Goal: Task Accomplishment & Management: Use online tool/utility

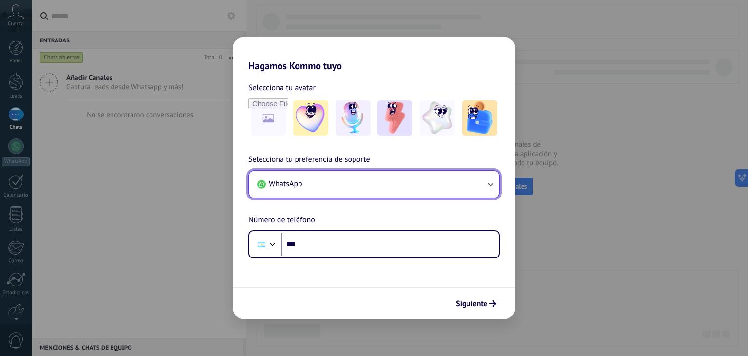
click at [473, 196] on button "WhatsApp" at bounding box center [373, 184] width 249 height 26
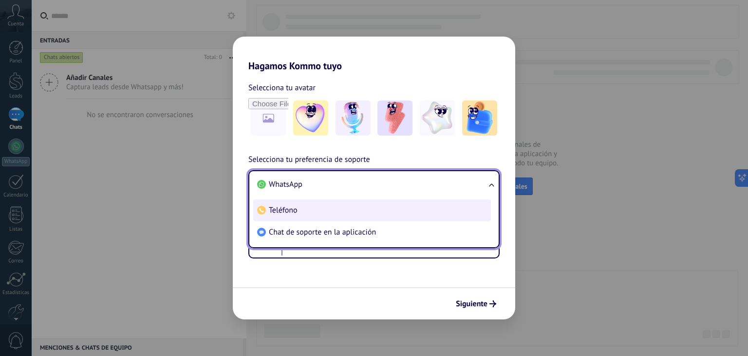
click at [278, 211] on span "Teléfono" at bounding box center [283, 210] width 29 height 10
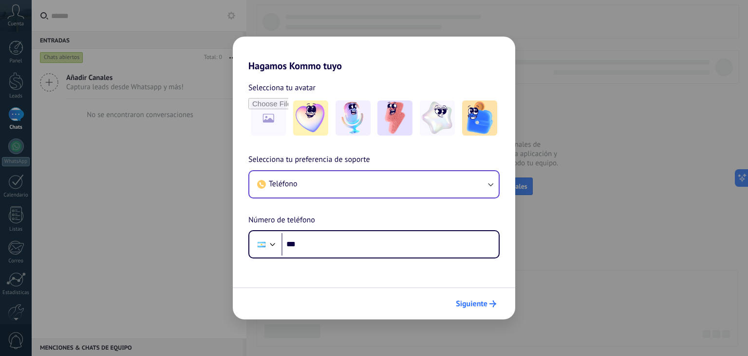
click at [479, 298] on button "Siguiente" at bounding box center [475, 303] width 49 height 17
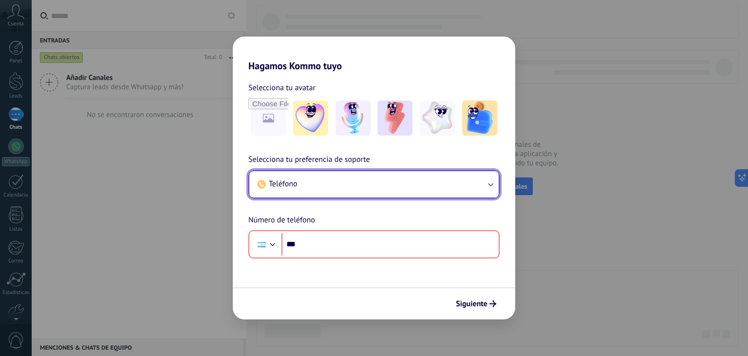
click at [460, 188] on button "Teléfono" at bounding box center [373, 184] width 249 height 26
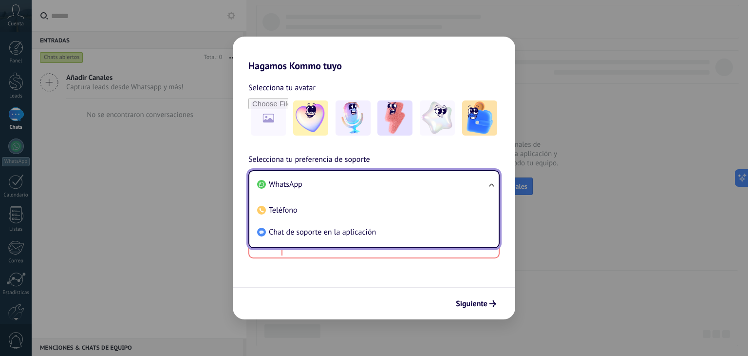
click at [310, 231] on span "Chat de soporte en la aplicación" at bounding box center [322, 232] width 107 height 10
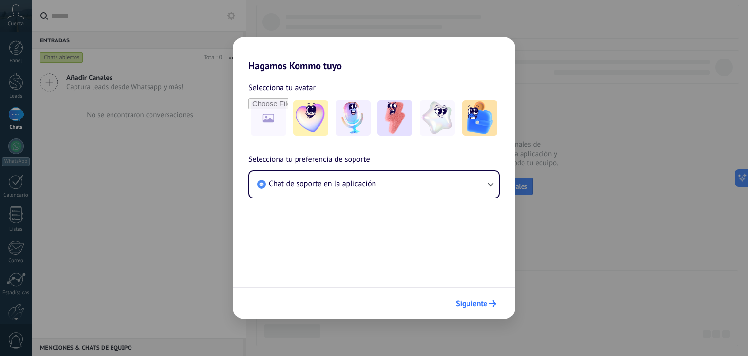
click at [471, 300] on span "Siguiente" at bounding box center [472, 303] width 32 height 7
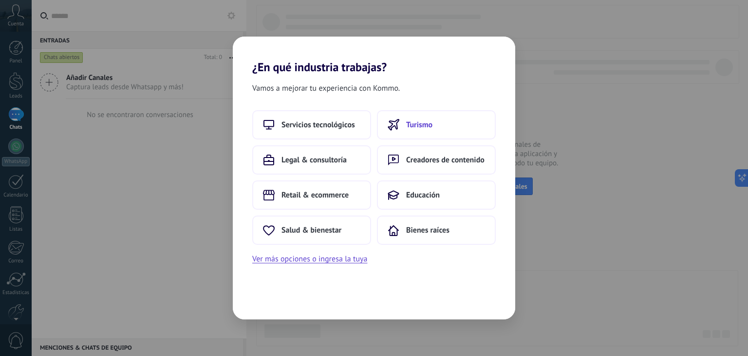
click at [432, 116] on button "Turismo" at bounding box center [436, 124] width 119 height 29
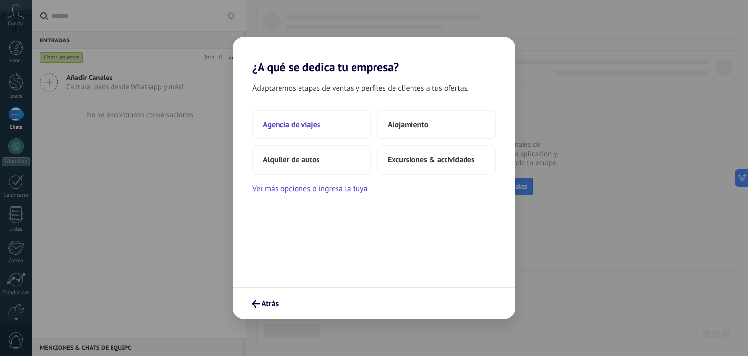
click at [309, 127] on span "Agencia de viajes" at bounding box center [291, 125] width 57 height 10
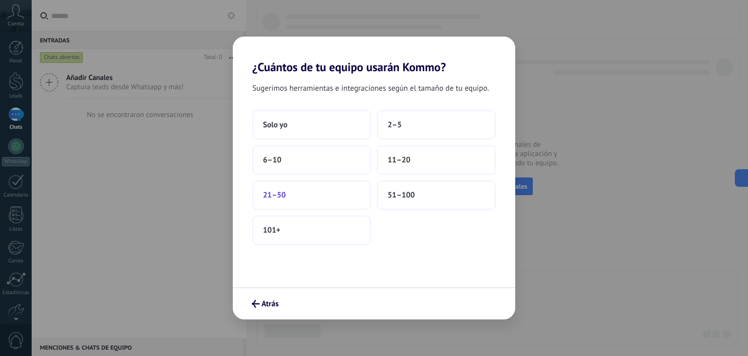
click at [279, 198] on span "21–50" at bounding box center [274, 195] width 23 height 10
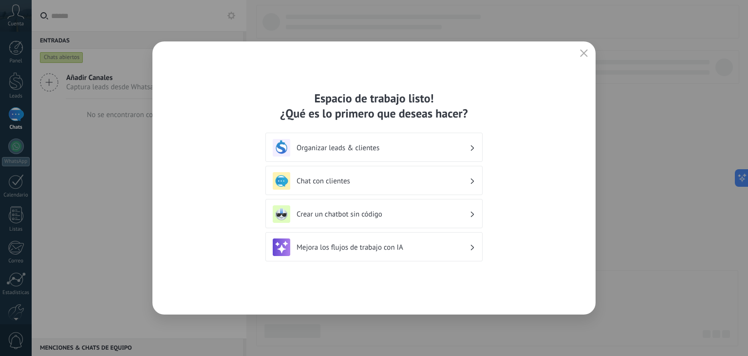
click at [582, 48] on button "button" at bounding box center [584, 54] width 13 height 14
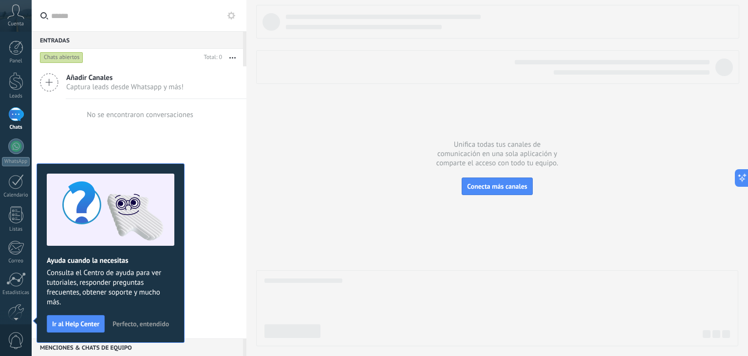
click at [142, 329] on button "Perfecto, entendido" at bounding box center [140, 323] width 65 height 15
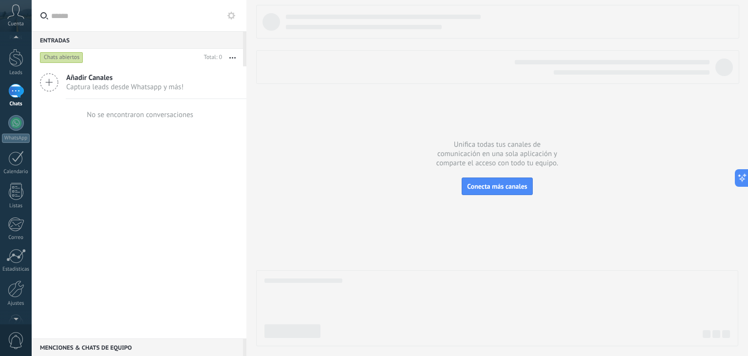
scroll to position [33, 0]
click at [9, 274] on div at bounding box center [16, 279] width 17 height 17
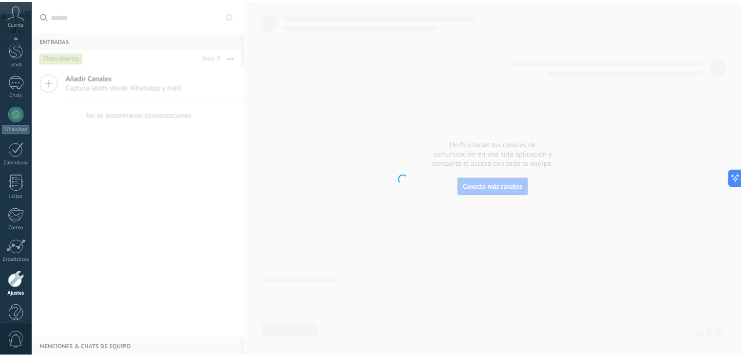
scroll to position [49, 0]
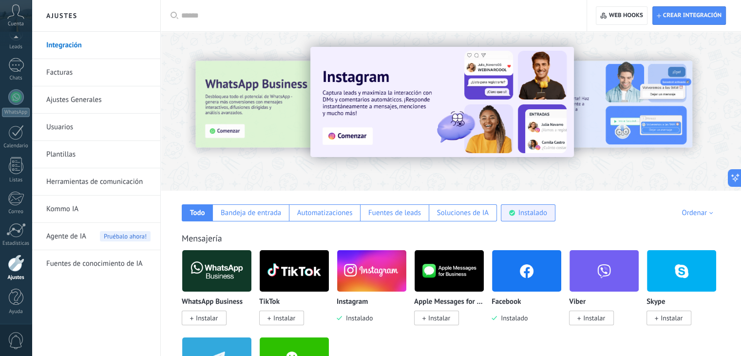
click at [544, 211] on div "Instalado" at bounding box center [532, 212] width 29 height 9
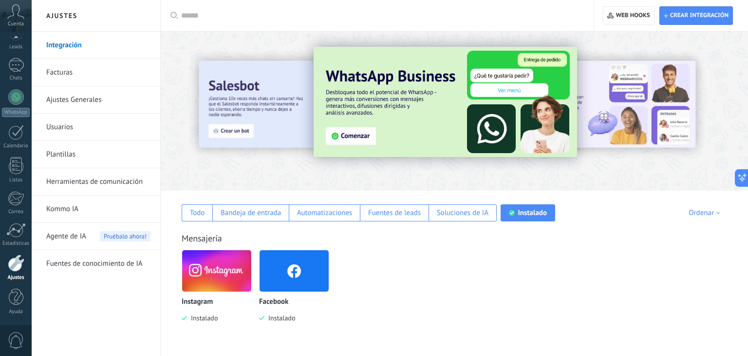
click at [526, 217] on div "Instalado" at bounding box center [532, 212] width 29 height 9
click at [204, 217] on div "Todo" at bounding box center [197, 212] width 15 height 9
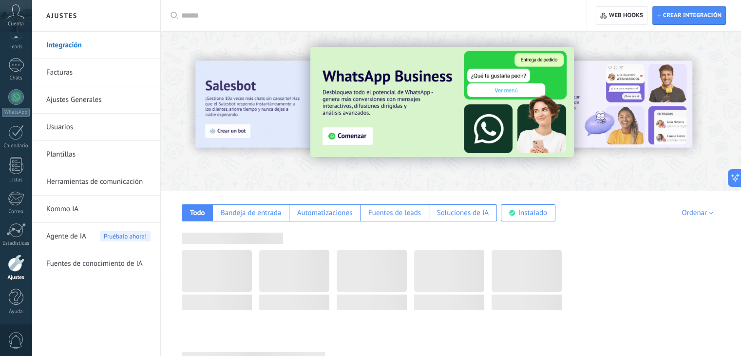
click at [211, 8] on div at bounding box center [377, 15] width 392 height 31
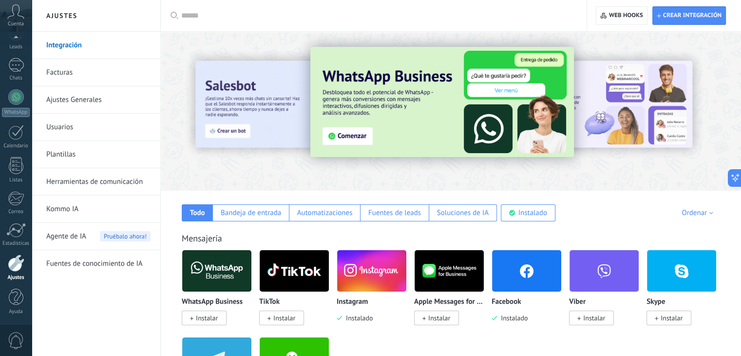
click at [212, 14] on input "text" at bounding box center [377, 16] width 392 height 10
click at [207, 15] on input "text" at bounding box center [377, 16] width 392 height 10
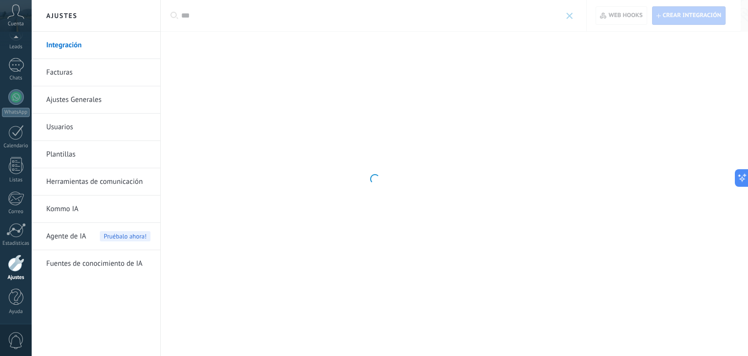
type input "***"
click at [206, 17] on div at bounding box center [374, 178] width 748 height 356
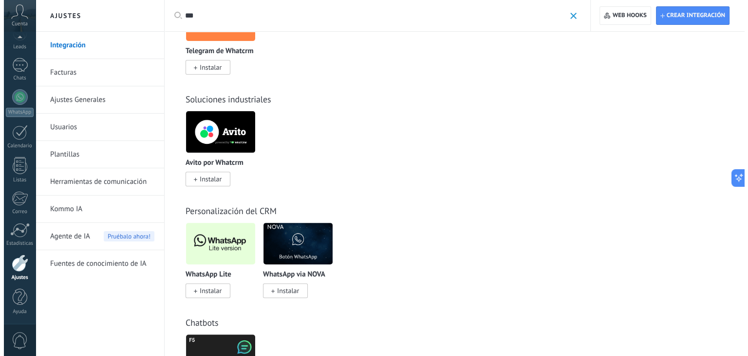
scroll to position [438, 0]
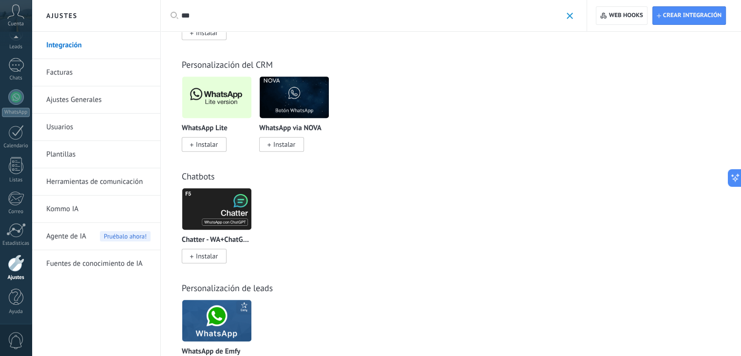
click at [206, 114] on img at bounding box center [216, 97] width 69 height 47
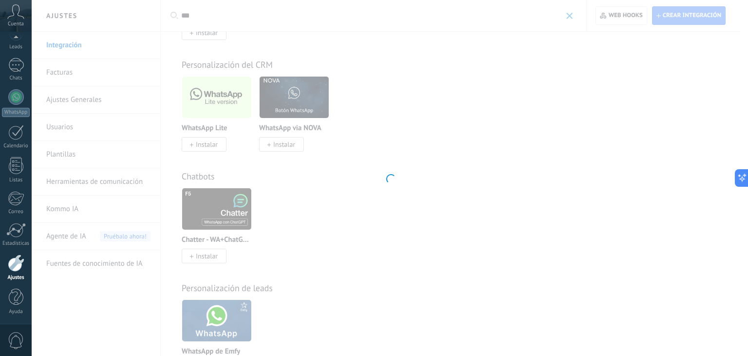
click at [201, 147] on div at bounding box center [390, 178] width 716 height 356
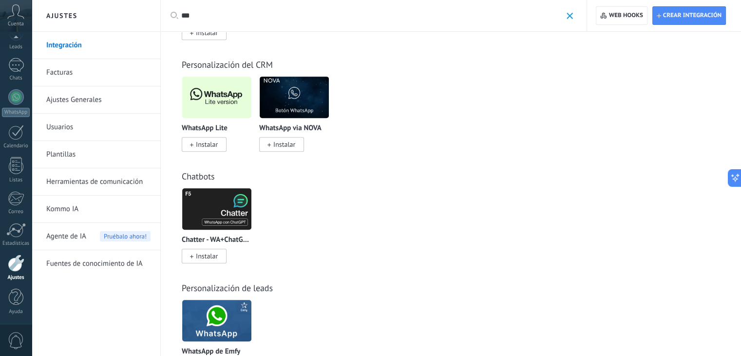
click at [201, 147] on span "Instalar" at bounding box center [207, 144] width 22 height 9
click at [211, 102] on img at bounding box center [216, 97] width 69 height 47
click at [224, 113] on img at bounding box center [216, 97] width 69 height 47
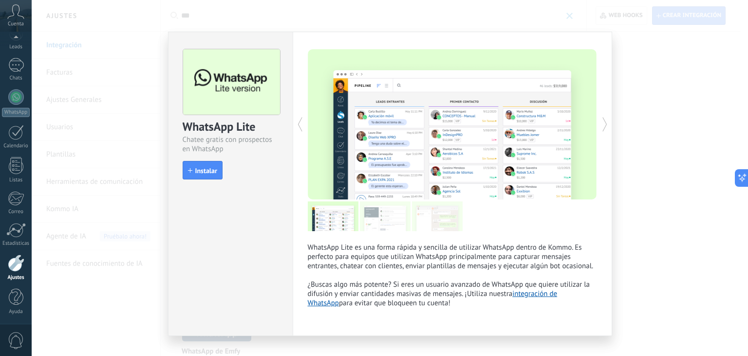
drag, startPoint x: 49, startPoint y: 10, endPoint x: 110, endPoint y: 77, distance: 90.3
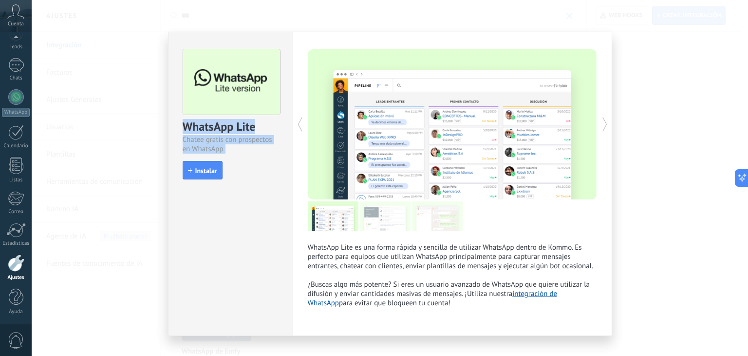
drag, startPoint x: 295, startPoint y: 123, endPoint x: 334, endPoint y: 107, distance: 41.9
click at [336, 110] on div "WhatsApp Lite Chatee gratis con prospectos en WhatsApp install Instalar WhatsAp…" at bounding box center [390, 184] width 444 height 304
click at [195, 172] on span "Instalar" at bounding box center [206, 170] width 22 height 7
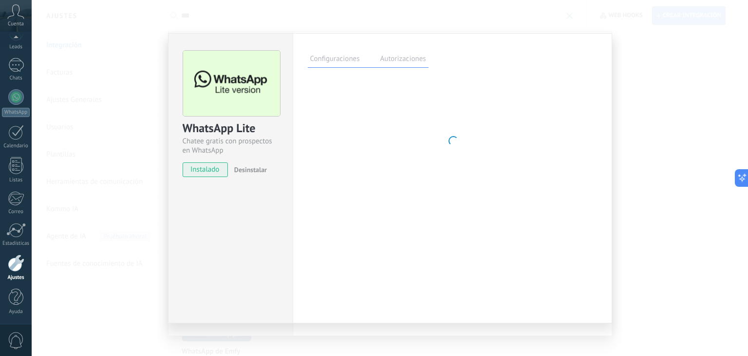
click at [255, 190] on div "WhatsApp Lite Chatee gratis con prospectos en WhatsApp instalado Desinstalar" at bounding box center [230, 178] width 125 height 290
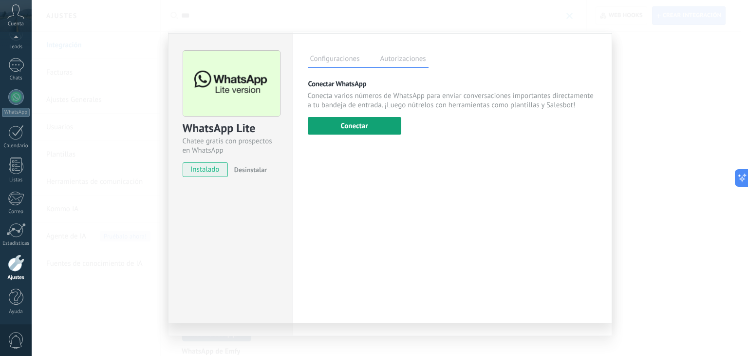
click at [373, 124] on button "Conectar" at bounding box center [355, 126] width 94 height 18
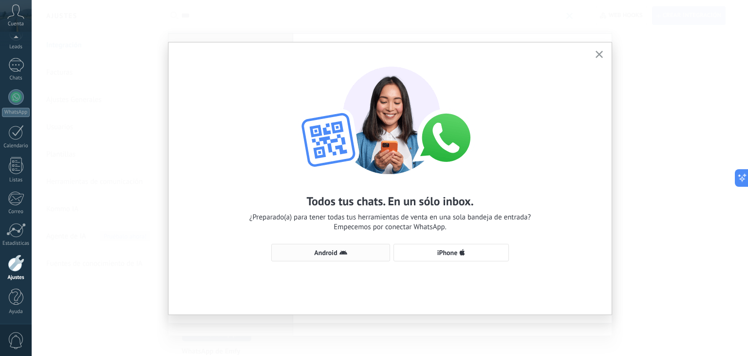
click at [337, 252] on span "Android" at bounding box center [331, 252] width 108 height 8
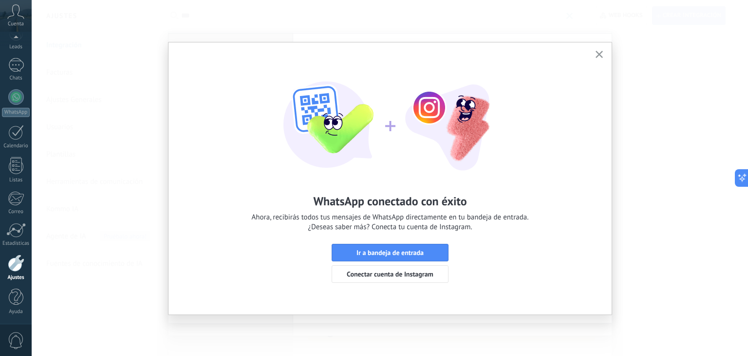
click at [601, 54] on icon "button" at bounding box center [599, 54] width 7 height 7
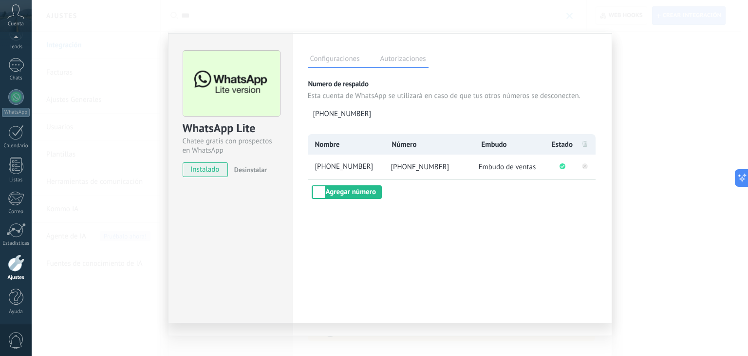
drag, startPoint x: 644, startPoint y: 170, endPoint x: 621, endPoint y: 145, distance: 34.1
click at [645, 169] on div "WhatsApp Lite Chatee gratis con prospectos en WhatsApp instalado Desinstalar Co…" at bounding box center [390, 178] width 716 height 356
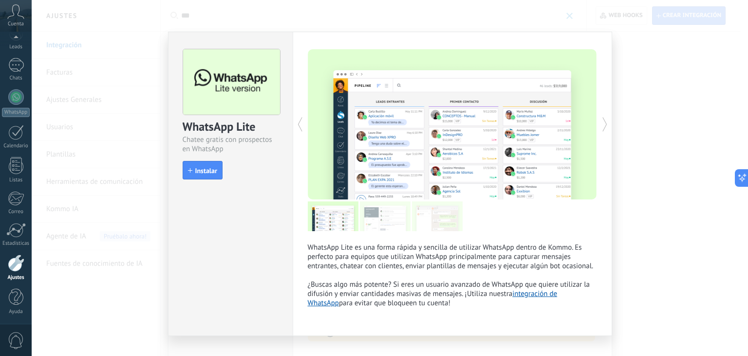
click at [136, 179] on div "WhatsApp Lite Chatee gratis con prospectos en WhatsApp install Instalar WhatsAp…" at bounding box center [390, 178] width 716 height 356
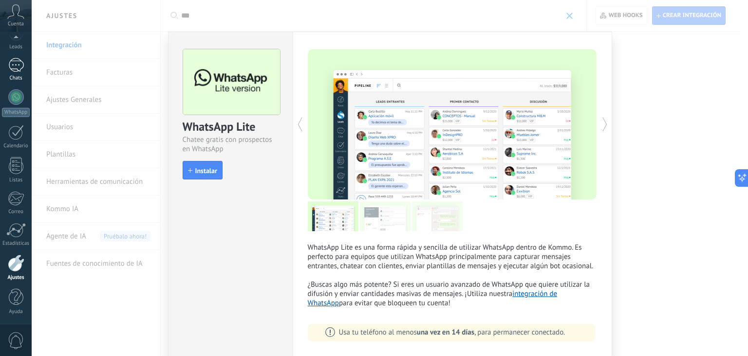
click at [17, 62] on div at bounding box center [16, 65] width 16 height 14
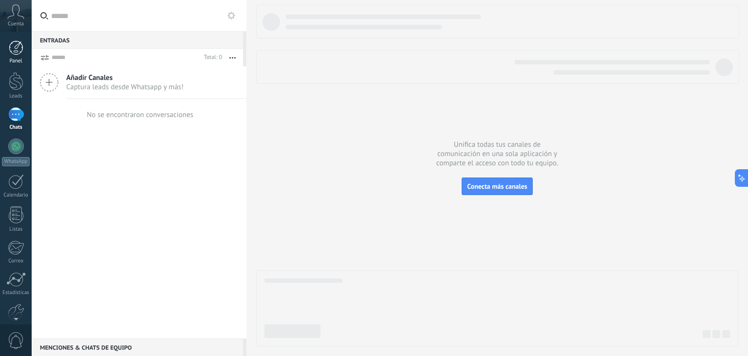
click at [7, 49] on link "Panel" at bounding box center [16, 52] width 32 height 24
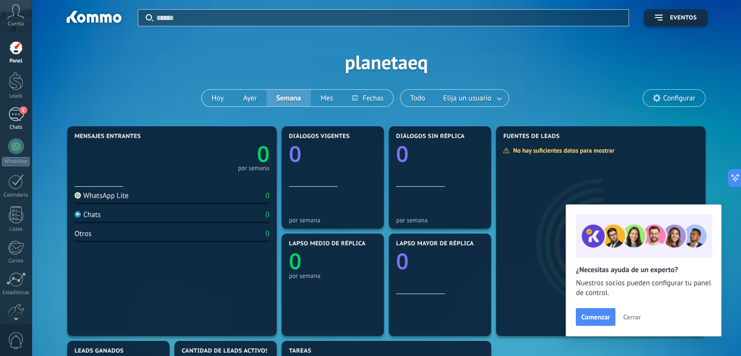
click at [12, 117] on div "1" at bounding box center [16, 114] width 16 height 14
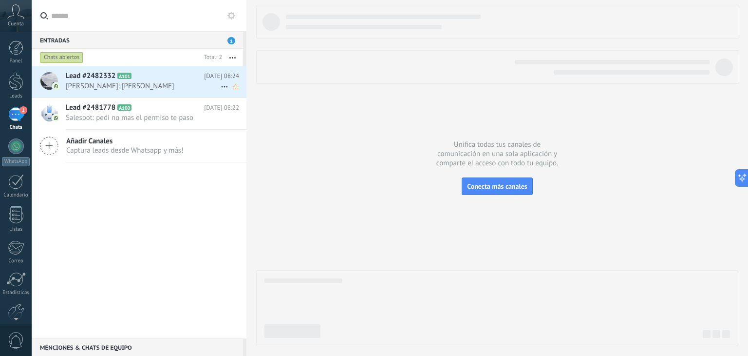
click at [157, 81] on span "[PERSON_NAME]: [PERSON_NAME]" at bounding box center [143, 85] width 155 height 9
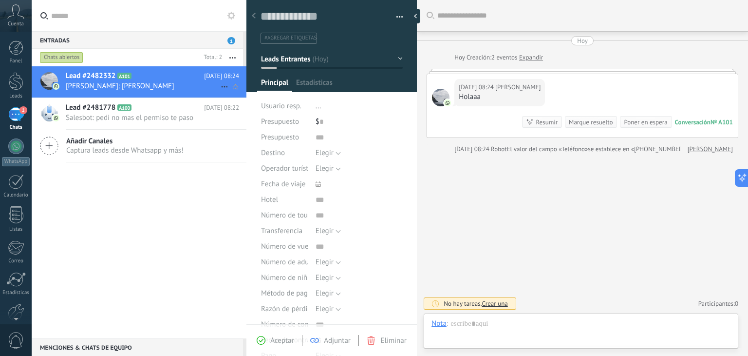
scroll to position [14, 0]
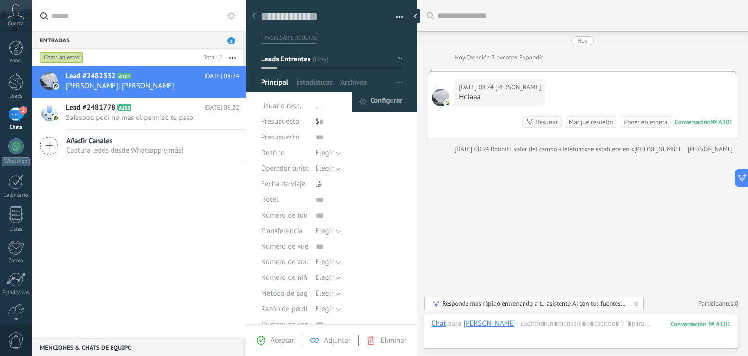
click at [392, 97] on span "Configurar" at bounding box center [386, 101] width 32 height 19
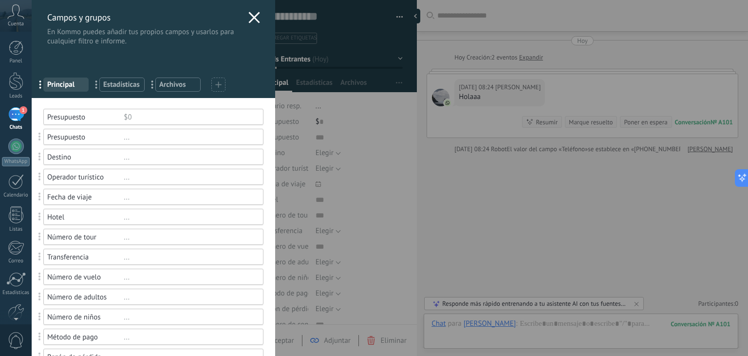
click at [219, 88] on span at bounding box center [218, 84] width 6 height 9
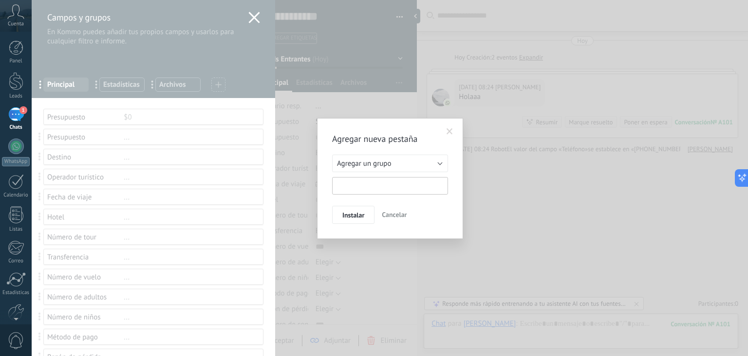
click at [375, 185] on input "text" at bounding box center [390, 186] width 116 height 18
type input "**********"
click at [364, 212] on button "Instalar" at bounding box center [353, 215] width 42 height 19
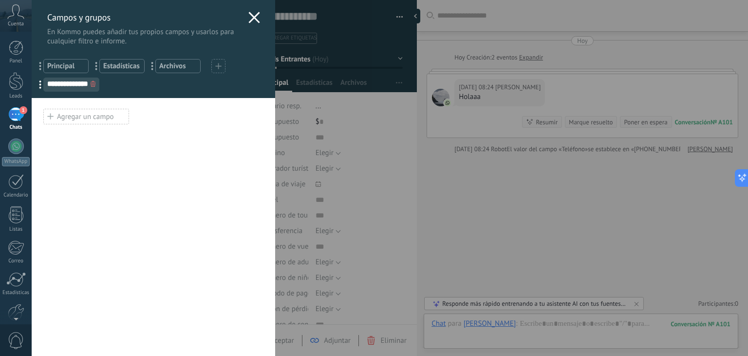
click at [94, 123] on div "Agregar un campo" at bounding box center [86, 117] width 86 height 16
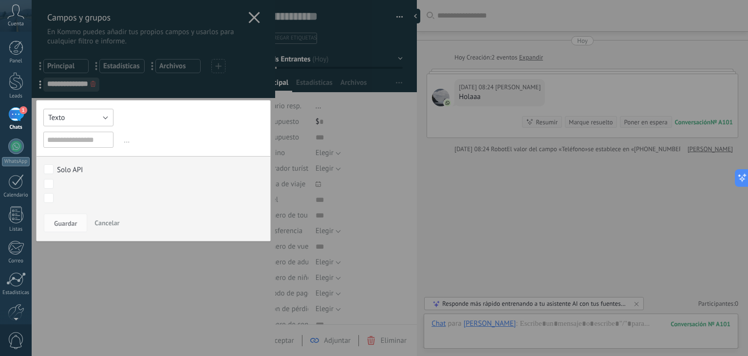
click at [94, 122] on button "Texto" at bounding box center [78, 118] width 70 height 18
click at [78, 150] on span "Interruptor" at bounding box center [78, 150] width 80 height 9
click at [86, 139] on input "text" at bounding box center [78, 139] width 70 height 16
click at [66, 141] on input "text" at bounding box center [78, 139] width 70 height 16
type input "*********"
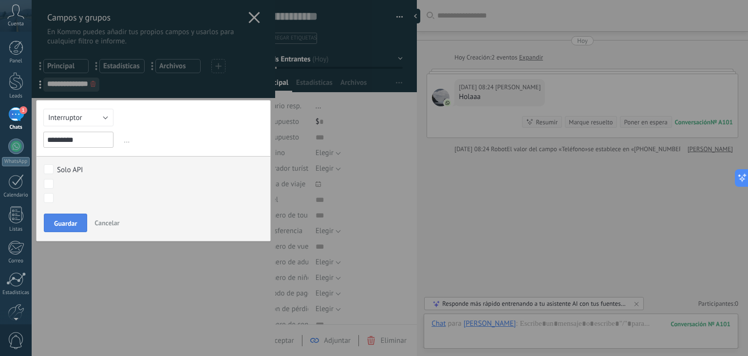
click at [55, 220] on span "Guardar" at bounding box center [65, 223] width 23 height 7
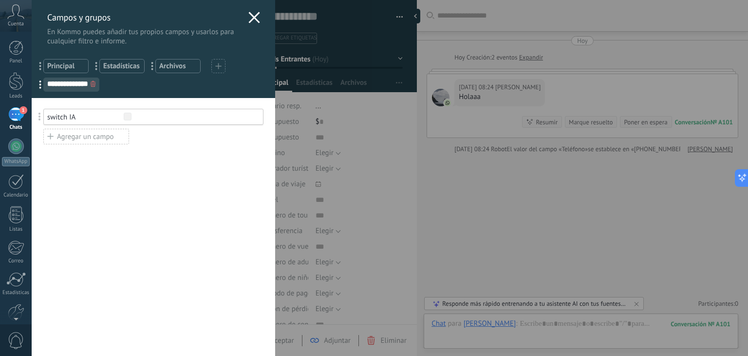
click at [84, 132] on div "Agregar un campo" at bounding box center [86, 137] width 86 height 16
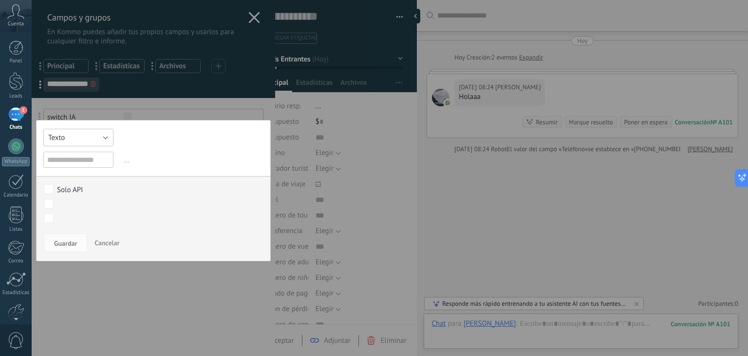
click at [87, 141] on button "Texto" at bounding box center [78, 138] width 70 height 18
click at [85, 162] on li "Texto Largo" at bounding box center [79, 156] width 83 height 17
click at [80, 162] on input "text" at bounding box center [78, 159] width 70 height 16
type input "*"
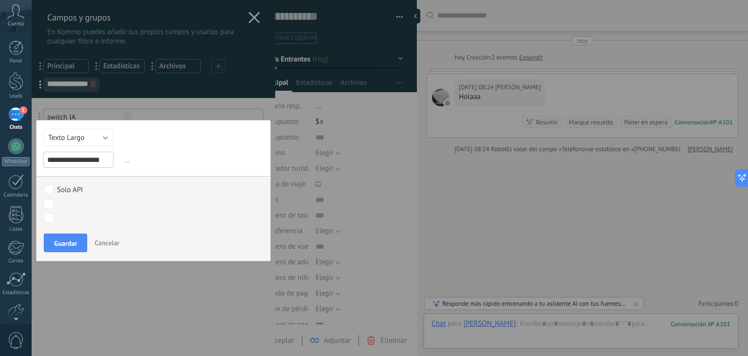
scroll to position [0, 1]
type input "**********"
click at [68, 236] on button "Guardar" at bounding box center [65, 242] width 43 height 19
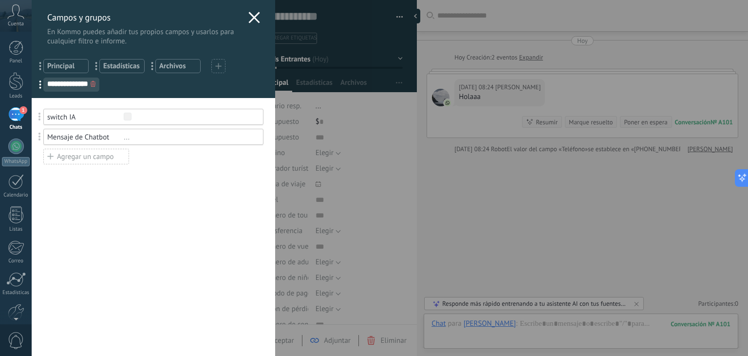
click at [32, 123] on div "**********" at bounding box center [390, 178] width 716 height 356
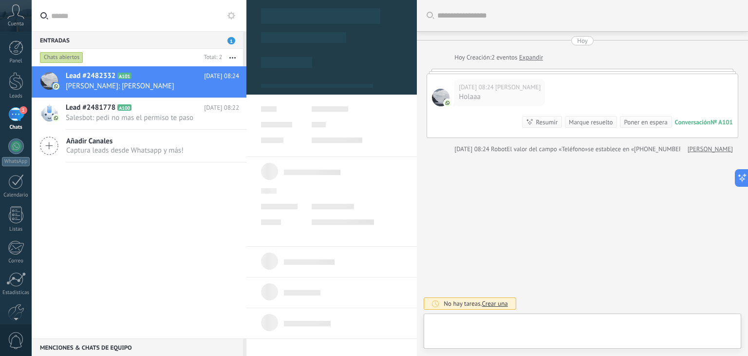
type textarea "**********"
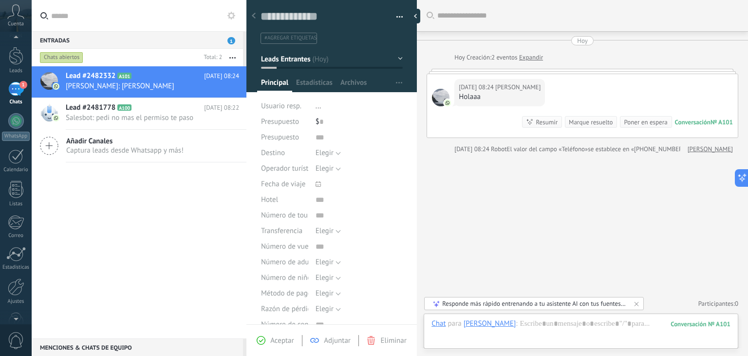
scroll to position [49, 0]
click at [16, 260] on div at bounding box center [16, 262] width 17 height 17
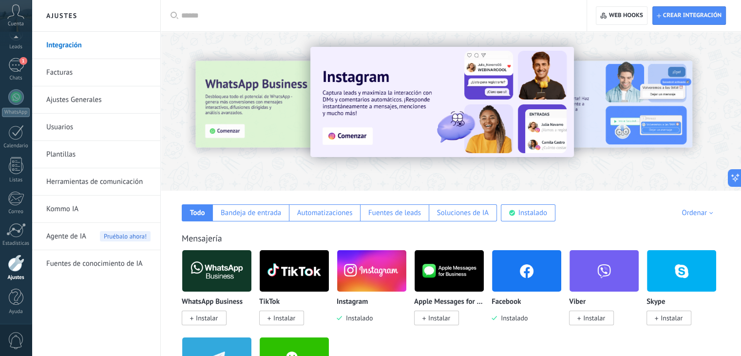
drag, startPoint x: 129, startPoint y: 184, endPoint x: 136, endPoint y: 177, distance: 10.4
click at [128, 184] on link "Herramientas de comunicación" at bounding box center [98, 181] width 104 height 27
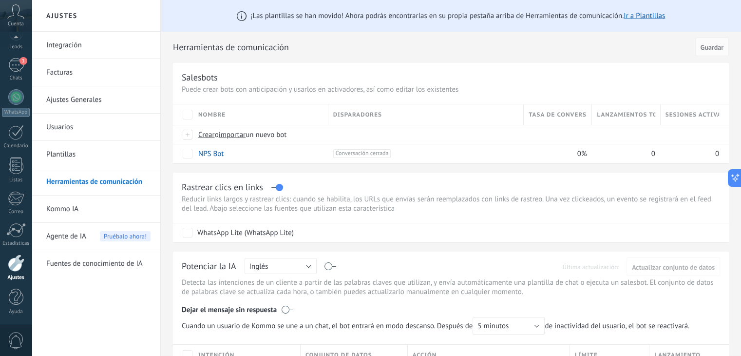
drag, startPoint x: 46, startPoint y: 150, endPoint x: 48, endPoint y: 160, distance: 10.0
click at [45, 150] on li "Plantillas" at bounding box center [96, 154] width 129 height 27
drag, startPoint x: 52, startPoint y: 151, endPoint x: 185, endPoint y: 154, distance: 132.5
click at [53, 152] on link "Plantillas" at bounding box center [98, 154] width 104 height 27
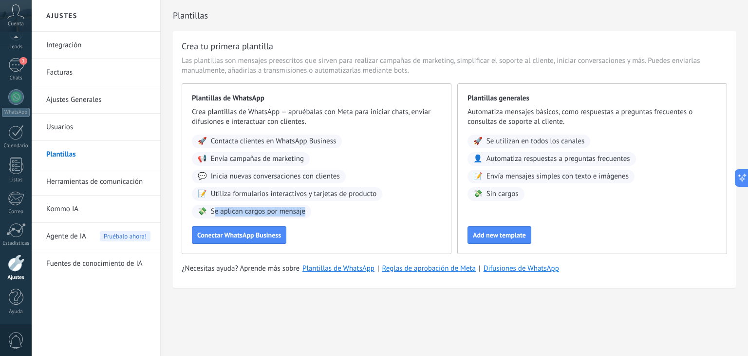
drag, startPoint x: 213, startPoint y: 210, endPoint x: 319, endPoint y: 214, distance: 106.2
click at [319, 214] on div "🚀 Contacta clientes en WhatsApp Business 📢 Envía campañas de marketing 💬 Inicia…" at bounding box center [316, 176] width 249 height 84
click at [460, 211] on div "Plantillas generales Automatiza mensajes básicos, como respuestas a preguntas f…" at bounding box center [592, 168] width 270 height 170
click at [503, 234] on span "Add new template" at bounding box center [499, 234] width 53 height 7
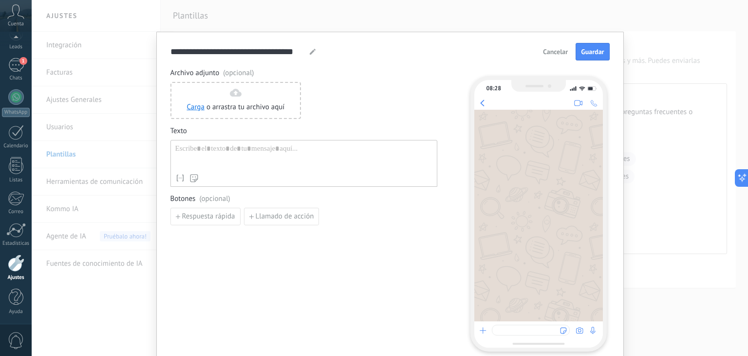
click at [188, 150] on div at bounding box center [303, 156] width 257 height 25
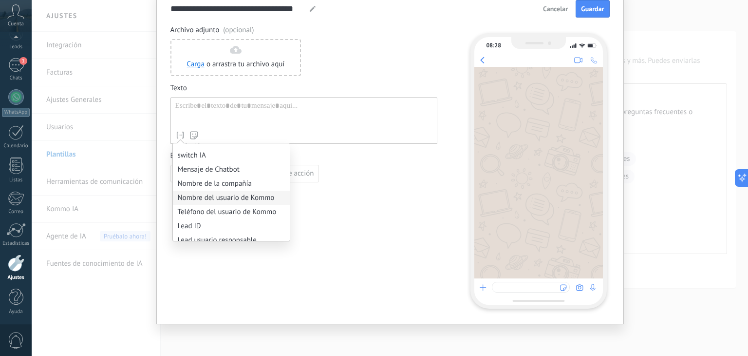
scroll to position [667, 0]
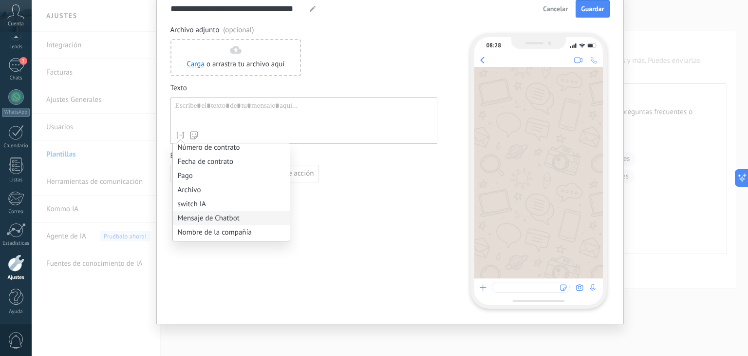
click at [209, 221] on li "Mensaje de Chatbot" at bounding box center [231, 218] width 117 height 14
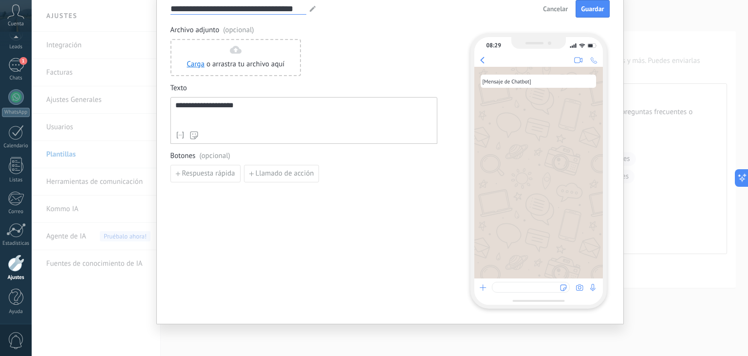
click at [212, 9] on input "**********" at bounding box center [238, 8] width 136 height 11
click at [212, 9] on input "**********" at bounding box center [194, 8] width 49 height 11
type input "**********"
click at [583, 6] on span "Guardar" at bounding box center [592, 8] width 23 height 7
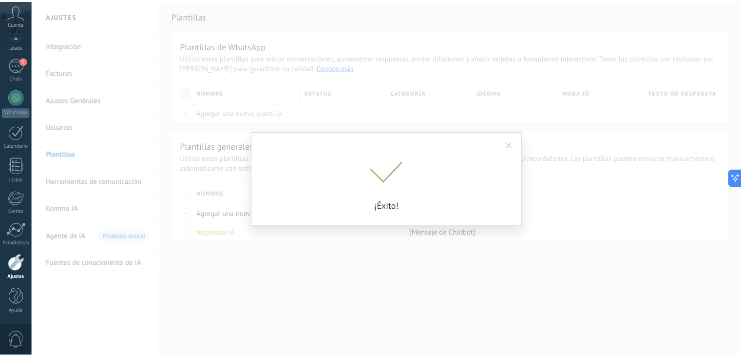
scroll to position [0, 0]
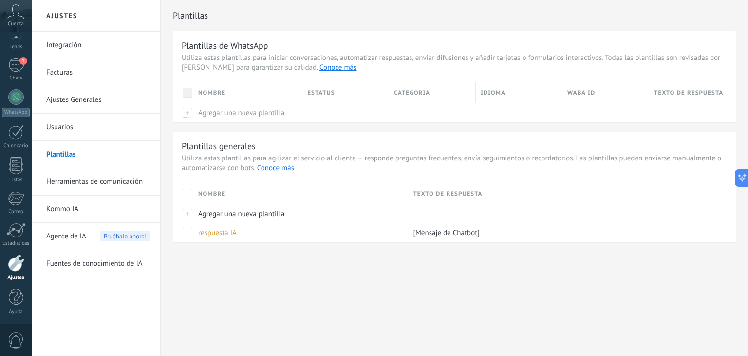
click at [120, 182] on link "Herramientas de comunicación" at bounding box center [98, 181] width 104 height 27
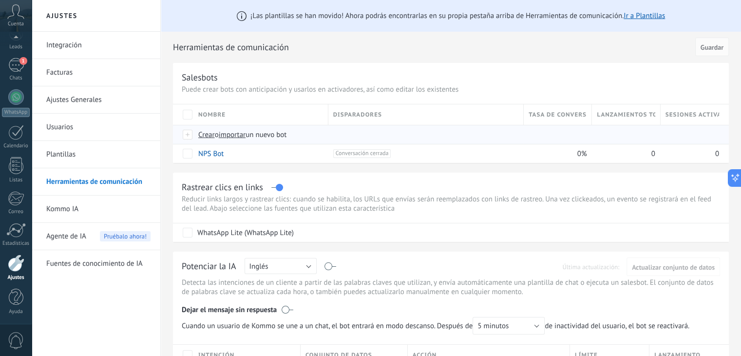
click at [203, 136] on span "Crear" at bounding box center [206, 134] width 17 height 9
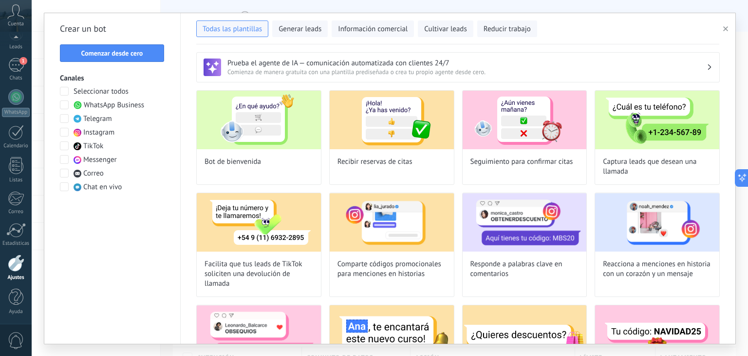
click at [62, 93] on span at bounding box center [64, 91] width 9 height 9
click at [150, 52] on span "Comenzar desde cero" at bounding box center [112, 53] width 94 height 7
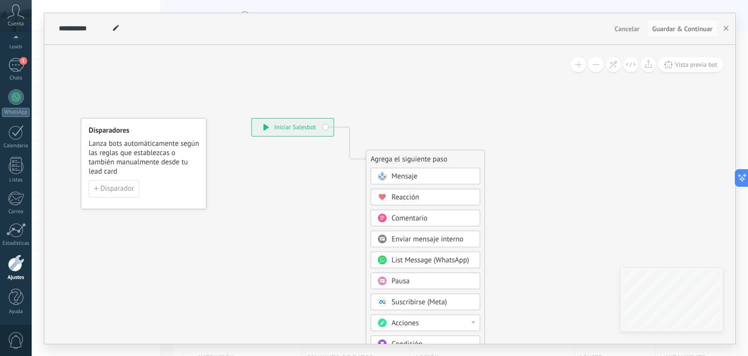
click at [394, 171] on span "Mensaje" at bounding box center [405, 175] width 26 height 9
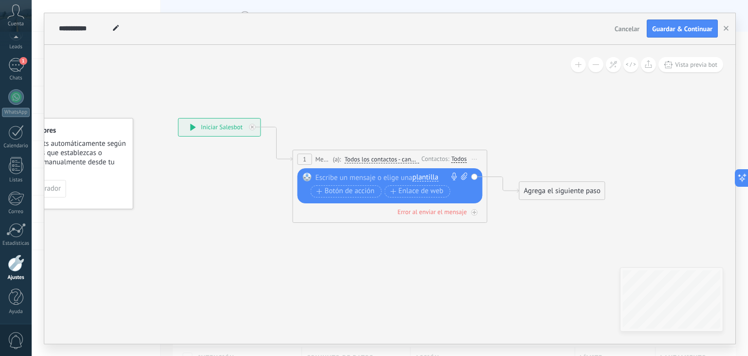
click at [425, 179] on span "plantilla" at bounding box center [426, 177] width 26 height 8
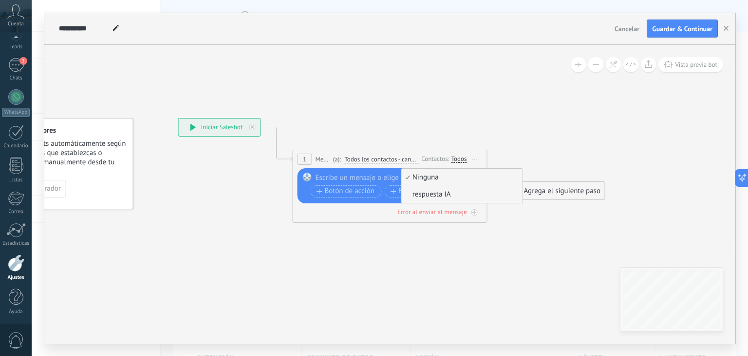
click at [427, 195] on span "respuesta IA" at bounding box center [461, 194] width 118 height 10
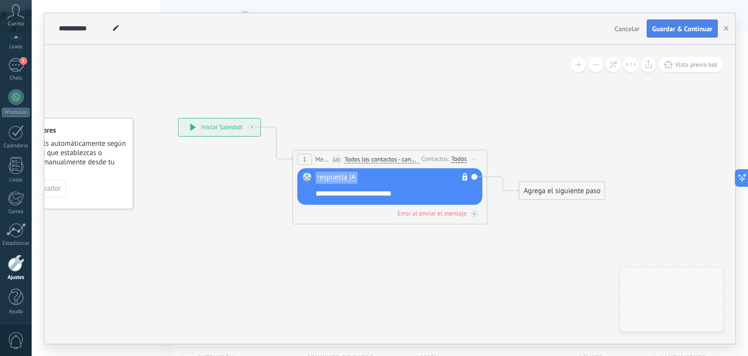
click at [675, 32] on span "Guardar & Continuar" at bounding box center [682, 28] width 60 height 7
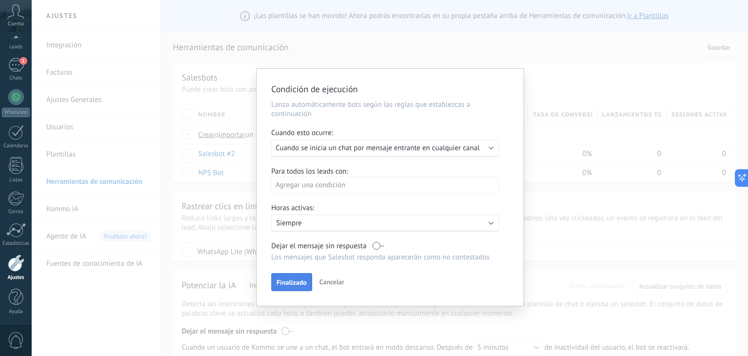
click at [305, 283] on span "Finalizado" at bounding box center [292, 282] width 30 height 7
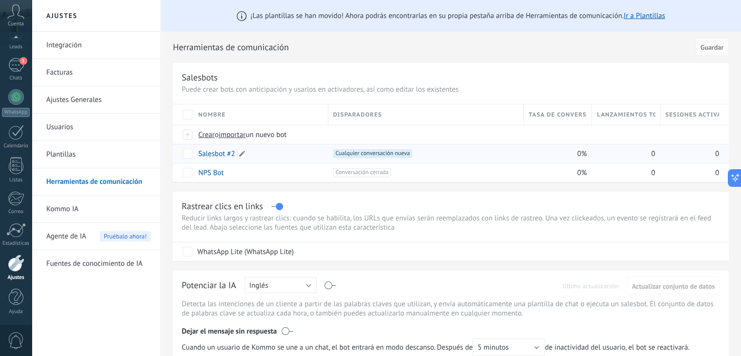
click at [222, 153] on link "Salesbot #2" at bounding box center [216, 153] width 37 height 9
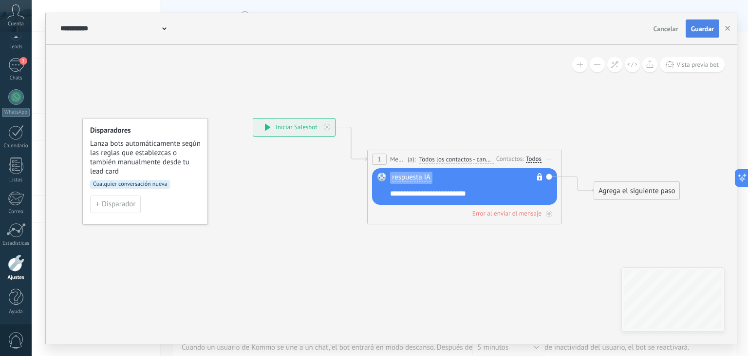
click at [700, 30] on span "Guardar" at bounding box center [702, 28] width 23 height 7
click at [727, 26] on icon "button" at bounding box center [727, 28] width 5 height 5
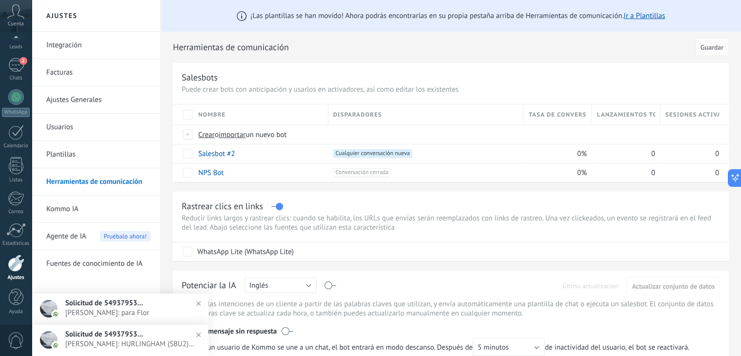
click at [55, 44] on link "Integración" at bounding box center [98, 45] width 104 height 27
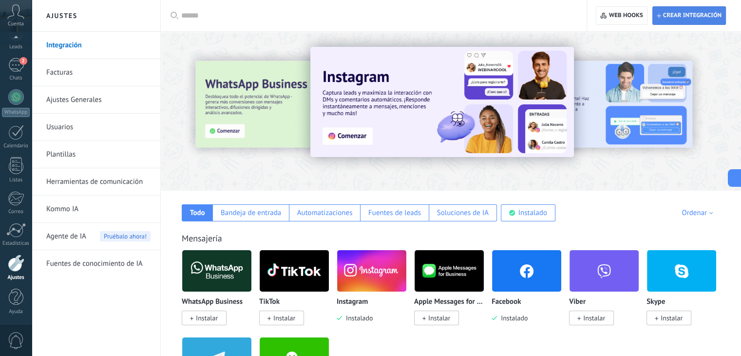
click at [694, 14] on span "Crear integración" at bounding box center [692, 16] width 58 height 8
type textarea "**********"
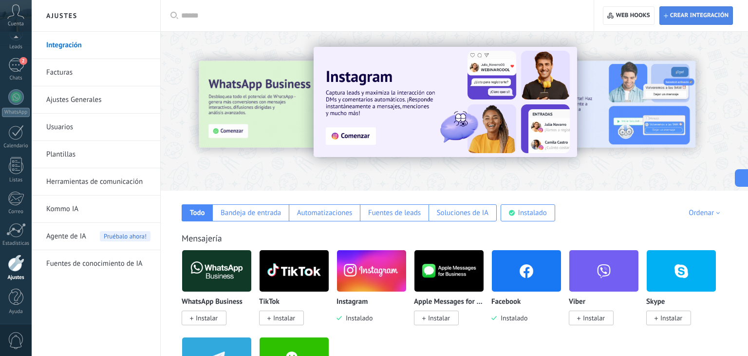
scroll to position [9, 0]
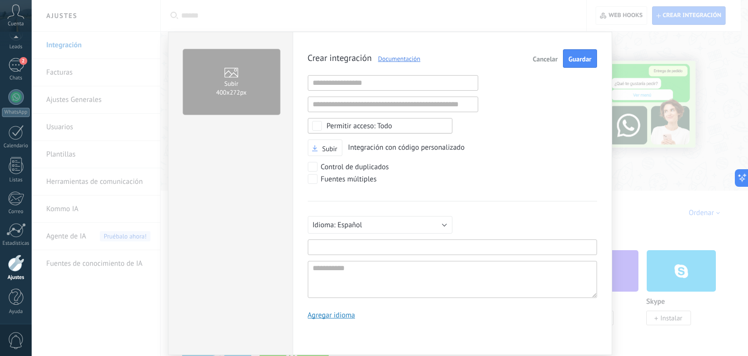
click at [361, 247] on input "text" at bounding box center [452, 247] width 289 height 16
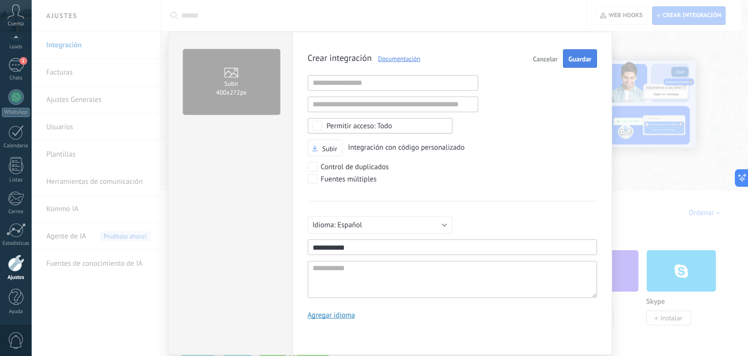
type input "**********"
click at [582, 56] on span "Guardar" at bounding box center [579, 59] width 23 height 7
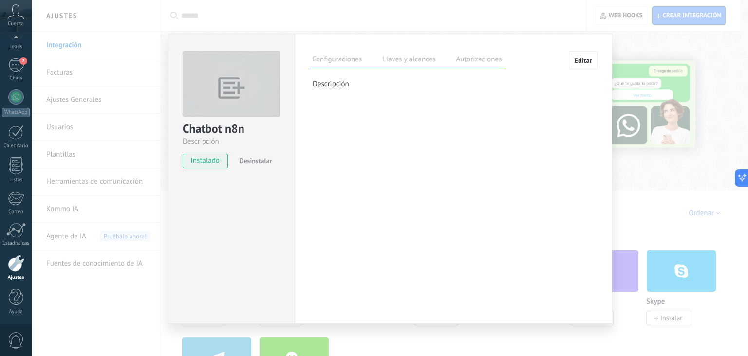
click at [399, 61] on label "Llaves y alcances" at bounding box center [409, 61] width 58 height 14
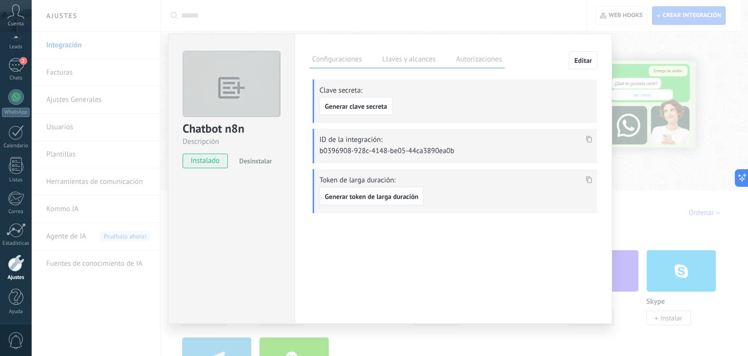
click at [355, 198] on span "Generar token de larga duración" at bounding box center [372, 196] width 94 height 7
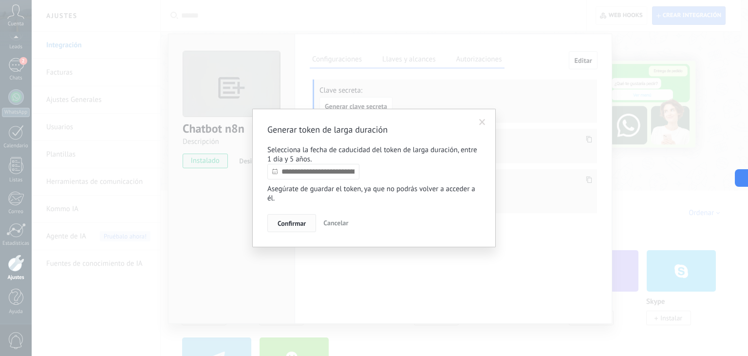
click at [296, 221] on span "Confirmar" at bounding box center [292, 223] width 28 height 7
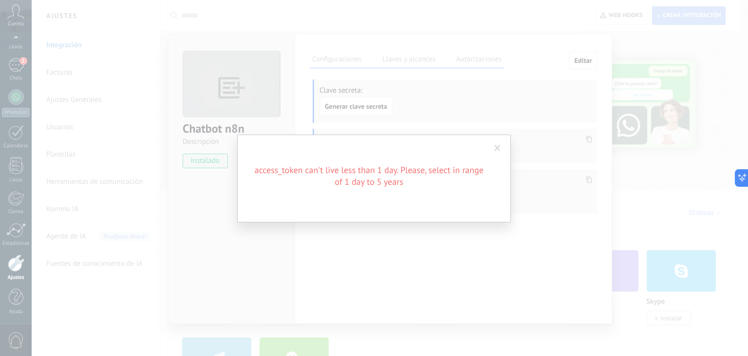
click at [501, 145] on span at bounding box center [497, 148] width 16 height 17
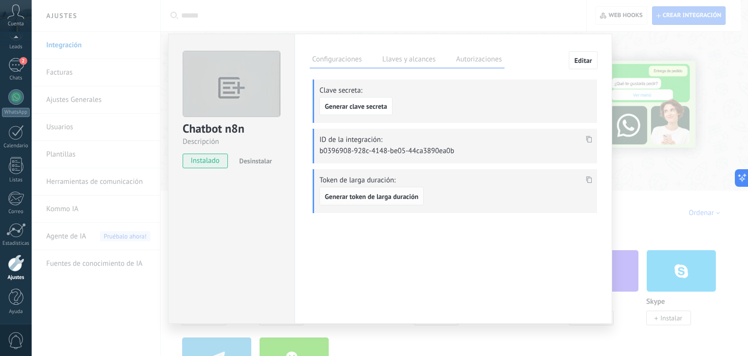
click at [389, 196] on span "Generar token de larga duración" at bounding box center [372, 196] width 94 height 7
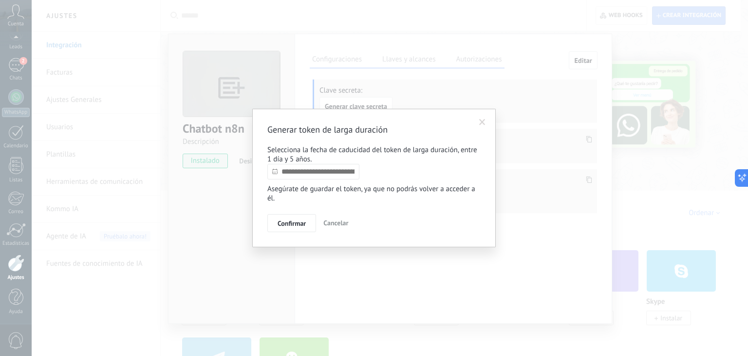
click at [319, 173] on input "text" at bounding box center [313, 172] width 92 height 16
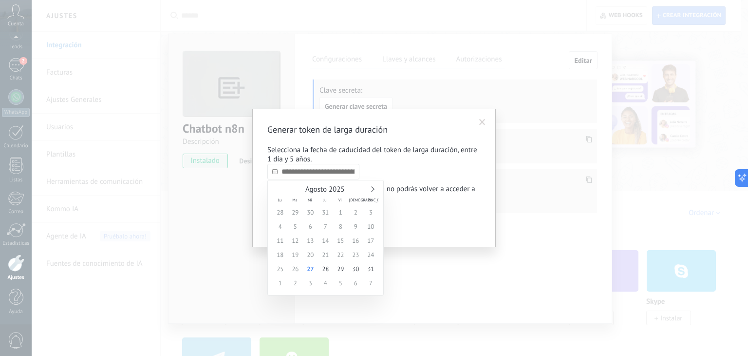
click at [368, 188] on div "Agosto 2025" at bounding box center [326, 189] width 106 height 9
click at [372, 188] on link at bounding box center [371, 189] width 5 height 5
type input "**********"
click at [295, 271] on span "30" at bounding box center [295, 269] width 15 height 14
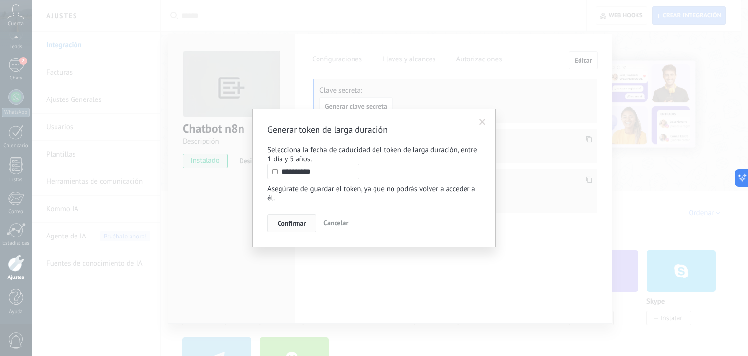
click at [292, 225] on span "Confirmar" at bounding box center [292, 223] width 28 height 7
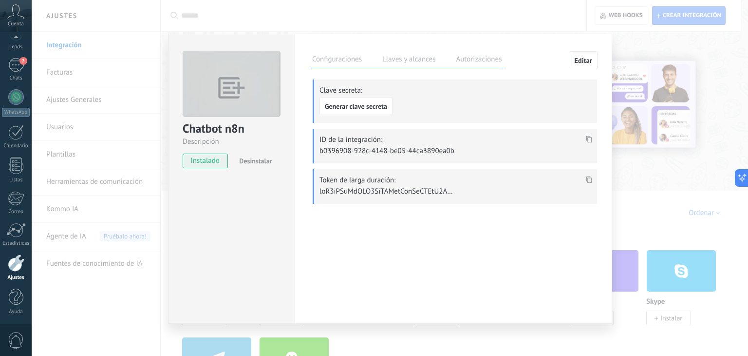
click at [588, 180] on icon at bounding box center [589, 179] width 6 height 7
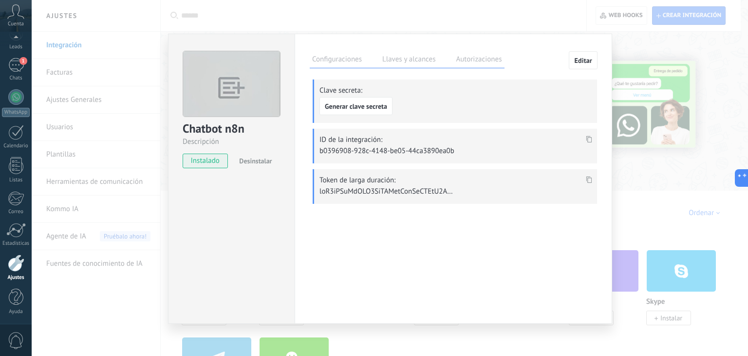
click at [633, 52] on div "Chatbot n8n Descripción instalado Desinstalar Configuraciones Llaves y alcances…" at bounding box center [390, 178] width 716 height 356
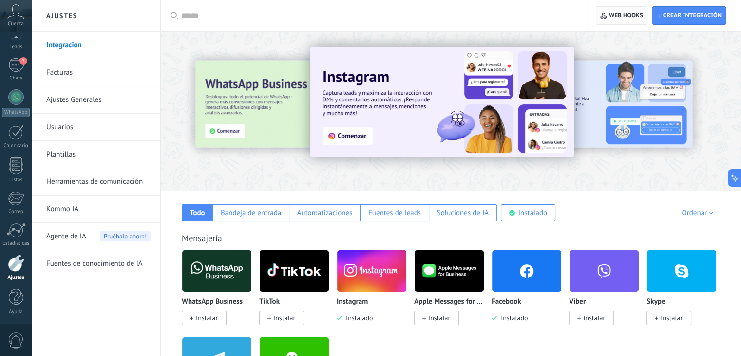
click at [613, 11] on span "Web hooks 0" at bounding box center [621, 16] width 42 height 18
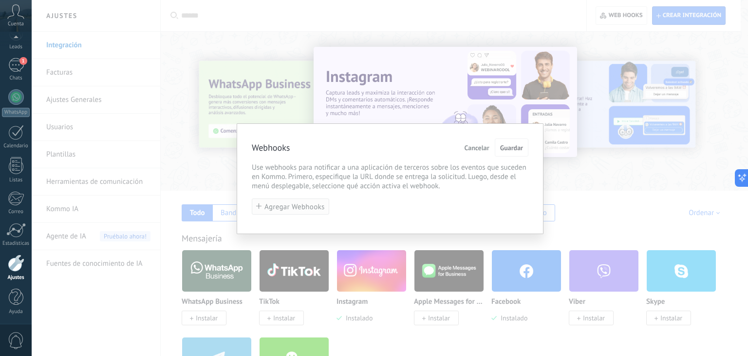
click at [279, 207] on span "Agregar Webhooks" at bounding box center [294, 206] width 60 height 7
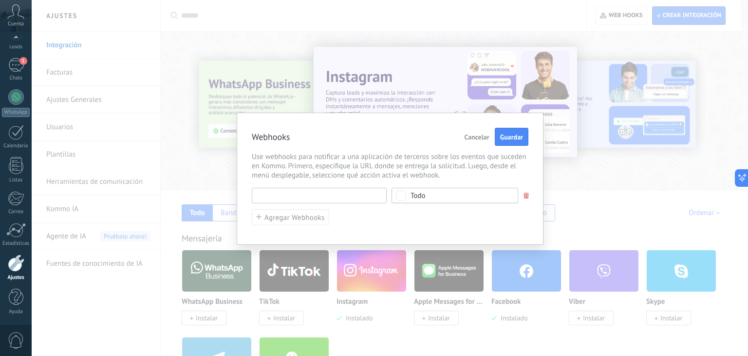
paste input "**********"
type input "**********"
click at [447, 193] on span "Todo" at bounding box center [458, 195] width 95 height 7
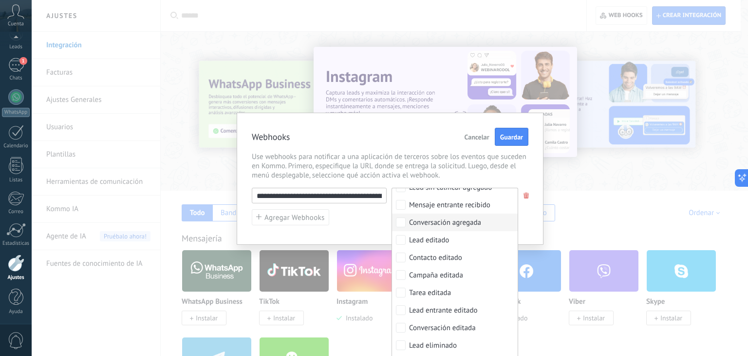
scroll to position [49, 0]
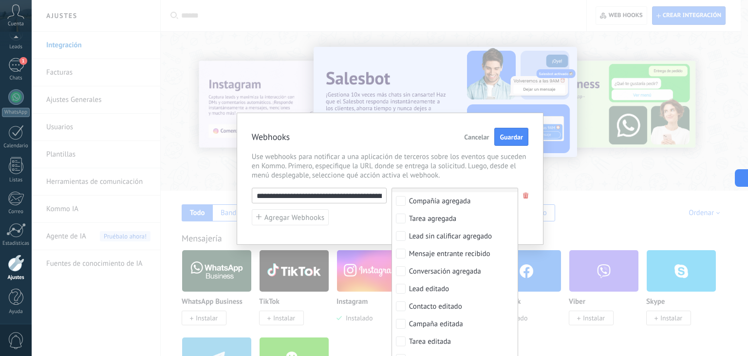
click at [505, 179] on div "**********" at bounding box center [390, 179] width 307 height 132
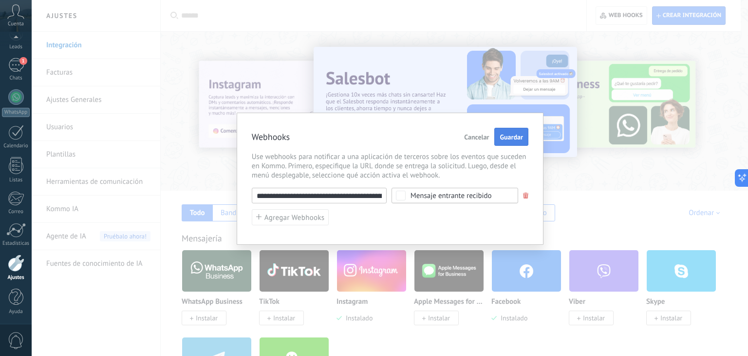
click at [516, 143] on button "Guardar" at bounding box center [511, 137] width 34 height 19
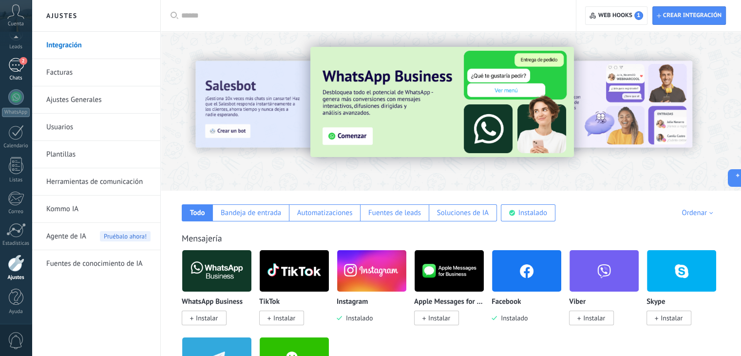
click at [20, 67] on div "2" at bounding box center [16, 65] width 16 height 14
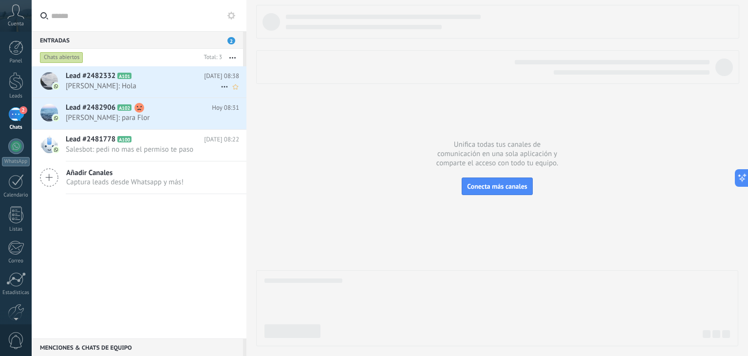
click at [109, 81] on span "[PERSON_NAME]: Hola" at bounding box center [143, 85] width 155 height 9
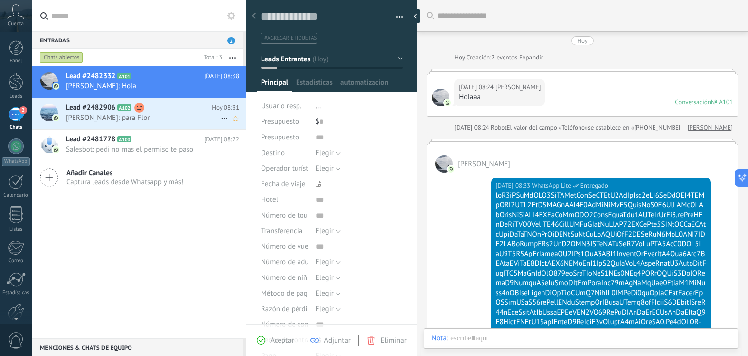
scroll to position [298, 0]
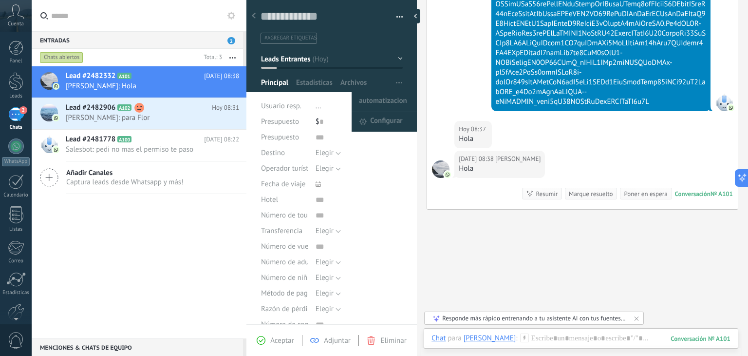
click at [398, 80] on span "button" at bounding box center [399, 83] width 6 height 19
click at [390, 96] on span "automatizacion" at bounding box center [383, 101] width 48 height 19
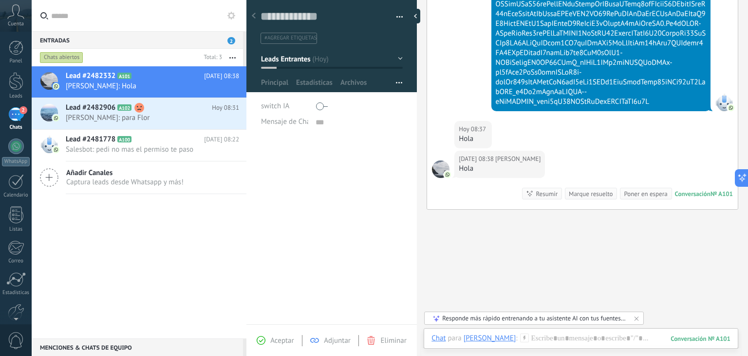
scroll to position [10, 0]
click at [265, 342] on button "Guardar" at bounding box center [278, 340] width 34 height 19
click at [269, 341] on span "button" at bounding box center [269, 340] width 10 height 10
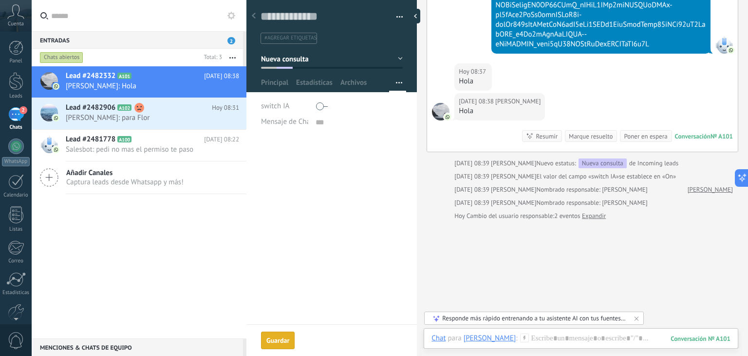
click at [196, 258] on div "Lead #2482332 A101 [DATE] 08:38 [PERSON_NAME]: Hola Lead #2482906 A102" at bounding box center [139, 202] width 215 height 272
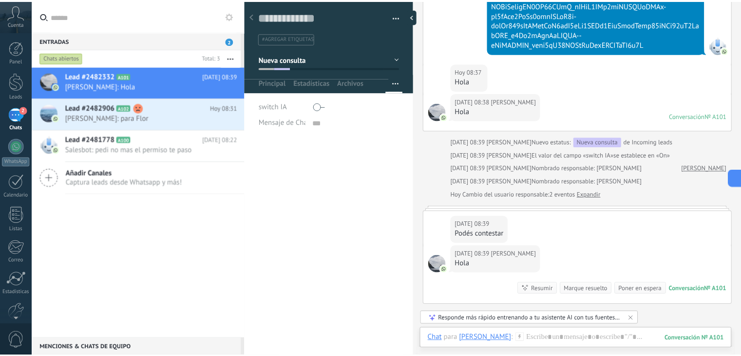
scroll to position [388, 0]
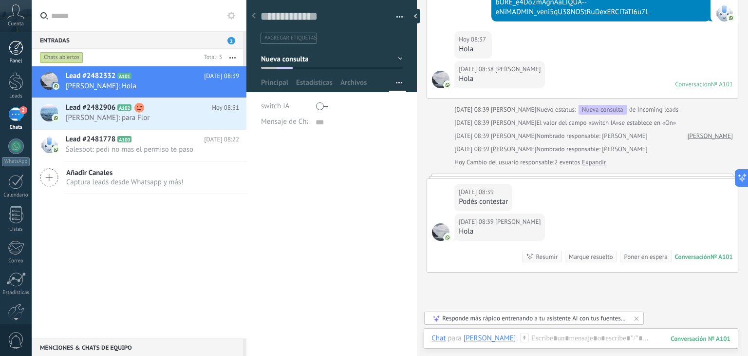
click at [15, 50] on div at bounding box center [16, 47] width 15 height 15
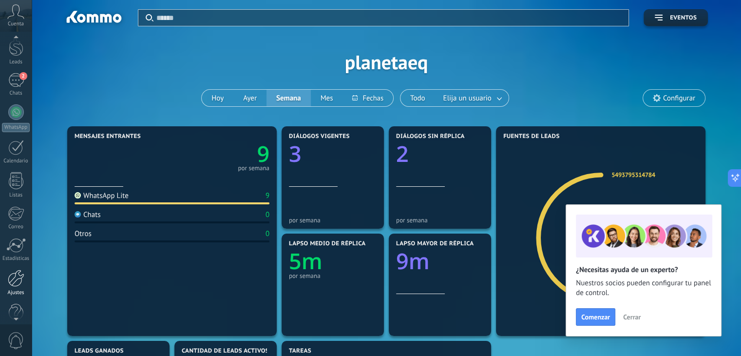
click at [17, 285] on div at bounding box center [16, 277] width 17 height 17
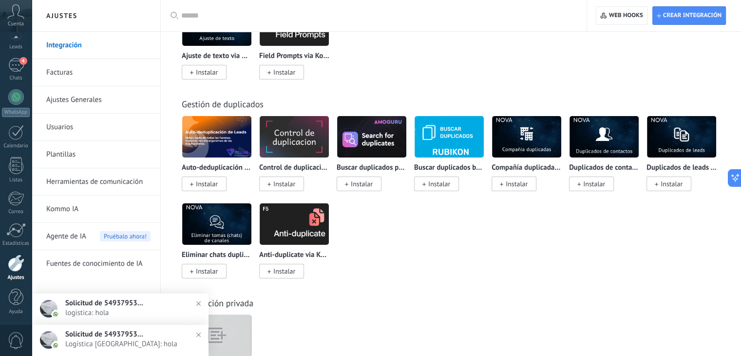
scroll to position [3607, 0]
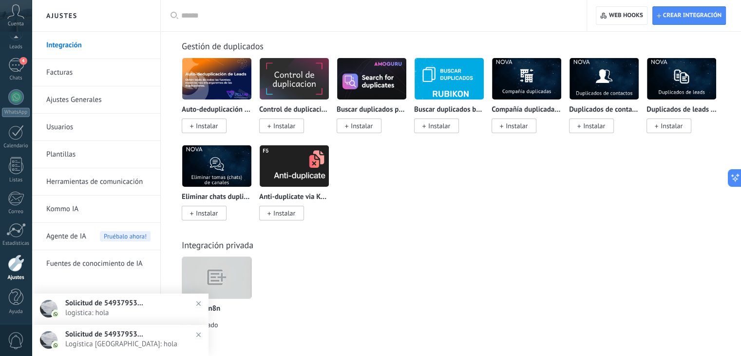
click at [233, 271] on img at bounding box center [216, 277] width 69 height 53
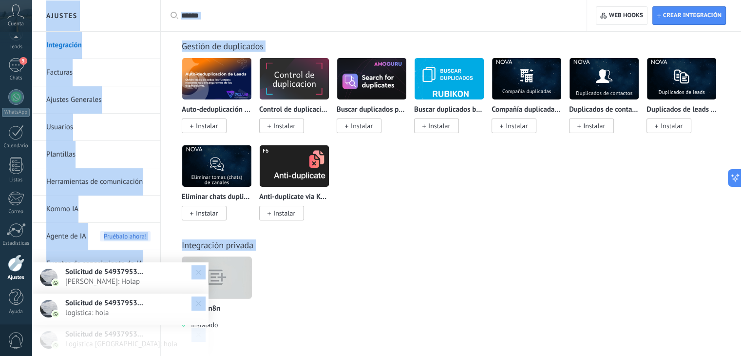
click at [233, 271] on img at bounding box center [216, 277] width 69 height 53
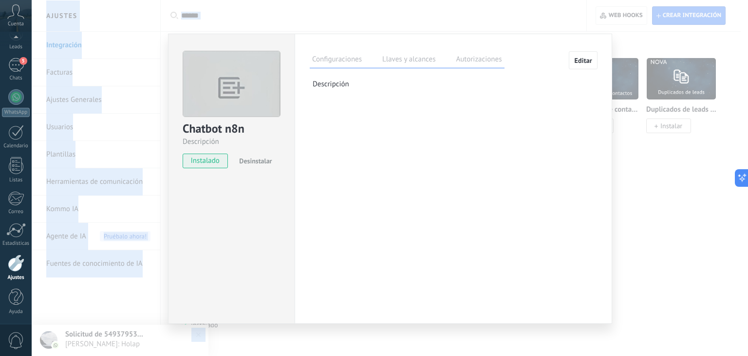
click at [423, 62] on label "Llaves y alcances" at bounding box center [409, 61] width 58 height 14
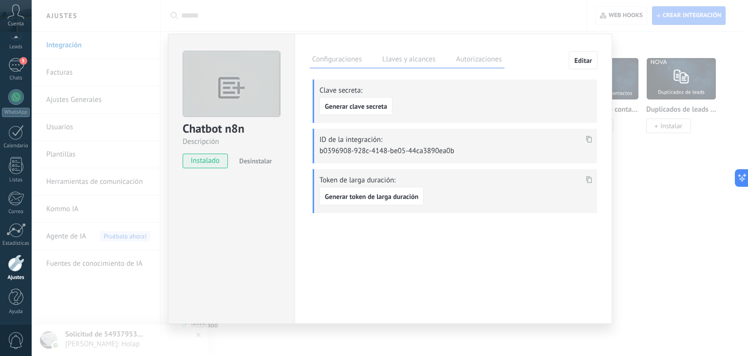
click at [686, 178] on div "Chatbot n8n Descripción instalado Desinstalar Configuraciones Llaves y alcances…" at bounding box center [390, 178] width 716 height 356
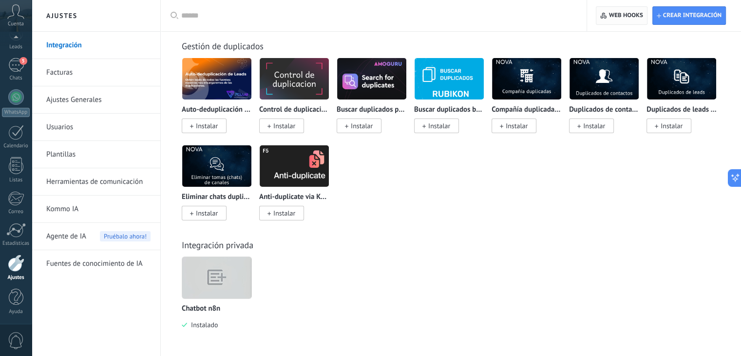
click at [621, 16] on span "Web hooks 0" at bounding box center [626, 16] width 34 height 8
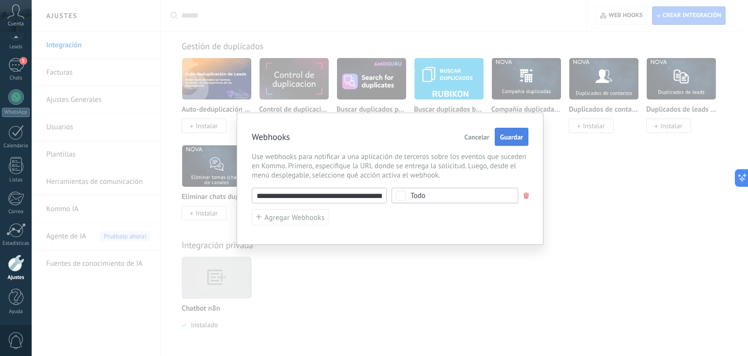
click at [518, 138] on span "Guardar" at bounding box center [511, 136] width 23 height 7
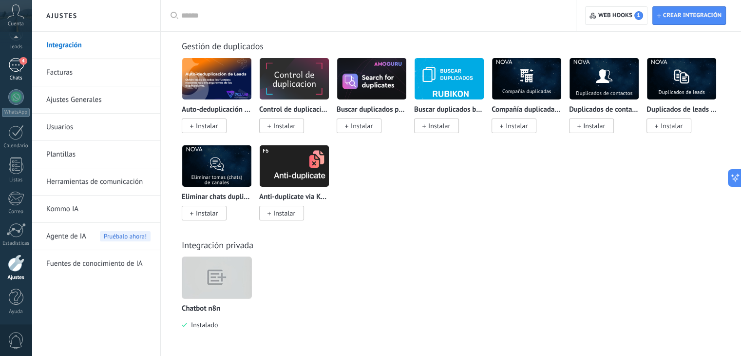
click at [15, 66] on div "4" at bounding box center [16, 65] width 16 height 14
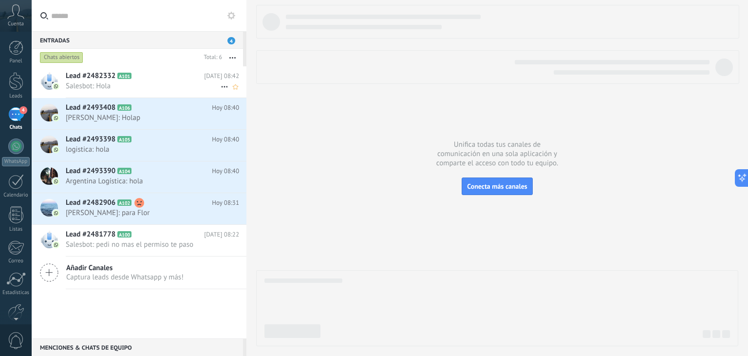
click at [148, 88] on span "Salesbot: Hola" at bounding box center [143, 85] width 155 height 9
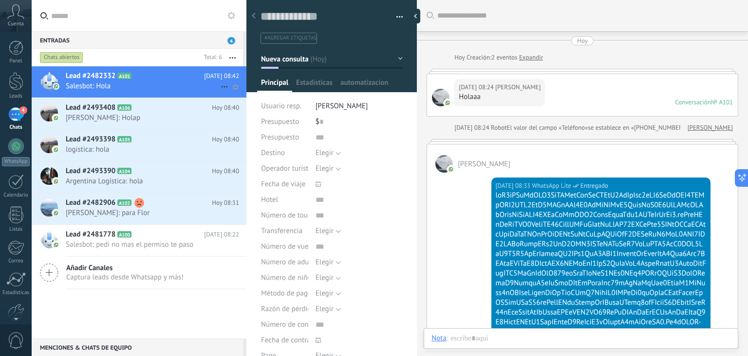
scroll to position [507, 0]
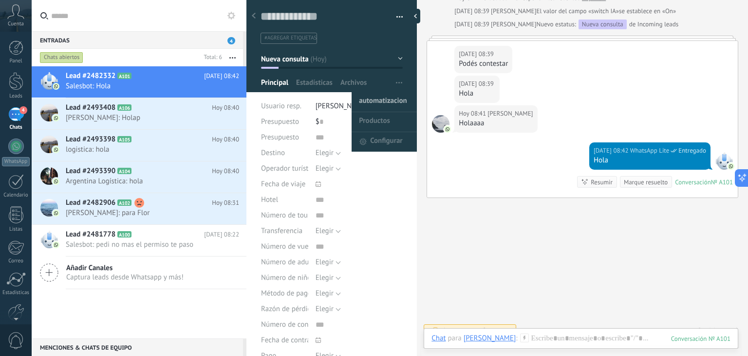
click at [388, 102] on span "automatizacion" at bounding box center [383, 101] width 48 height 19
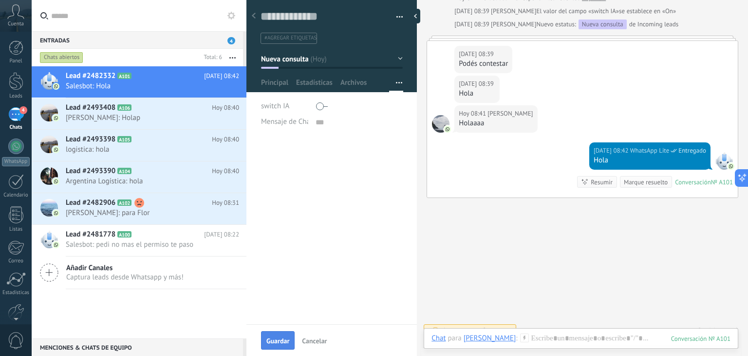
click at [271, 341] on span "Guardar" at bounding box center [277, 340] width 23 height 7
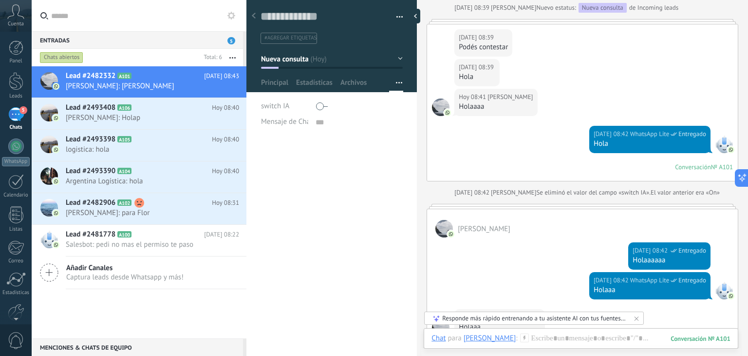
scroll to position [577, 0]
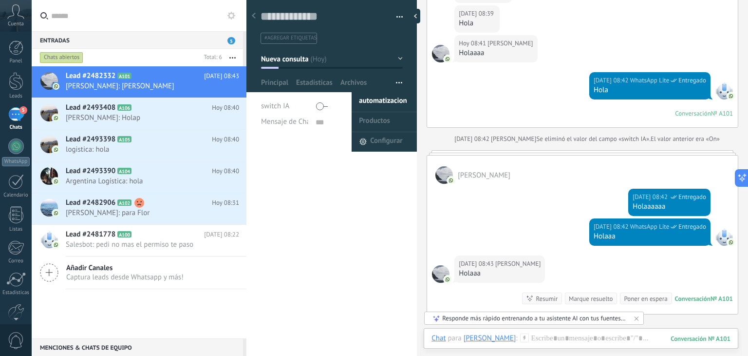
click at [402, 82] on button "button" at bounding box center [399, 83] width 14 height 19
click at [390, 100] on span "automatizacion" at bounding box center [383, 101] width 48 height 19
type textarea "***"
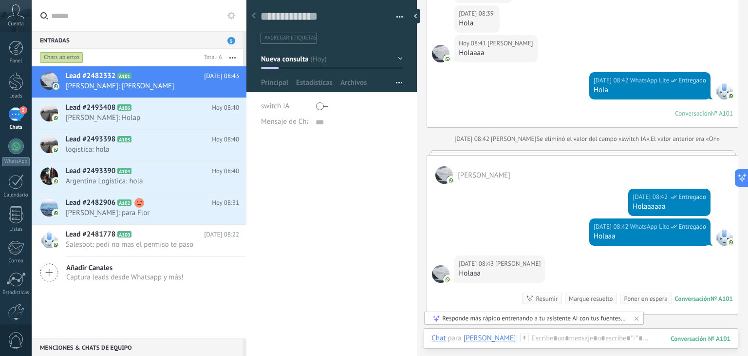
scroll to position [10, 0]
click at [325, 106] on div at bounding box center [322, 106] width 12 height 16
click at [271, 339] on span "Guardar" at bounding box center [277, 340] width 23 height 7
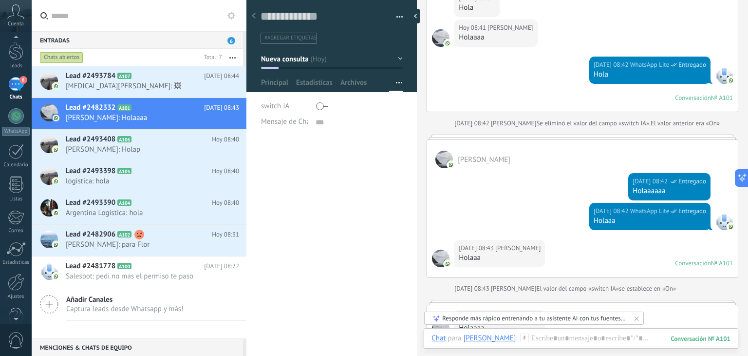
click at [12, 314] on div at bounding box center [16, 316] width 32 height 15
click at [19, 271] on div at bounding box center [16, 263] width 17 height 17
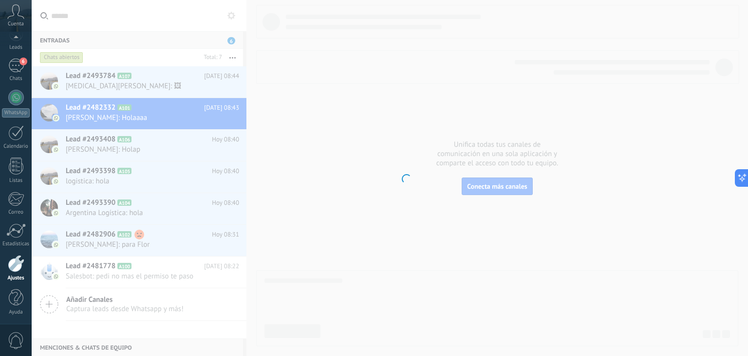
scroll to position [49, 0]
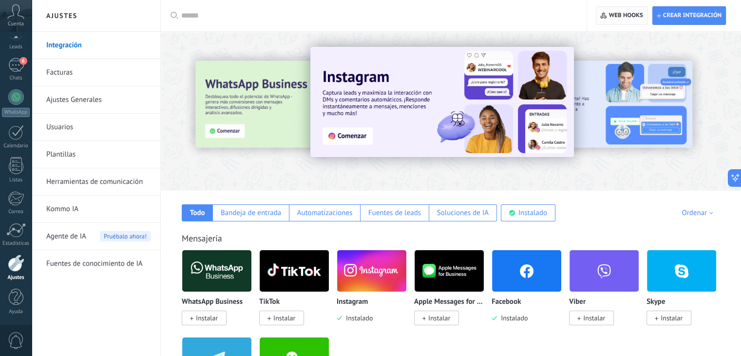
click at [610, 15] on span "Web hooks 0" at bounding box center [626, 16] width 34 height 8
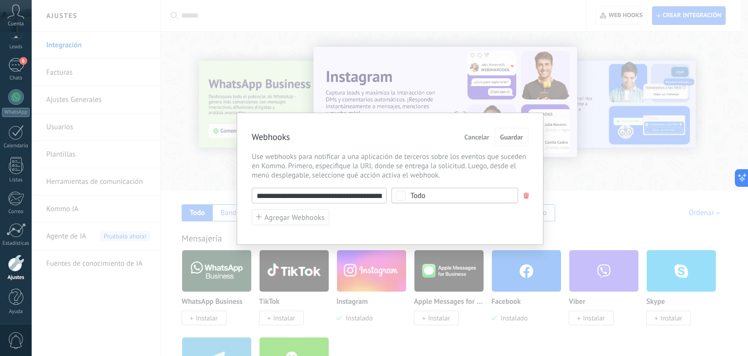
click at [372, 193] on input "**********" at bounding box center [319, 196] width 135 height 16
click at [372, 195] on input "**********" at bounding box center [319, 196] width 135 height 16
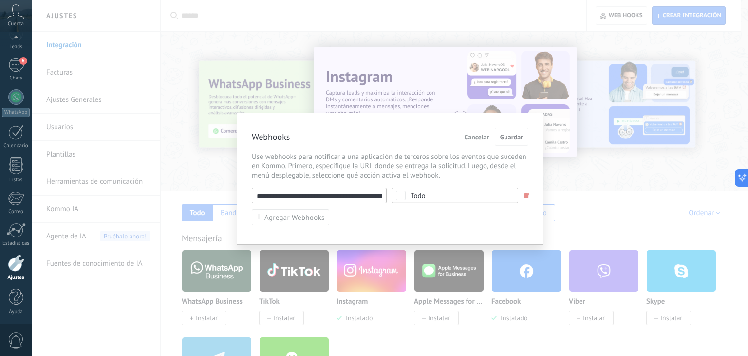
click at [372, 195] on input "**********" at bounding box center [319, 196] width 135 height 16
type input "**********"
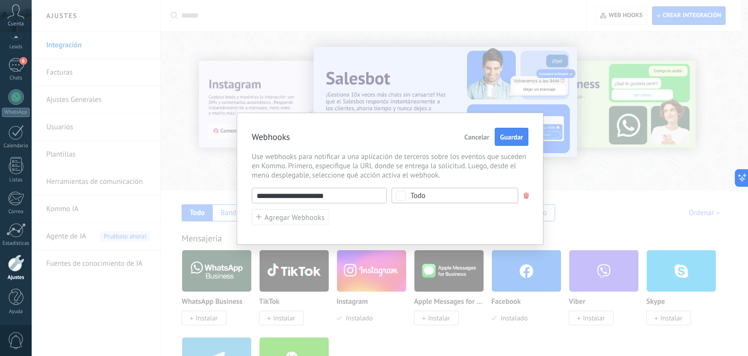
drag, startPoint x: 372, startPoint y: 195, endPoint x: 212, endPoint y: 201, distance: 160.4
click at [212, 201] on div "**********" at bounding box center [390, 178] width 716 height 356
paste input "**********"
type input "**********"
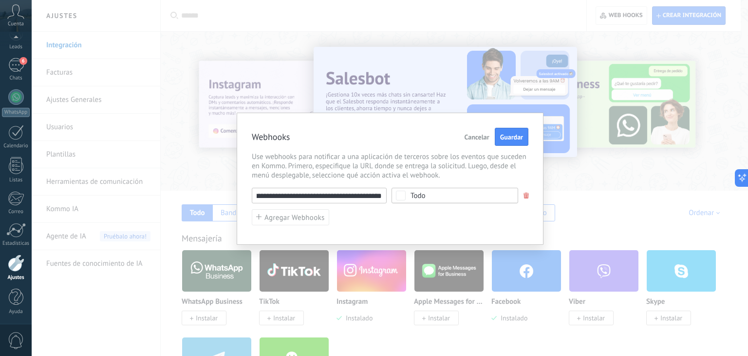
click at [489, 198] on span "Todo" at bounding box center [458, 195] width 95 height 7
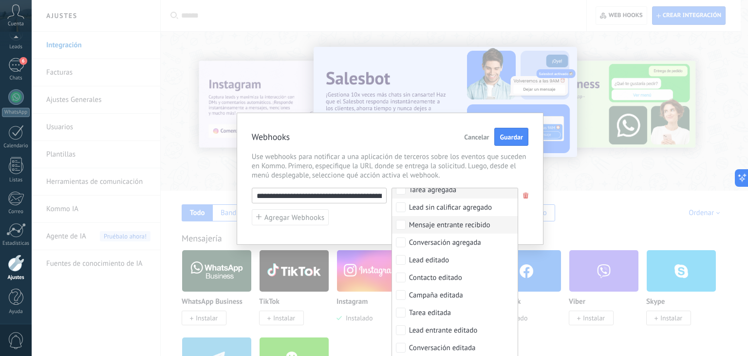
scroll to position [49, 0]
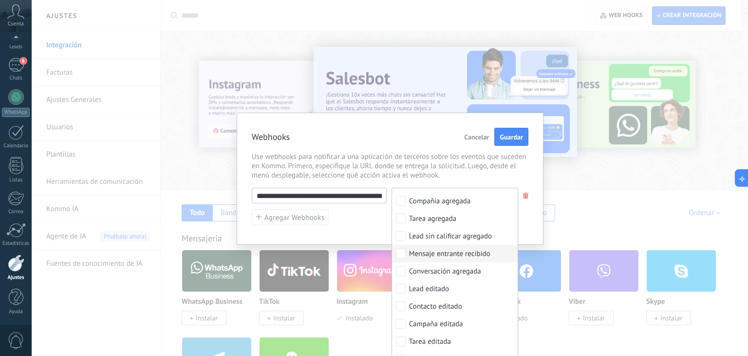
click at [440, 254] on div "Mensaje entrante recibido" at bounding box center [449, 254] width 81 height 10
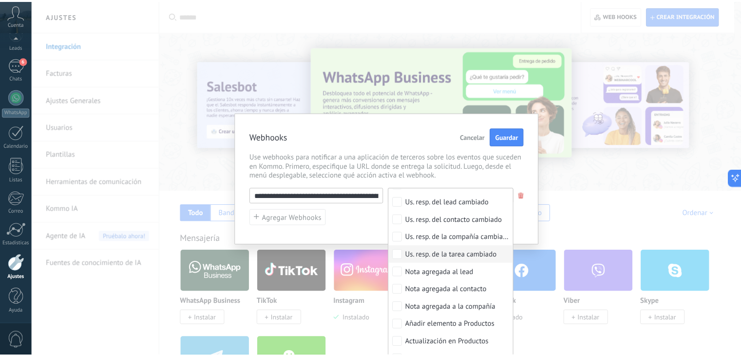
scroll to position [406, 0]
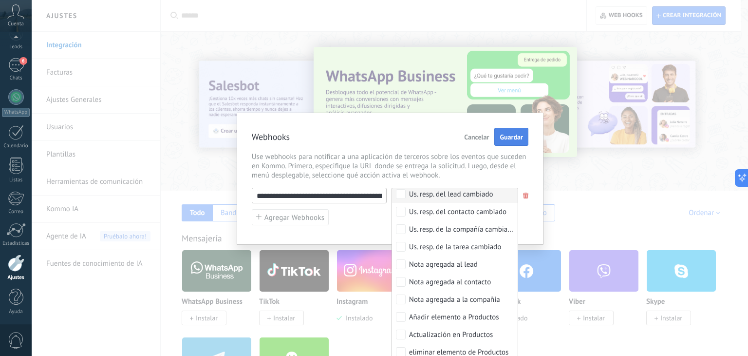
click at [504, 143] on button "Guardar" at bounding box center [511, 137] width 34 height 19
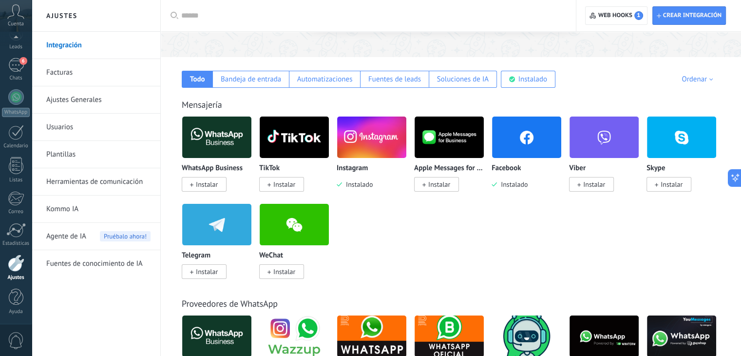
scroll to position [49, 0]
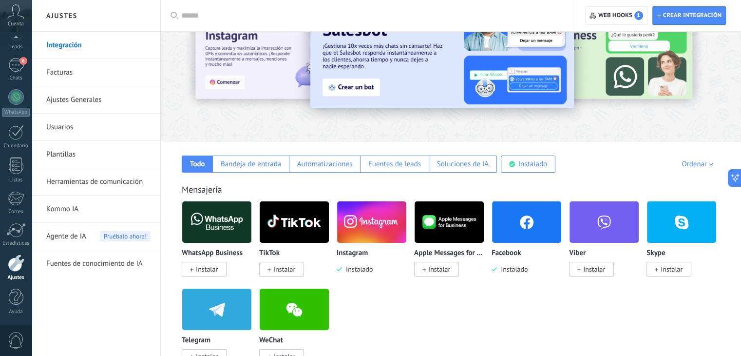
click at [388, 233] on img at bounding box center [371, 221] width 69 height 47
click at [356, 269] on span "Instalado" at bounding box center [357, 268] width 31 height 9
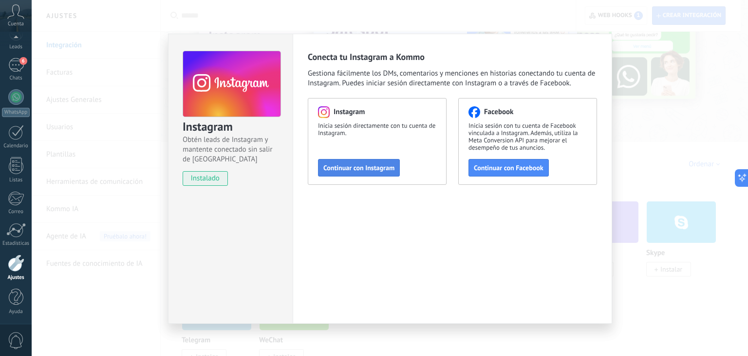
click at [372, 171] on span "Continuar con Instagram" at bounding box center [358, 167] width 71 height 7
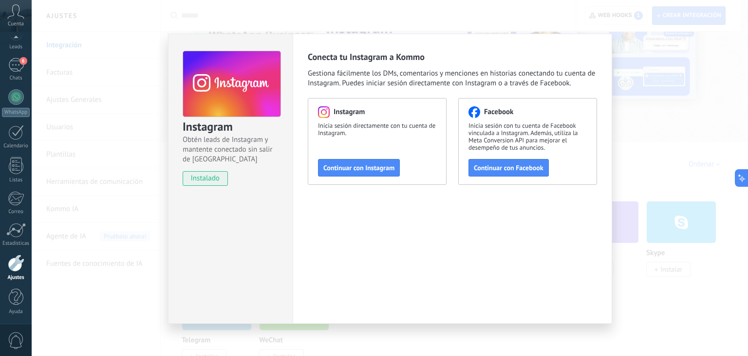
click at [375, 167] on span "Continuar con Instagram" at bounding box center [358, 167] width 71 height 7
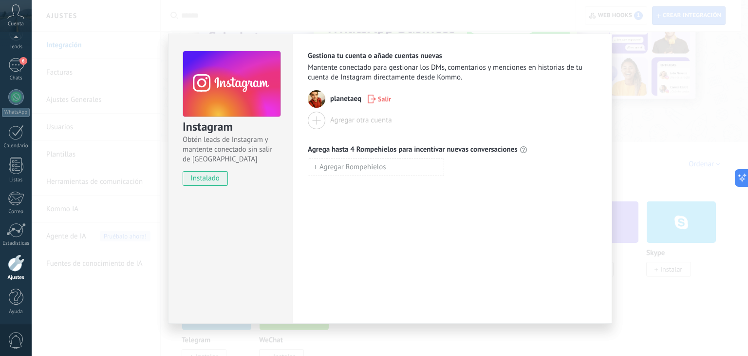
click at [697, 127] on div "Instagram Obtén leads de Instagram y mantente conectado sin salir de Kommo inst…" at bounding box center [390, 178] width 716 height 356
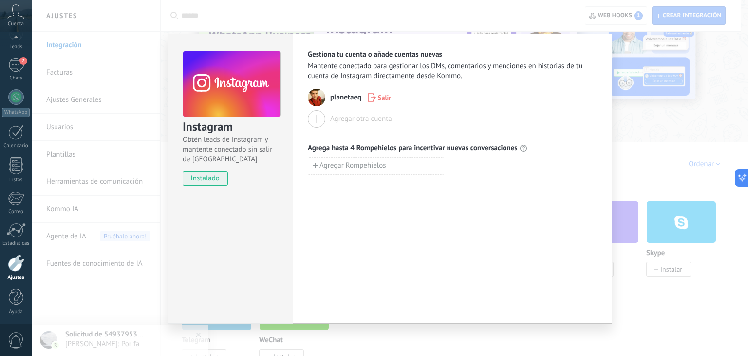
click at [495, 4] on div "Instagram Obtén leads de Instagram y mantente conectado sin salir de Kommo inst…" at bounding box center [390, 178] width 716 height 356
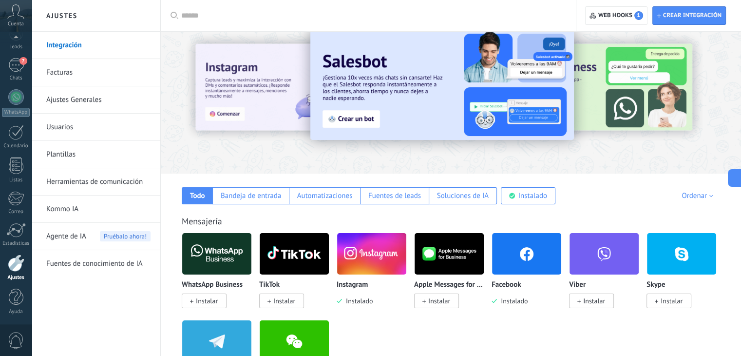
scroll to position [0, 0]
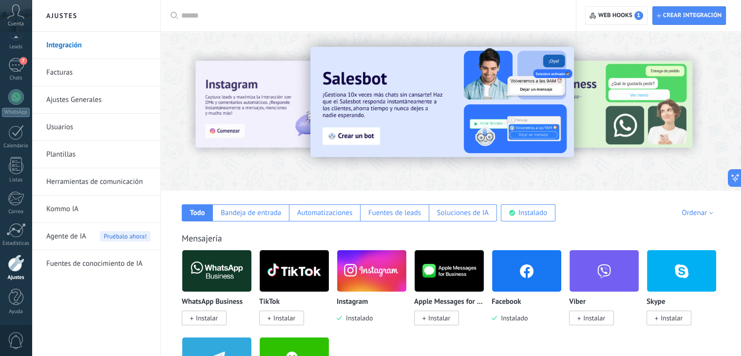
click at [65, 67] on link "Facturas" at bounding box center [98, 72] width 104 height 27
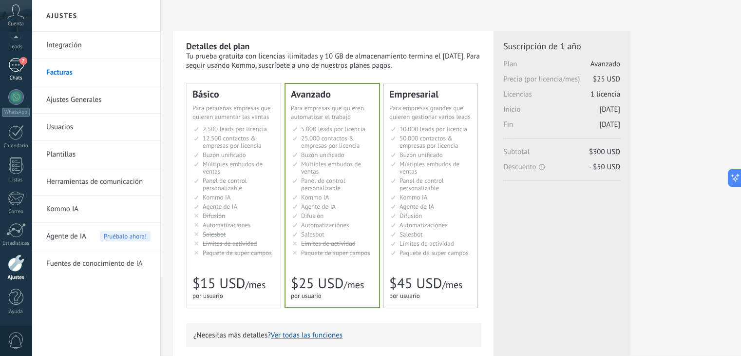
click at [14, 84] on div "Panel Leads 7 Chats WhatsApp Clientes" at bounding box center [16, 157] width 32 height 333
click at [19, 73] on div at bounding box center [16, 81] width 15 height 18
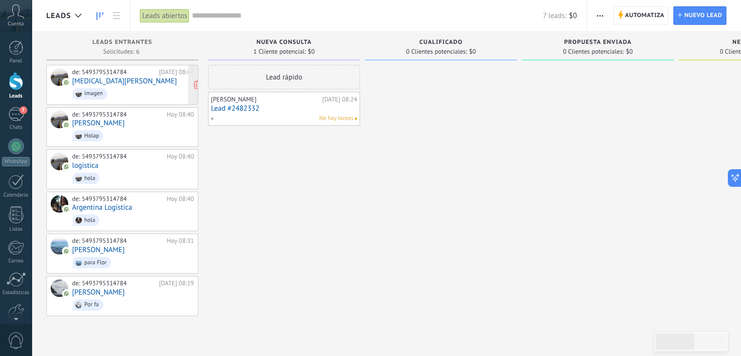
click at [138, 80] on div "de: 5493795314784 Hoy 08:44 Yasmin Roy Nacer imagen" at bounding box center [133, 84] width 122 height 33
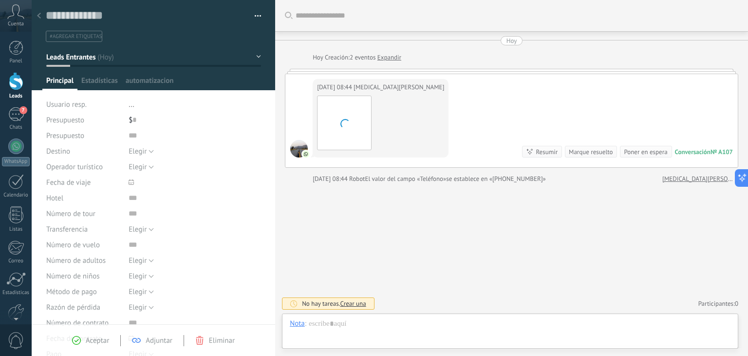
scroll to position [14, 0]
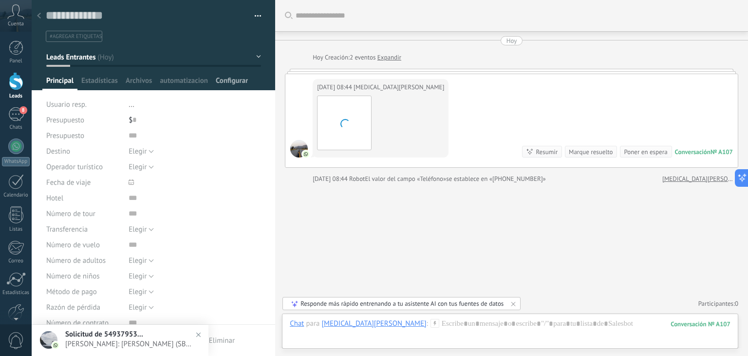
click at [245, 77] on span "Configurar" at bounding box center [232, 83] width 32 height 14
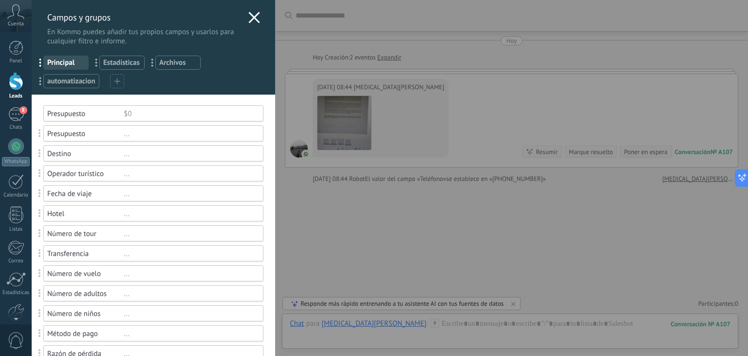
click at [250, 22] on icon at bounding box center [254, 18] width 12 height 12
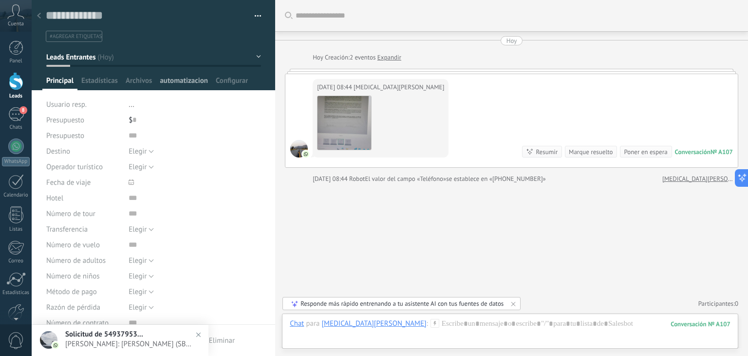
click at [187, 84] on span "automatizacion" at bounding box center [184, 83] width 48 height 14
type textarea "***"
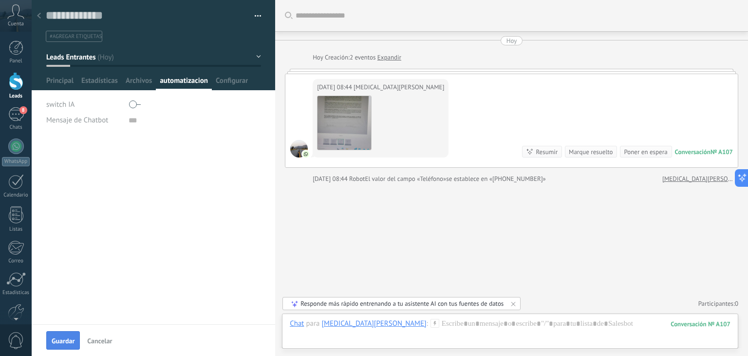
click at [72, 339] on span "Guardar" at bounding box center [63, 340] width 23 height 7
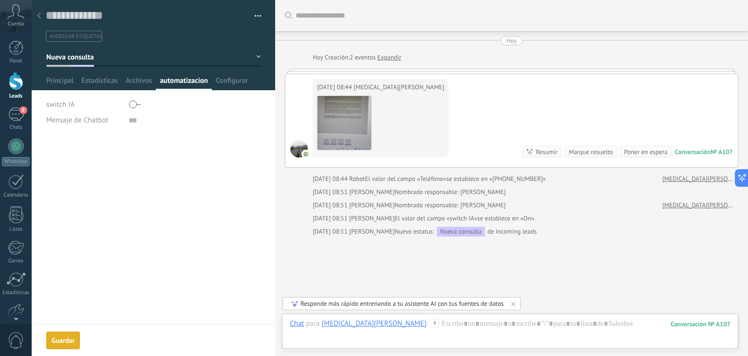
scroll to position [50, 0]
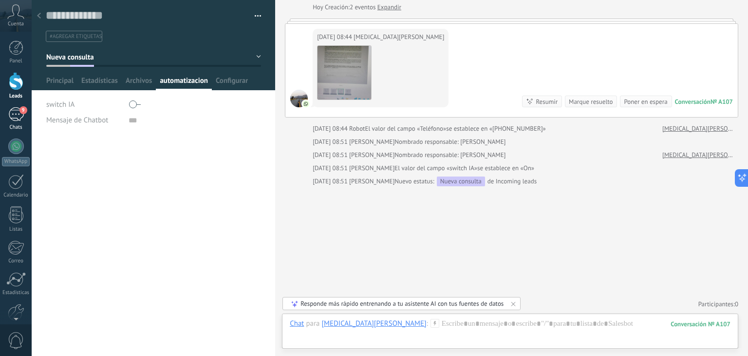
click at [13, 122] on link "9 Chats" at bounding box center [16, 118] width 32 height 23
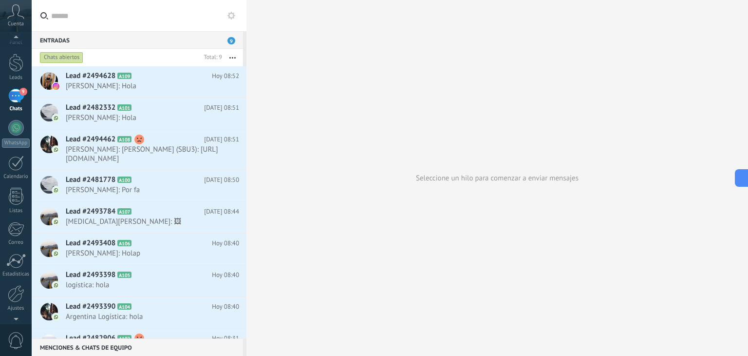
click at [14, 312] on div at bounding box center [16, 316] width 32 height 15
click at [20, 269] on div at bounding box center [16, 267] width 17 height 17
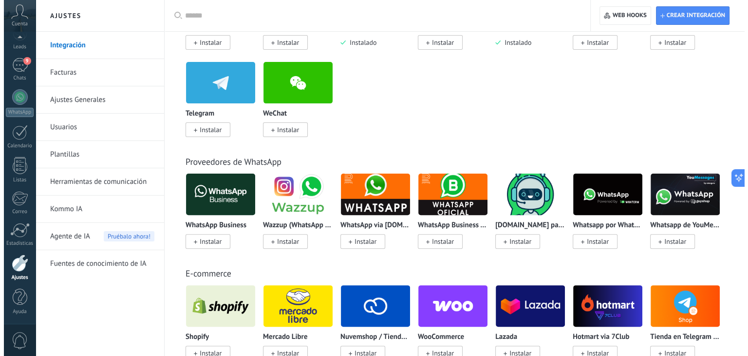
scroll to position [244, 0]
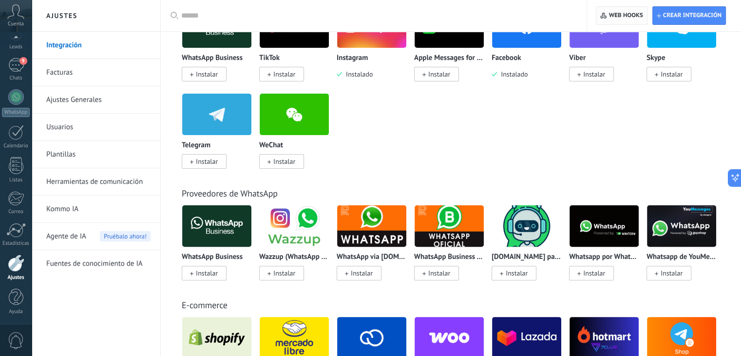
click at [605, 13] on icon "button" at bounding box center [603, 16] width 7 height 6
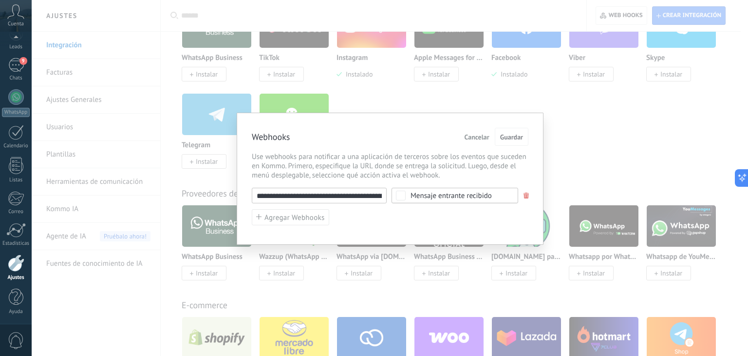
click at [346, 195] on input "**********" at bounding box center [319, 196] width 135 height 16
paste input "**********"
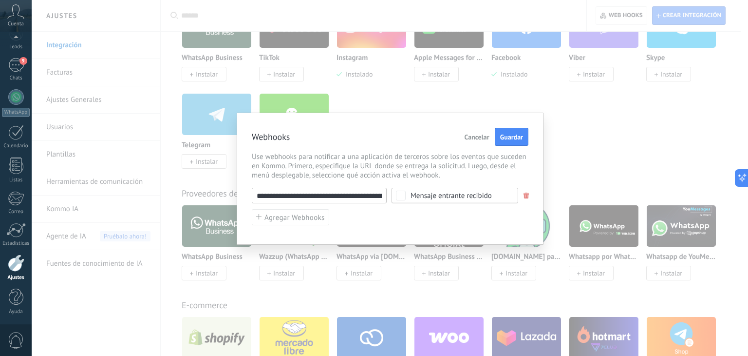
scroll to position [0, 71]
type input "**********"
click at [517, 135] on span "Guardar" at bounding box center [511, 136] width 23 height 7
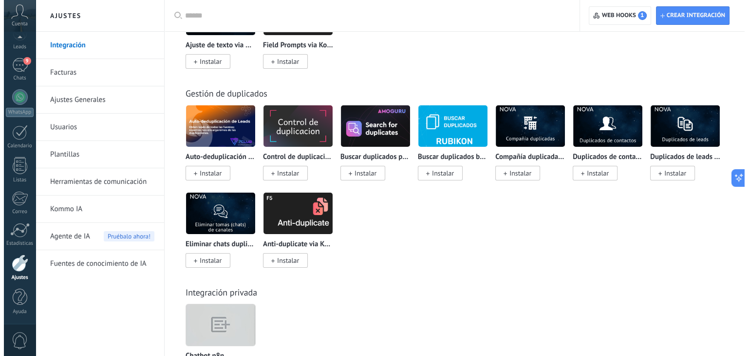
scroll to position [3607, 0]
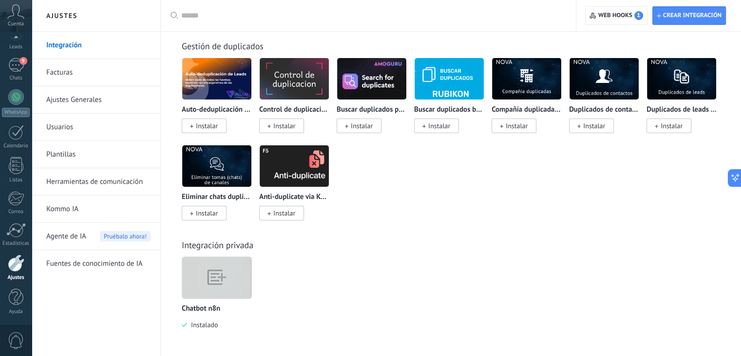
click at [224, 261] on img at bounding box center [216, 277] width 69 height 53
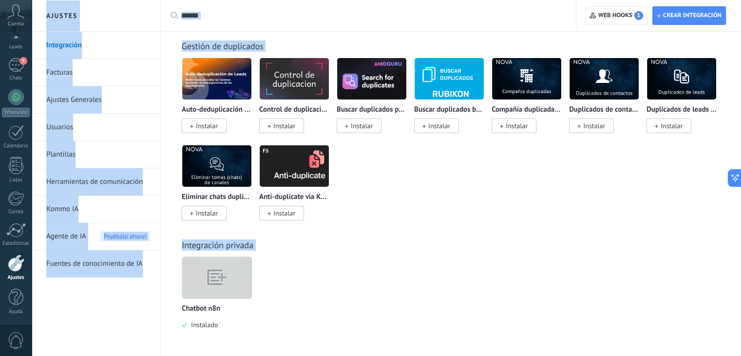
click at [224, 274] on img at bounding box center [216, 277] width 69 height 53
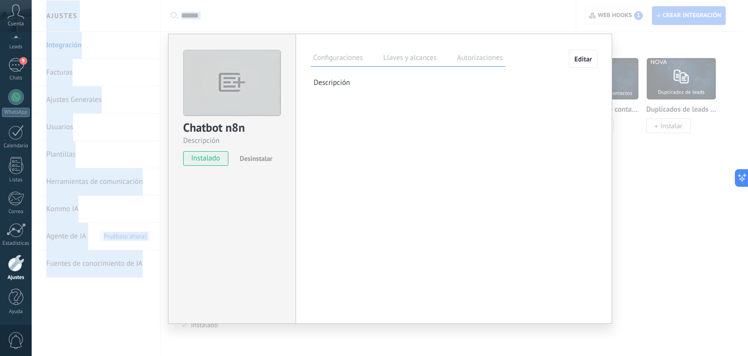
click at [398, 56] on label "Llaves y alcances" at bounding box center [410, 59] width 58 height 14
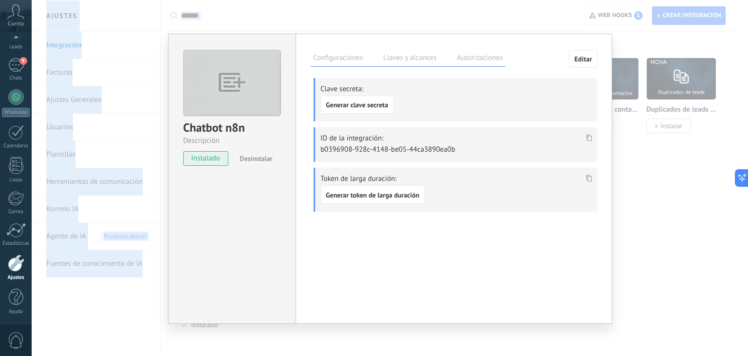
click at [591, 175] on icon at bounding box center [589, 178] width 6 height 7
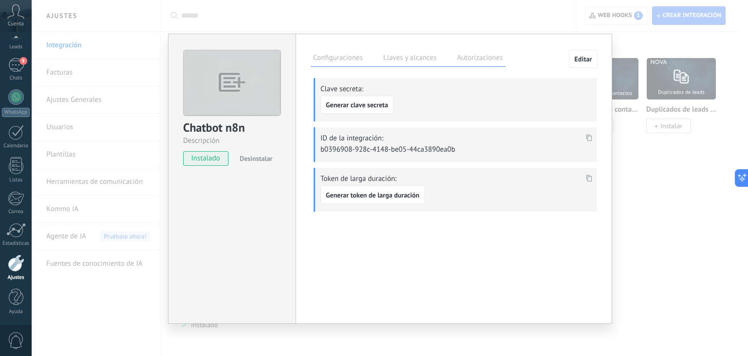
click at [708, 169] on div "Chatbot n8n Descripción instalado Desinstalar Configuraciones Llaves y alcances…" at bounding box center [390, 178] width 716 height 356
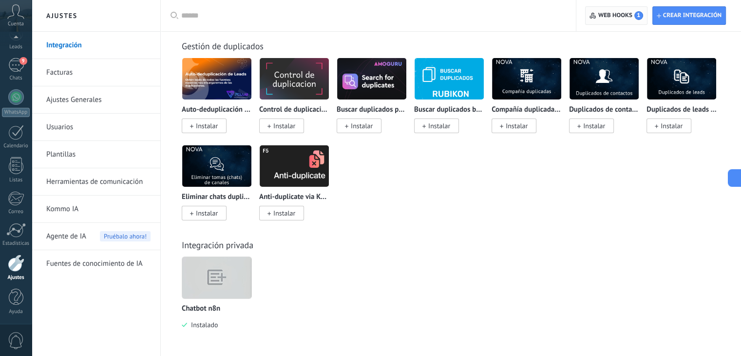
click at [608, 17] on span "Web hooks 1" at bounding box center [620, 15] width 45 height 9
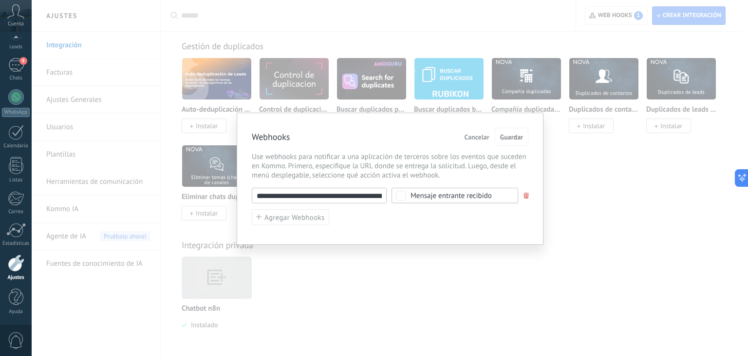
click at [323, 197] on input "**********" at bounding box center [319, 196] width 135 height 16
click at [323, 196] on input "**********" at bounding box center [319, 196] width 135 height 16
paste input "text"
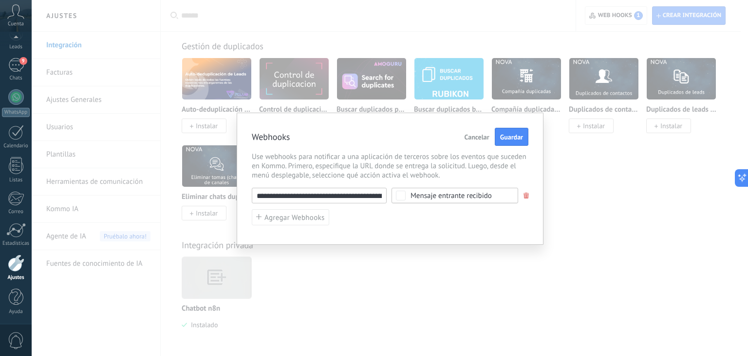
scroll to position [0, 70]
type input "**********"
click at [521, 140] on span "Guardar" at bounding box center [511, 136] width 23 height 7
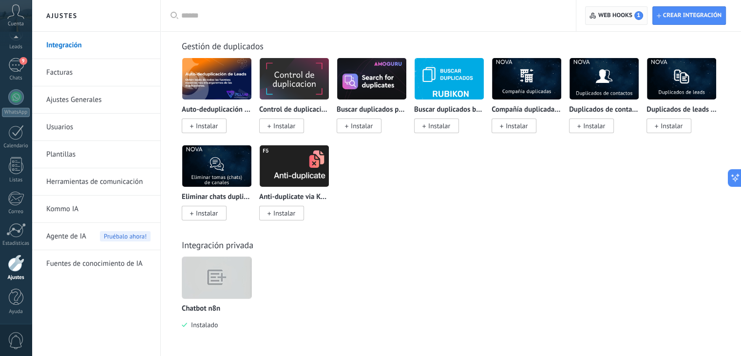
click at [605, 12] on span "Web hooks 1" at bounding box center [620, 15] width 45 height 9
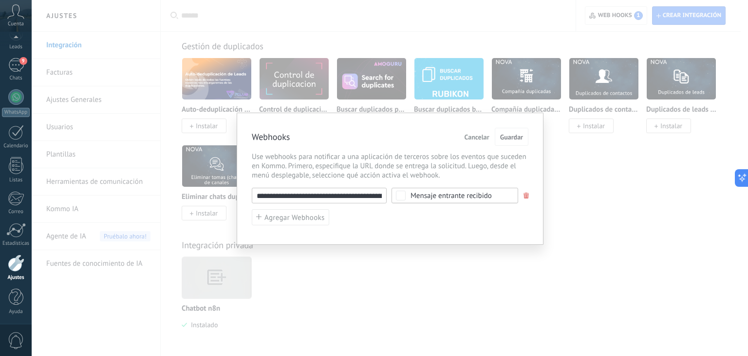
click at [317, 200] on input "**********" at bounding box center [319, 196] width 135 height 16
paste input "**********"
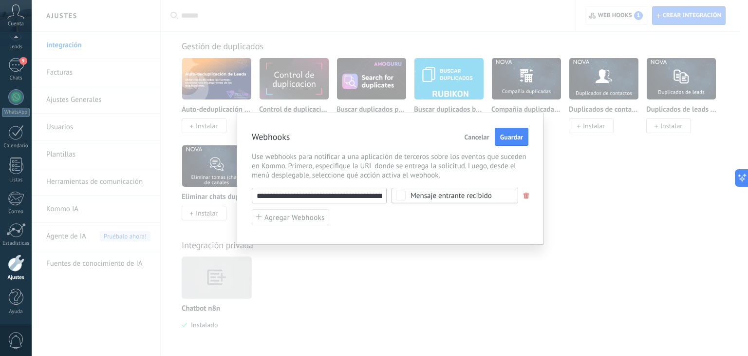
scroll to position [0, 84]
type input "**********"
click at [507, 133] on span "Guardar" at bounding box center [511, 136] width 23 height 7
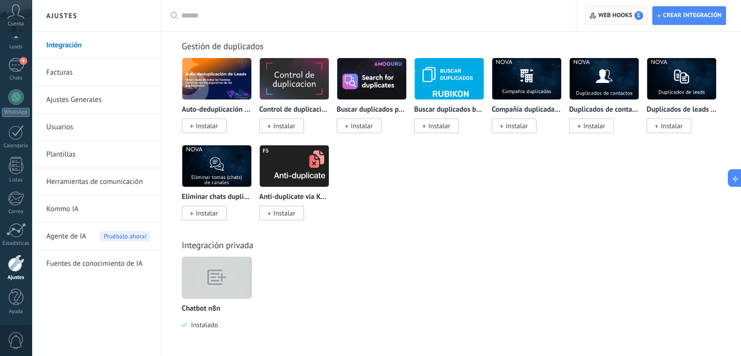
click at [598, 13] on span "Web hooks 1" at bounding box center [620, 15] width 45 height 9
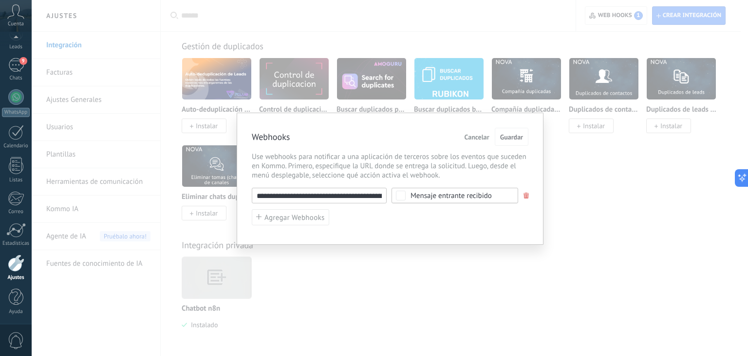
click at [298, 194] on input "**********" at bounding box center [319, 196] width 135 height 16
click at [504, 140] on span "Guardar" at bounding box center [511, 136] width 23 height 7
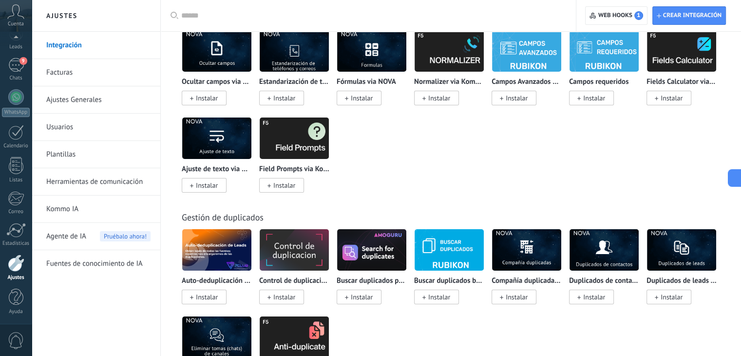
scroll to position [3315, 0]
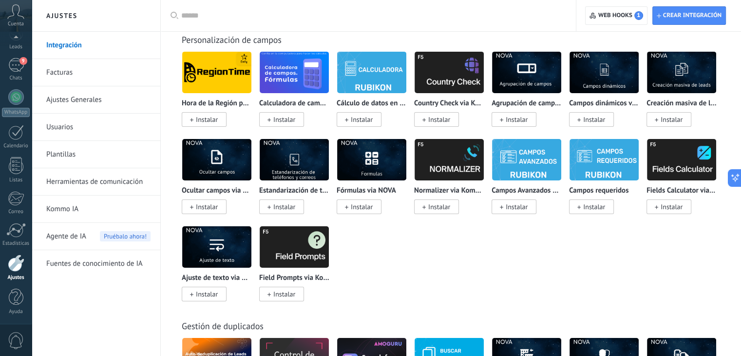
click at [126, 185] on link "Herramientas de comunicación" at bounding box center [98, 181] width 104 height 27
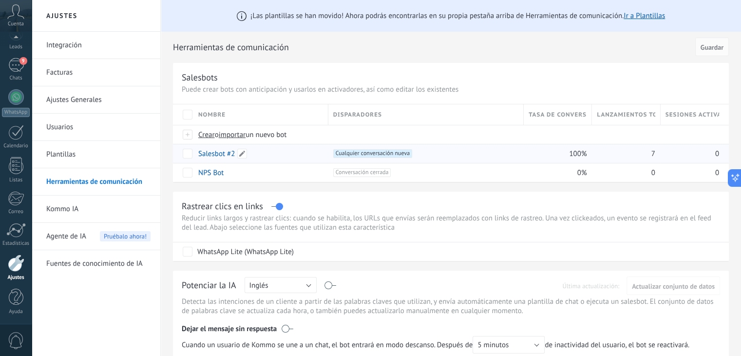
click at [206, 154] on link "Salesbot #2" at bounding box center [216, 153] width 37 height 9
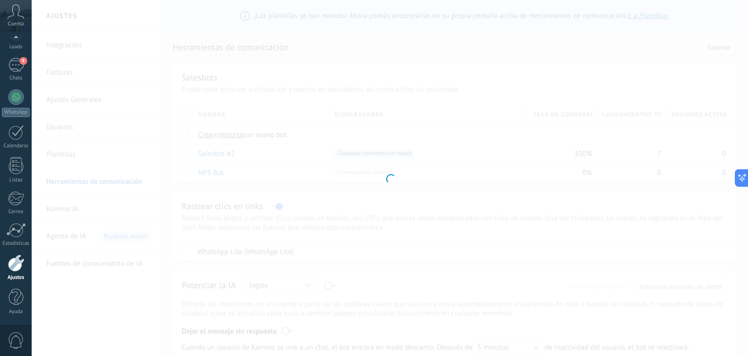
type input "**********"
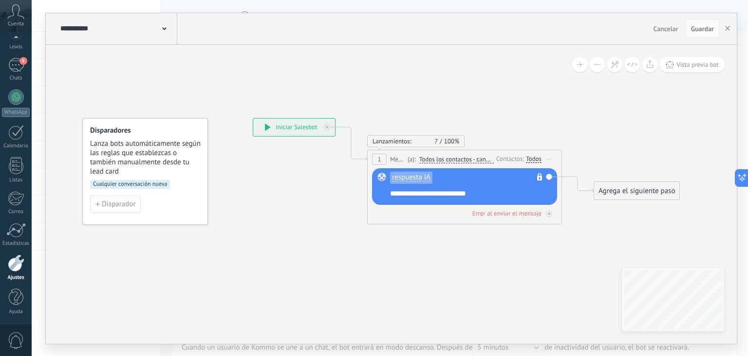
click at [540, 156] on div "Todos" at bounding box center [534, 159] width 16 height 8
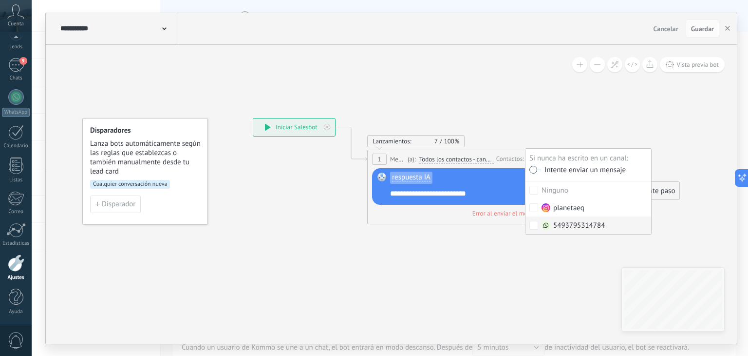
click at [547, 271] on icon at bounding box center [449, 170] width 881 height 593
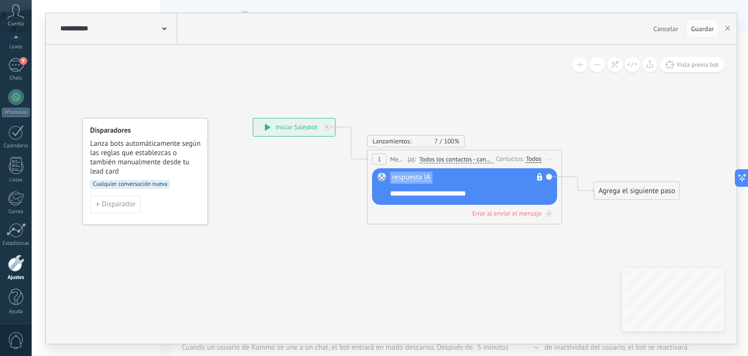
click at [528, 156] on div "Todos" at bounding box center [534, 159] width 16 height 8
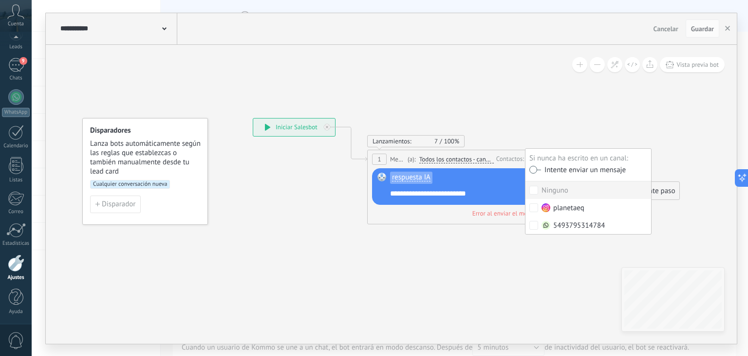
click at [539, 170] on label at bounding box center [535, 169] width 12 height 7
click at [706, 32] on span "Guardar" at bounding box center [702, 28] width 23 height 7
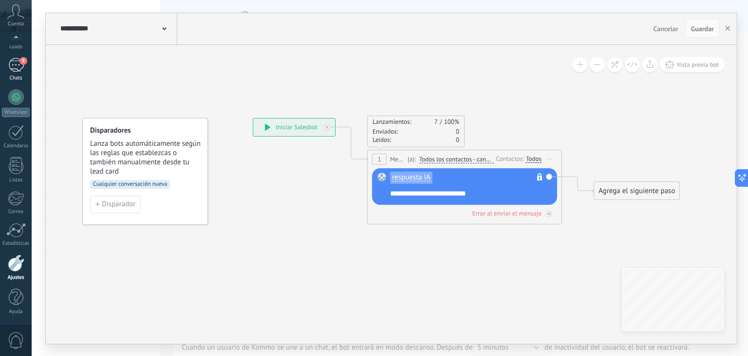
click at [16, 74] on link "9 Chats" at bounding box center [16, 69] width 32 height 23
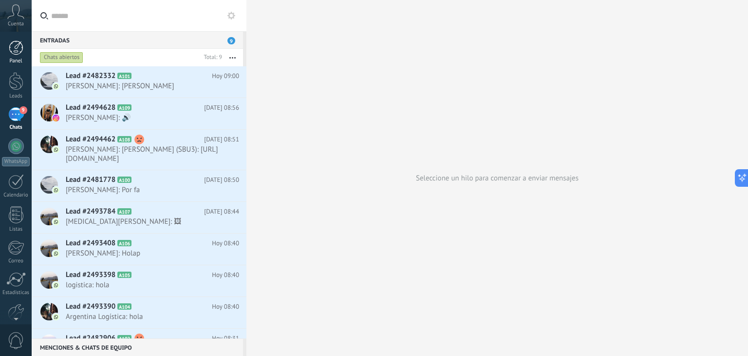
click at [4, 54] on link "Panel" at bounding box center [16, 52] width 32 height 24
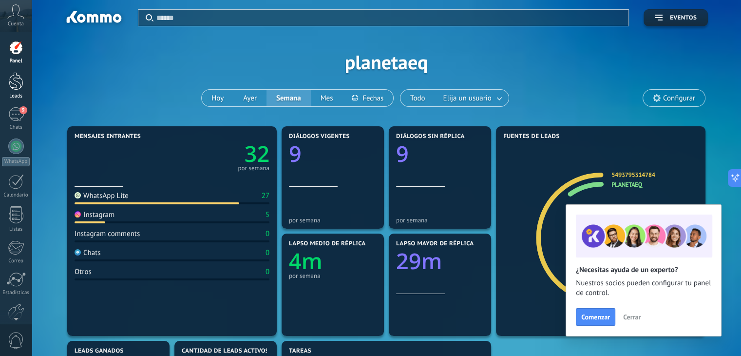
click at [12, 86] on div at bounding box center [16, 81] width 15 height 18
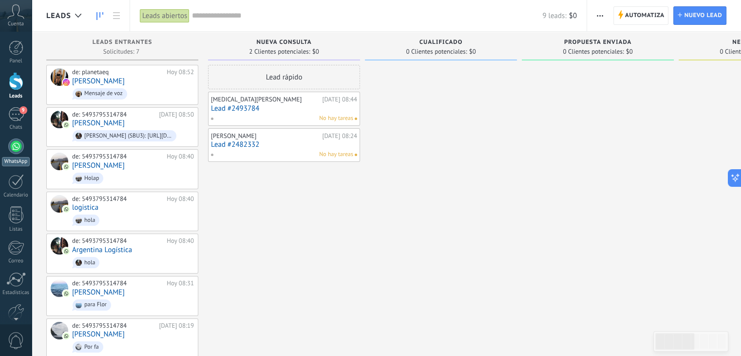
click at [16, 152] on div at bounding box center [16, 146] width 16 height 16
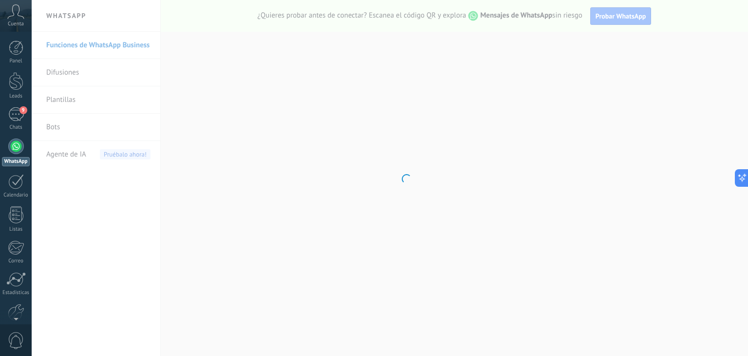
click at [80, 45] on body ".abccls-1,.abccls-2{fill-rule:evenodd}.abccls-2{fill:#fff} .abfcls-1{fill:none}…" at bounding box center [374, 178] width 748 height 356
click at [64, 72] on body ".abccls-1,.abccls-2{fill-rule:evenodd}.abccls-2{fill:#fff} .abfcls-1{fill:none}…" at bounding box center [374, 178] width 748 height 356
click at [59, 97] on body ".abccls-1,.abccls-2{fill-rule:evenodd}.abccls-2{fill:#fff} .abfcls-1{fill:none}…" at bounding box center [374, 178] width 748 height 356
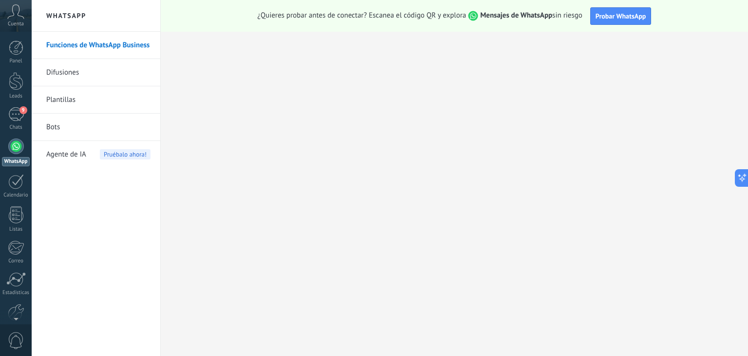
click at [59, 108] on link "Plantillas" at bounding box center [98, 99] width 104 height 27
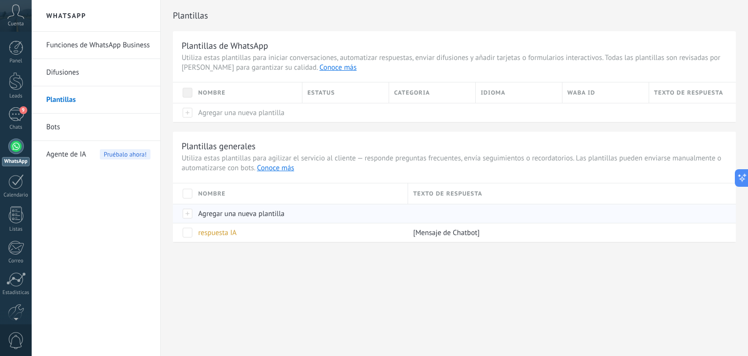
click at [251, 214] on span "Agregar una nueva plantilla" at bounding box center [241, 213] width 86 height 9
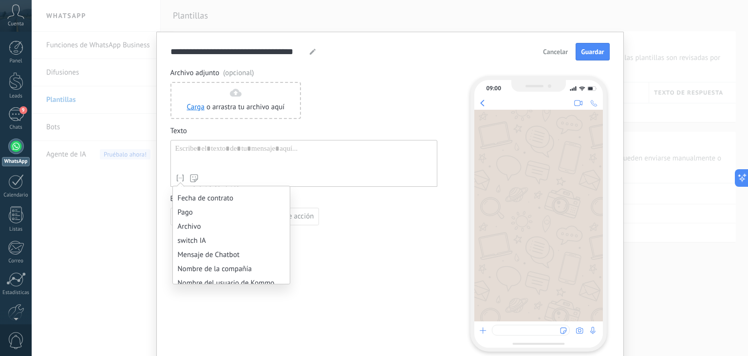
scroll to position [667, 0]
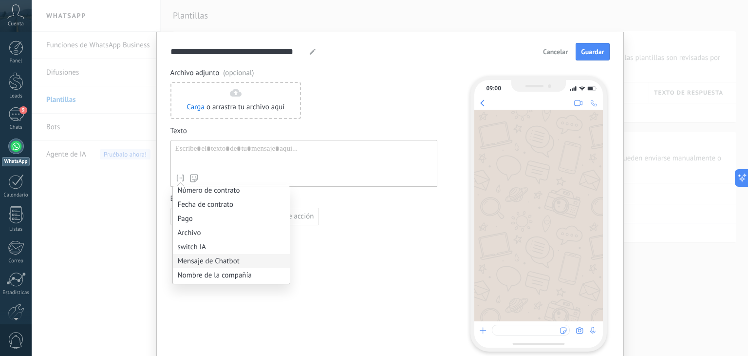
click at [201, 262] on li "Mensaje de Chatbot" at bounding box center [231, 261] width 117 height 14
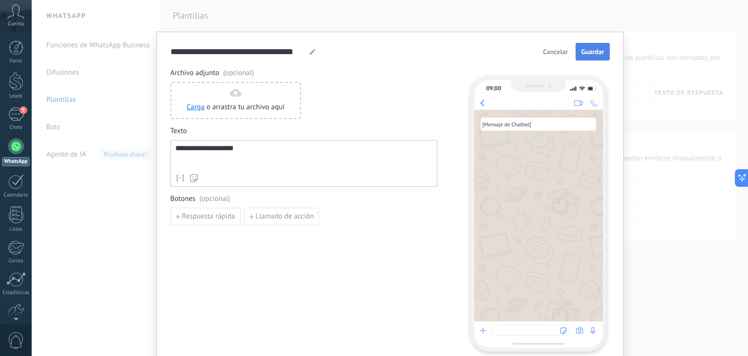
click at [581, 52] on span "Guardar" at bounding box center [592, 51] width 23 height 7
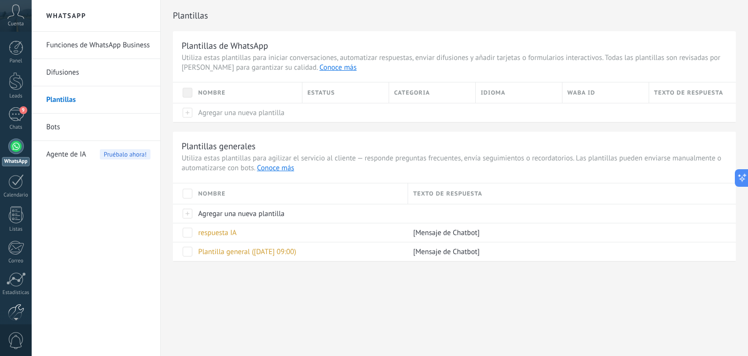
click at [16, 308] on div at bounding box center [16, 311] width 17 height 17
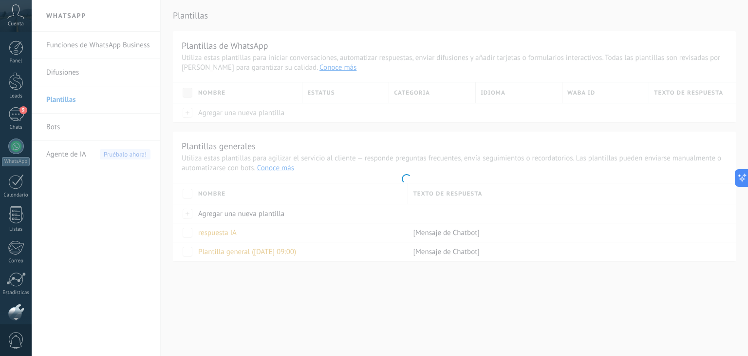
scroll to position [49, 0]
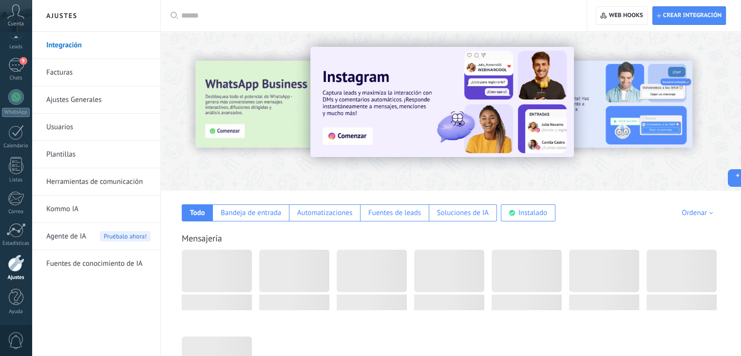
click at [107, 178] on link "Herramientas de comunicación" at bounding box center [98, 181] width 104 height 27
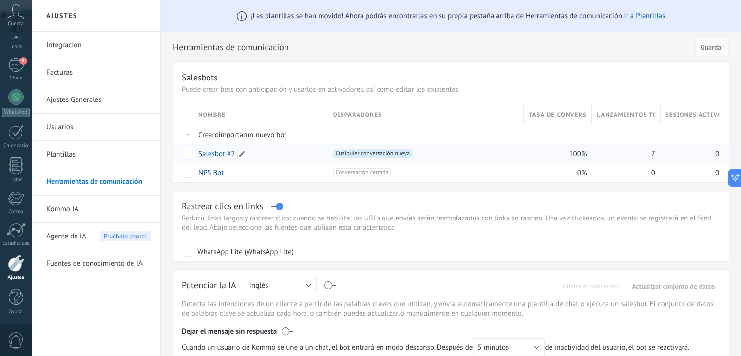
click at [223, 154] on link "Salesbot #2" at bounding box center [216, 153] width 37 height 9
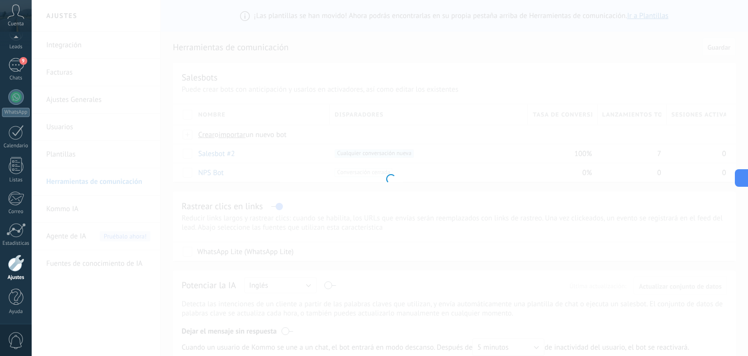
type input "**********"
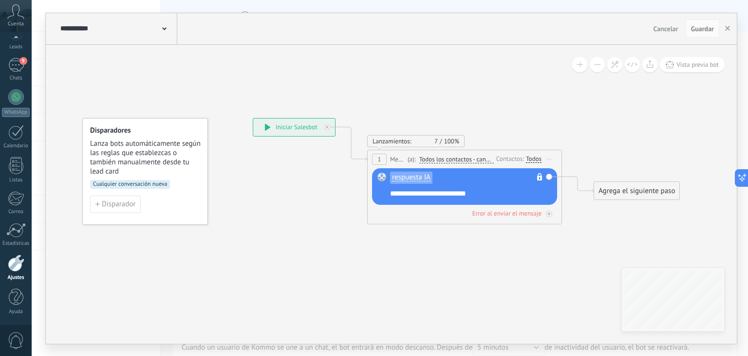
click at [423, 176] on span "respuesta IA" at bounding box center [411, 177] width 38 height 8
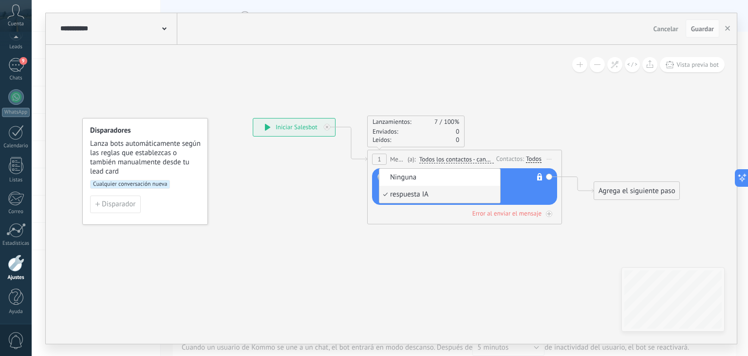
click at [423, 195] on span "respuesta IA" at bounding box center [438, 194] width 118 height 10
click at [395, 260] on icon at bounding box center [449, 170] width 881 height 593
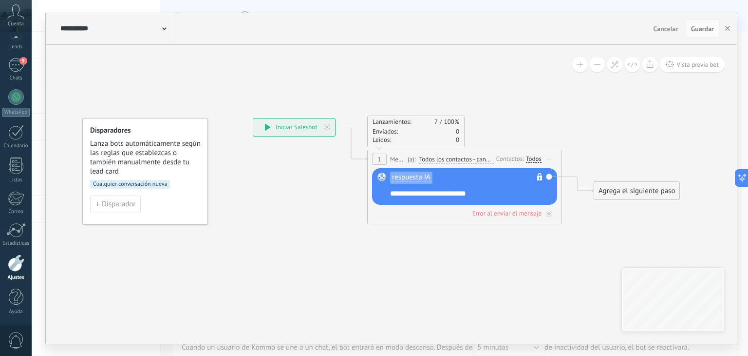
click at [466, 175] on div "respuesta IA No es posible editar la plantilla de contenido" at bounding box center [466, 180] width 152 height 16
click at [705, 30] on span "Guardar" at bounding box center [702, 28] width 23 height 7
click at [520, 85] on icon at bounding box center [449, 170] width 881 height 593
click at [11, 62] on div "9" at bounding box center [16, 65] width 16 height 14
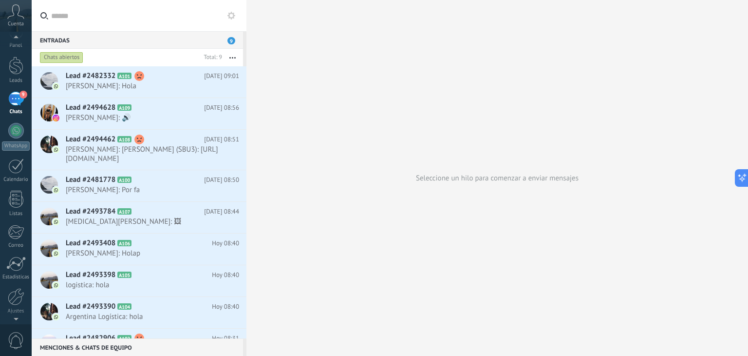
click at [14, 310] on div at bounding box center [16, 316] width 32 height 15
click at [17, 286] on div at bounding box center [16, 280] width 17 height 17
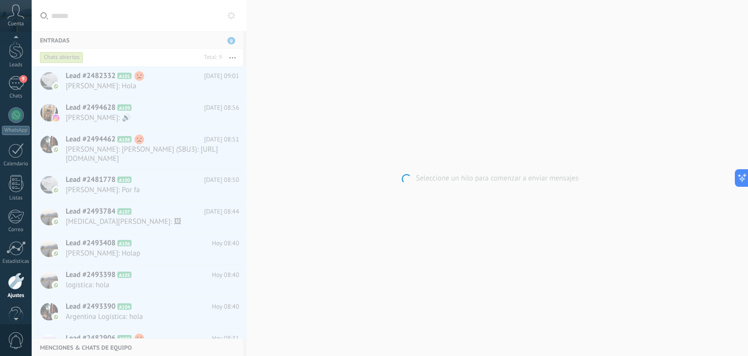
scroll to position [49, 0]
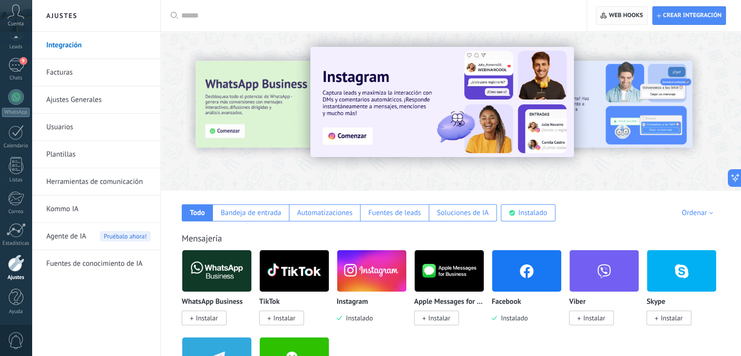
click at [611, 10] on span "Web hooks 0" at bounding box center [621, 16] width 42 height 18
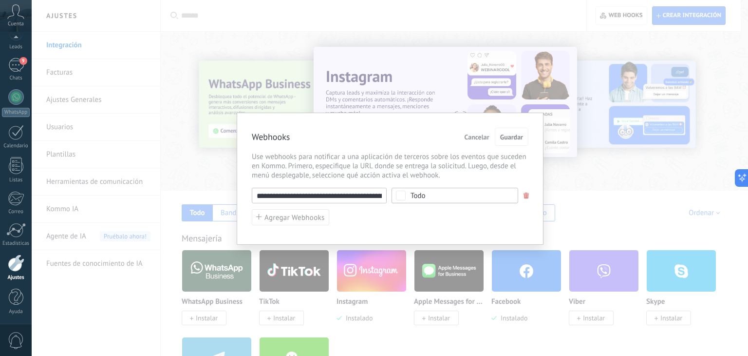
click at [421, 193] on div "Todo" at bounding box center [418, 195] width 15 height 7
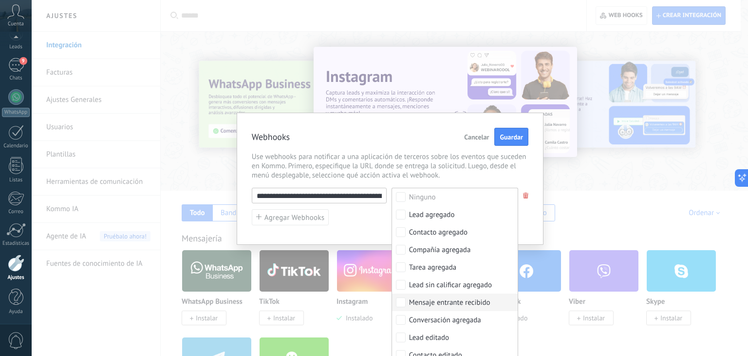
click at [356, 206] on div "**********" at bounding box center [390, 207] width 277 height 38
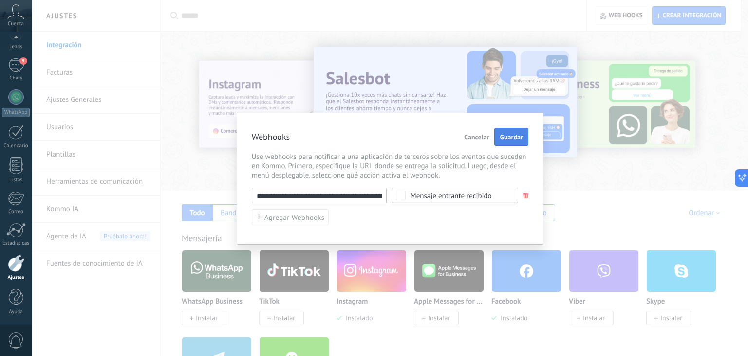
click at [505, 137] on span "Guardar" at bounding box center [511, 136] width 23 height 7
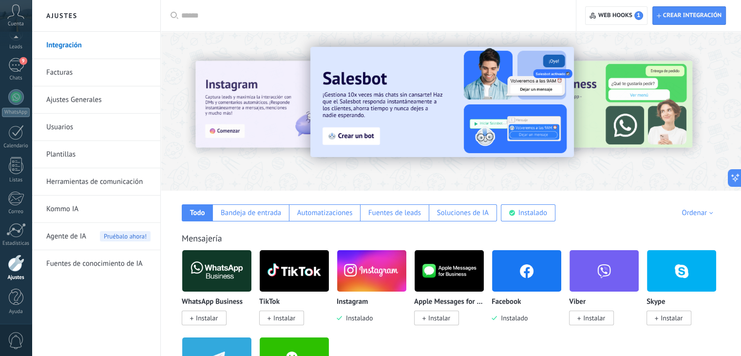
click at [74, 150] on link "Plantillas" at bounding box center [98, 154] width 104 height 27
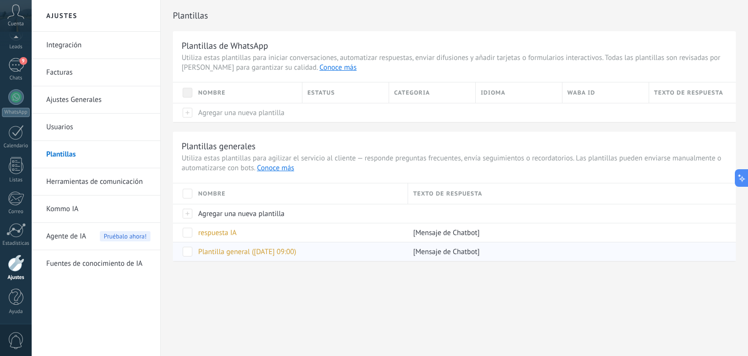
click at [191, 254] on span at bounding box center [188, 251] width 10 height 10
click at [203, 254] on div "eliminar" at bounding box center [213, 251] width 33 height 19
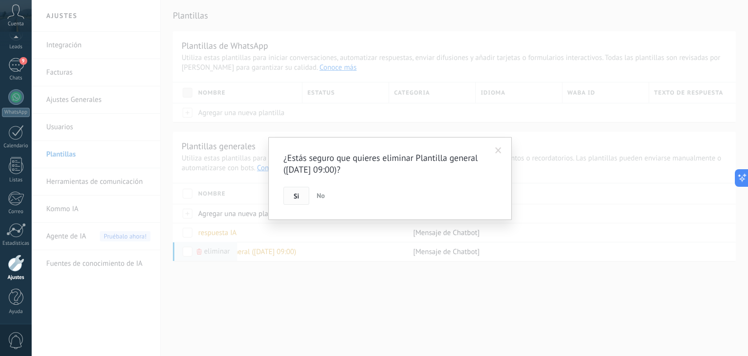
click at [294, 195] on span "Si" at bounding box center [296, 195] width 5 height 7
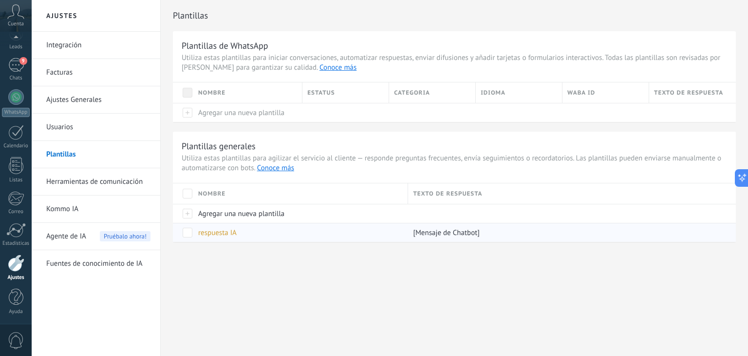
click at [217, 230] on span "respuesta IA" at bounding box center [217, 232] width 38 height 9
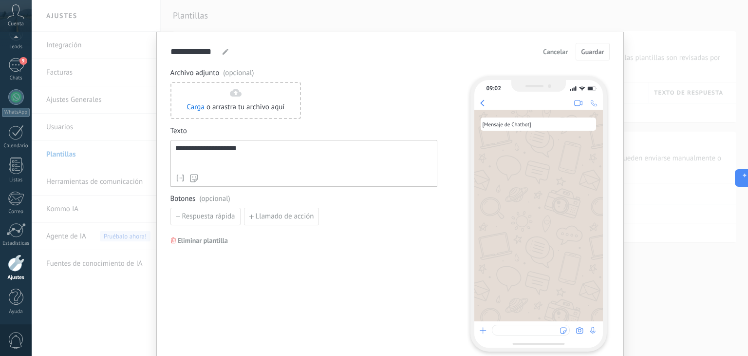
click at [637, 98] on div "**********" at bounding box center [390, 178] width 716 height 356
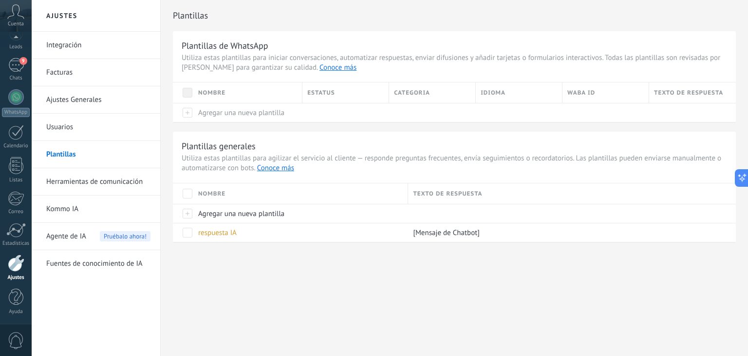
click at [70, 182] on link "Herramientas de comunicación" at bounding box center [98, 181] width 104 height 27
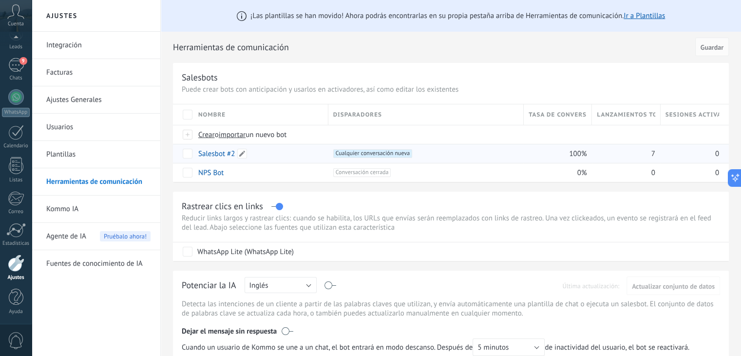
click at [218, 152] on link "Salesbot #2" at bounding box center [216, 153] width 37 height 9
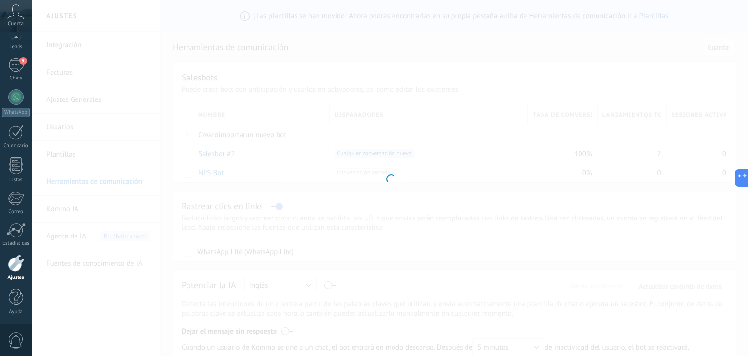
type input "**********"
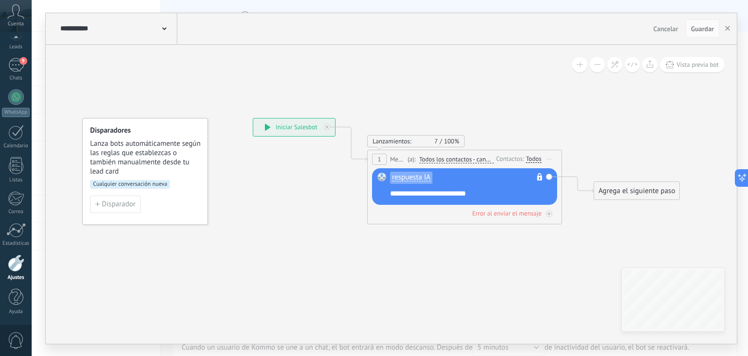
click at [537, 162] on div "Todos" at bounding box center [534, 159] width 16 height 8
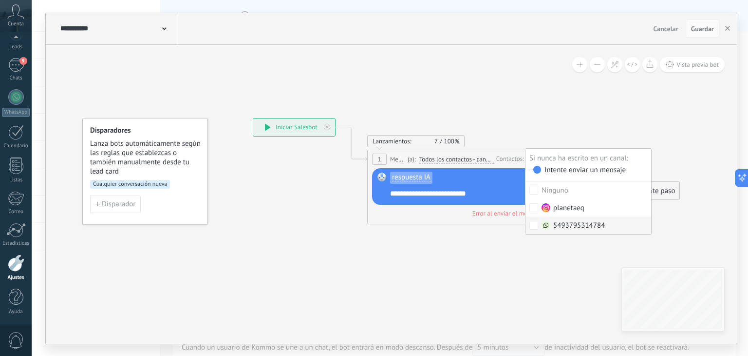
click at [559, 261] on icon at bounding box center [449, 170] width 881 height 593
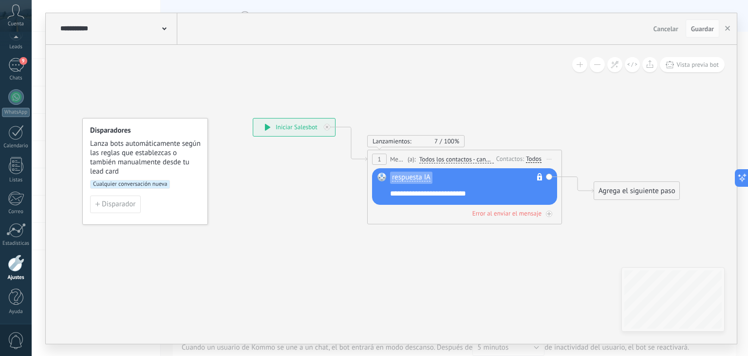
click at [13, 262] on div at bounding box center [16, 262] width 17 height 17
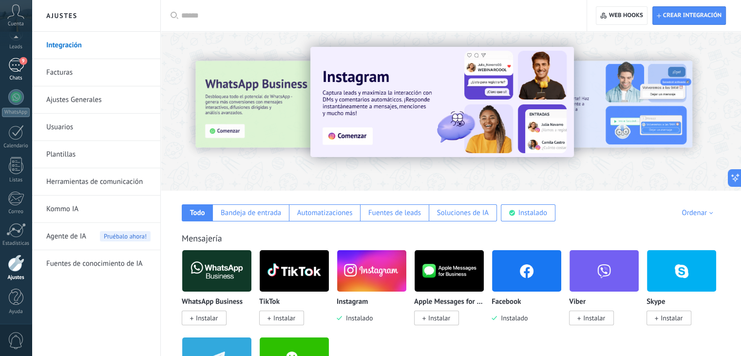
click at [12, 71] on div "9" at bounding box center [16, 65] width 16 height 14
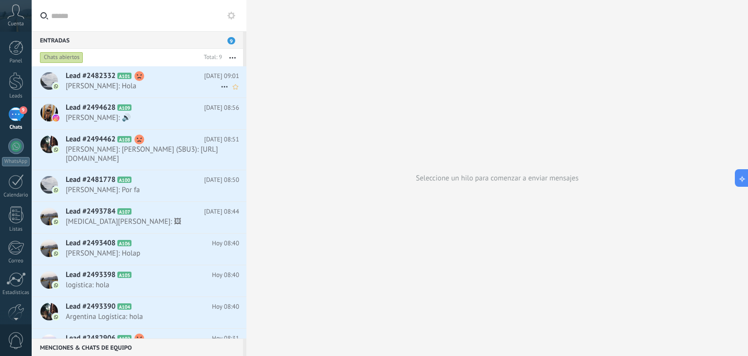
drag, startPoint x: 74, startPoint y: 80, endPoint x: 77, endPoint y: 87, distance: 7.6
click at [74, 80] on span "Lead #2482332" at bounding box center [91, 76] width 50 height 10
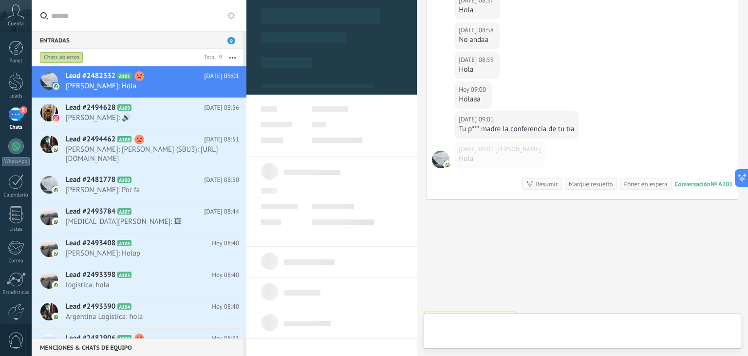
scroll to position [14, 0]
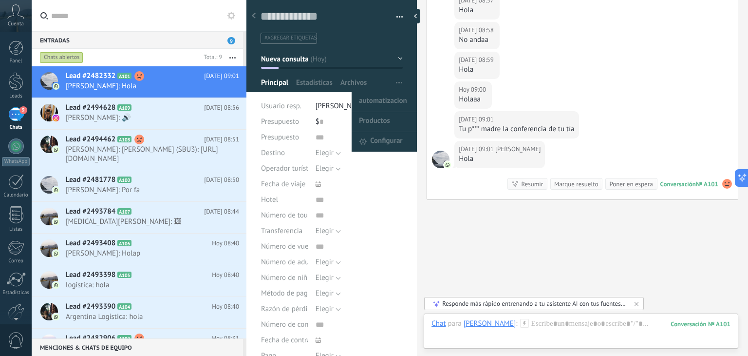
click at [396, 84] on span "button" at bounding box center [399, 83] width 6 height 19
click at [390, 96] on span "automatizacion" at bounding box center [383, 101] width 48 height 19
type textarea "***"
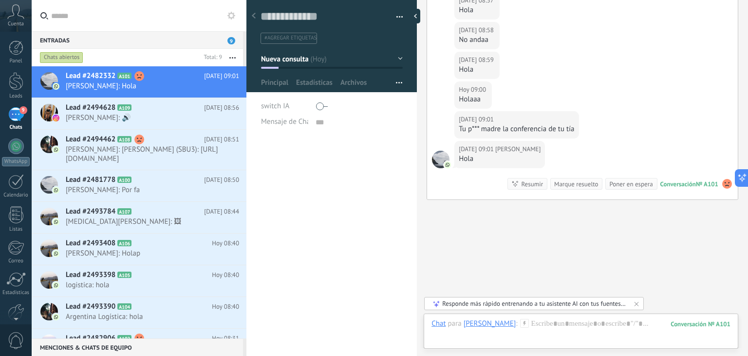
scroll to position [10, 0]
click at [281, 345] on button "Guardar" at bounding box center [278, 340] width 34 height 19
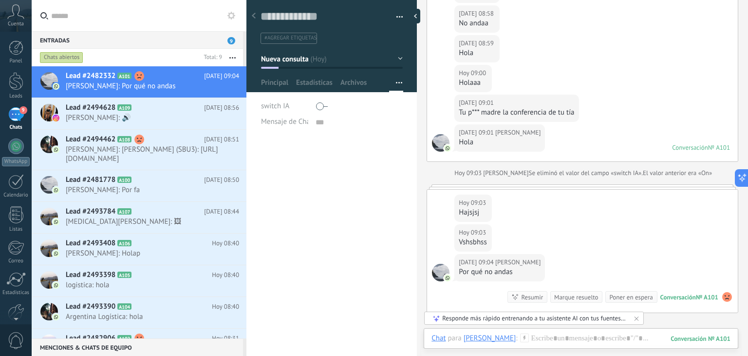
scroll to position [1145, 0]
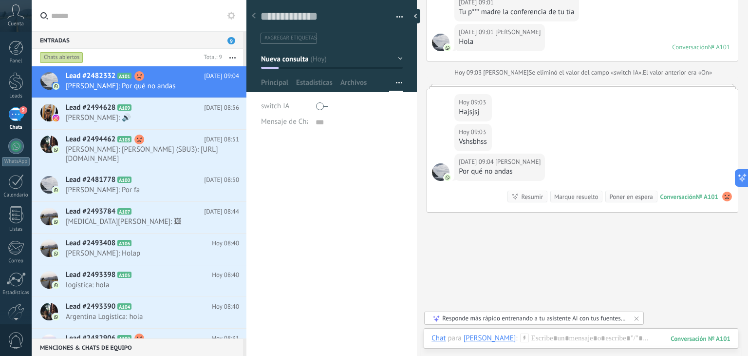
click at [13, 113] on div "9" at bounding box center [16, 114] width 16 height 14
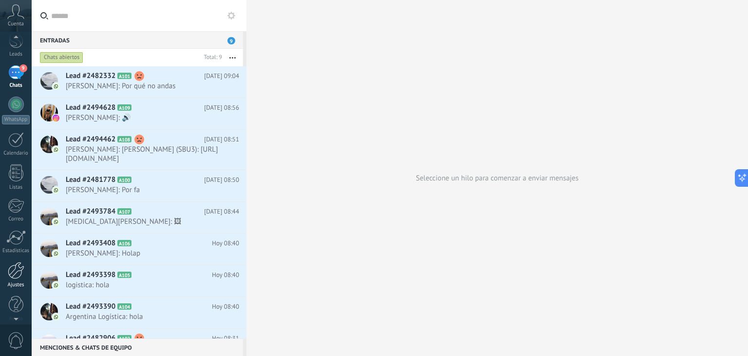
click at [19, 279] on link "Ajustes" at bounding box center [16, 275] width 32 height 26
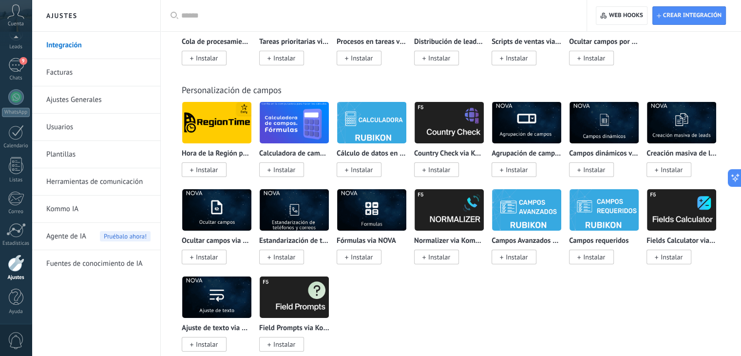
scroll to position [3607, 0]
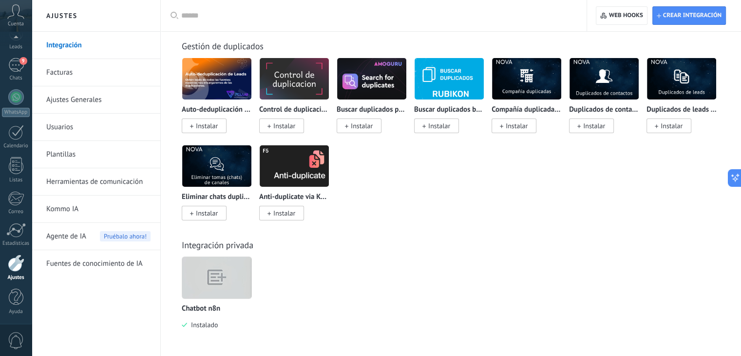
click at [211, 285] on img at bounding box center [216, 277] width 69 height 53
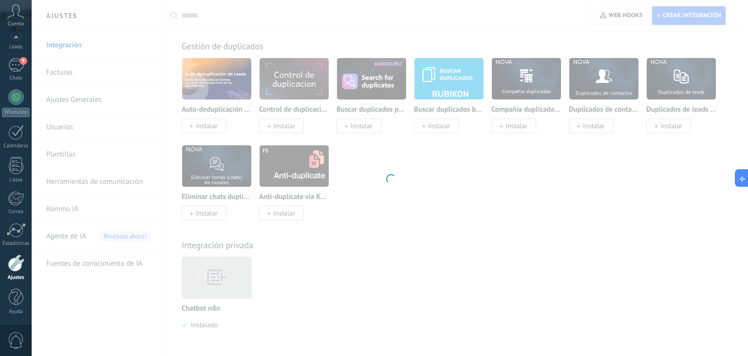
click at [211, 285] on div at bounding box center [390, 178] width 716 height 356
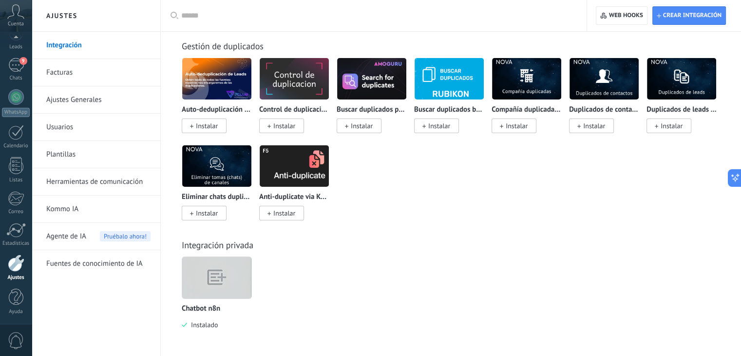
click at [211, 285] on img at bounding box center [216, 277] width 69 height 53
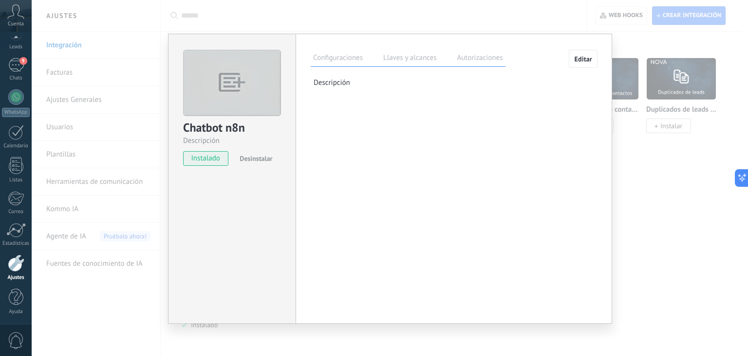
drag, startPoint x: 393, startPoint y: 53, endPoint x: 434, endPoint y: 61, distance: 42.1
click at [394, 53] on label "Llaves y alcances" at bounding box center [410, 59] width 58 height 14
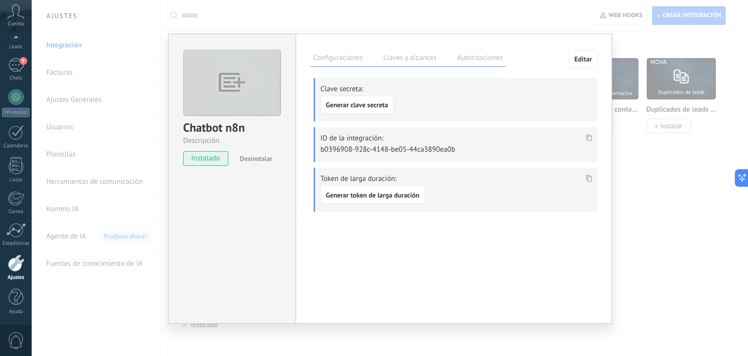
click at [481, 56] on label "Autorizaciones" at bounding box center [479, 59] width 51 height 14
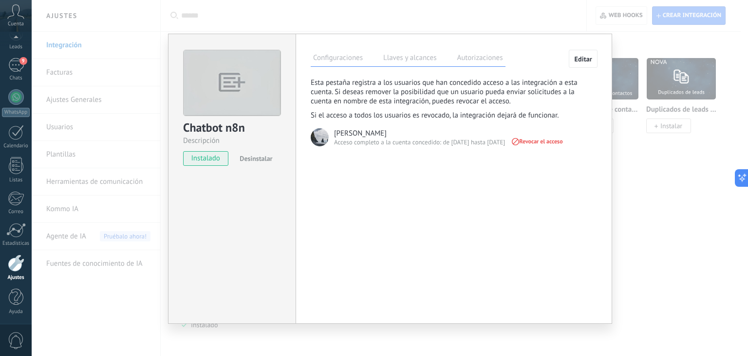
click at [648, 229] on div "Chatbot n8n Descripción instalado Desinstalar Configuraciones Llaves y alcances…" at bounding box center [390, 178] width 716 height 356
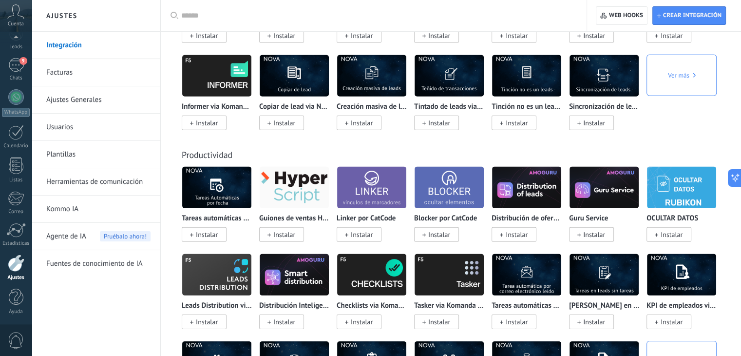
scroll to position [2974, 0]
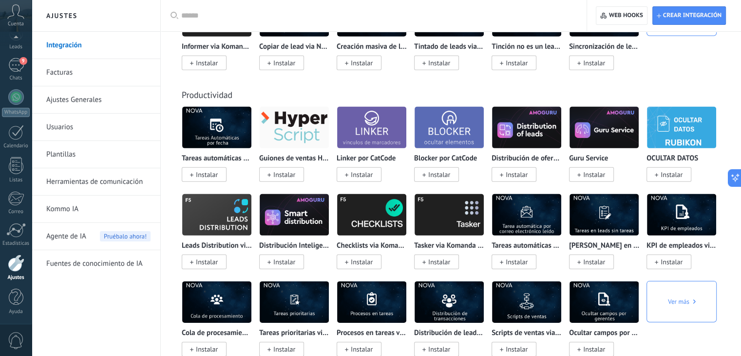
click at [117, 184] on link "Herramientas de comunicación" at bounding box center [98, 181] width 104 height 27
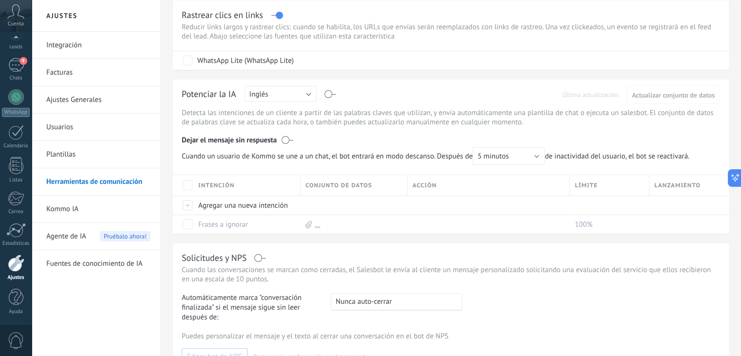
scroll to position [195, 0]
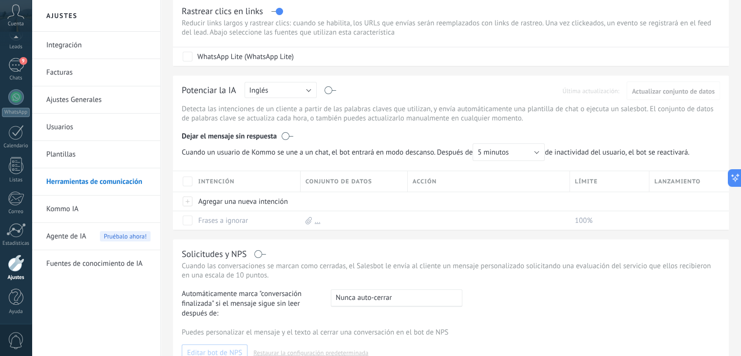
drag, startPoint x: 58, startPoint y: 154, endPoint x: 146, endPoint y: 169, distance: 89.0
click at [58, 154] on link "Plantillas" at bounding box center [98, 154] width 104 height 27
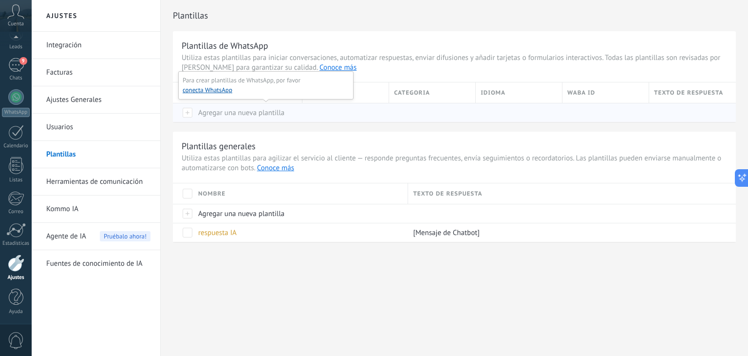
click at [214, 112] on span "Agregar una nueva plantilla" at bounding box center [241, 112] width 86 height 9
click at [187, 113] on div at bounding box center [183, 112] width 20 height 19
drag, startPoint x: 265, startPoint y: 113, endPoint x: 229, endPoint y: 115, distance: 36.1
click at [375, 69] on span "Utiliza estas plantillas para iniciar conversaciones, automatizar respuestas, e…" at bounding box center [454, 62] width 545 height 19
click at [211, 113] on span "Agregar una nueva plantilla" at bounding box center [241, 112] width 86 height 9
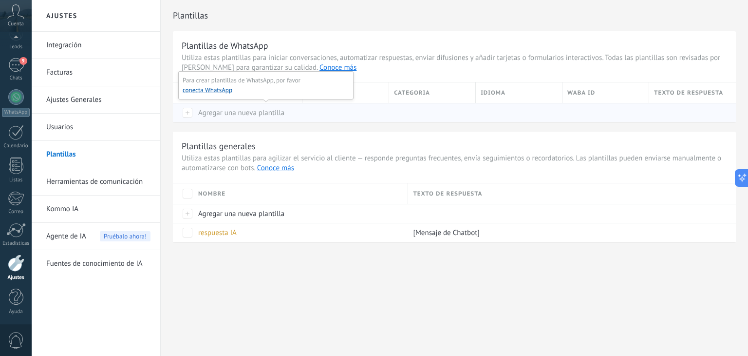
drag, startPoint x: 187, startPoint y: 112, endPoint x: 214, endPoint y: 112, distance: 27.3
click at [187, 112] on div at bounding box center [183, 112] width 20 height 19
click at [216, 112] on span "Agregar una nueva plantilla" at bounding box center [241, 112] width 86 height 9
click at [287, 117] on div "Agregar una nueva plantilla" at bounding box center [245, 112] width 104 height 19
click at [310, 271] on div "Plantillas Plantillas de WhatsApp Utiliza estas plantillas para iniciar convers…" at bounding box center [454, 141] width 587 height 283
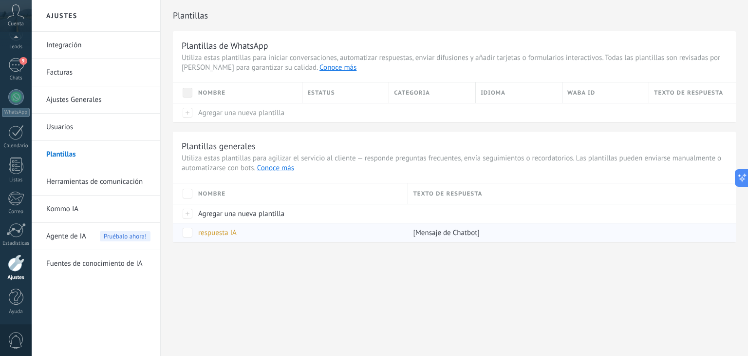
click at [215, 233] on span "respuesta IA" at bounding box center [217, 232] width 38 height 9
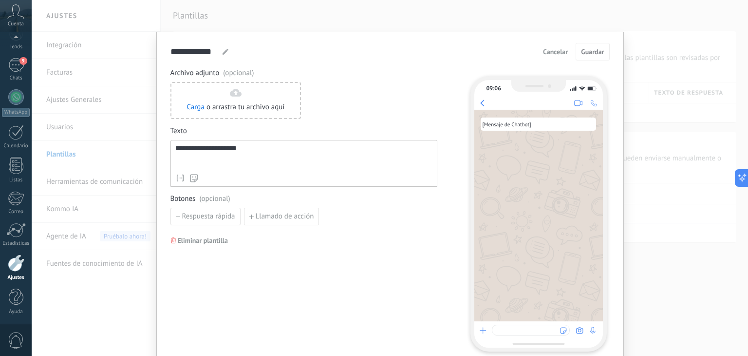
click at [189, 161] on div "**********" at bounding box center [303, 156] width 257 height 25
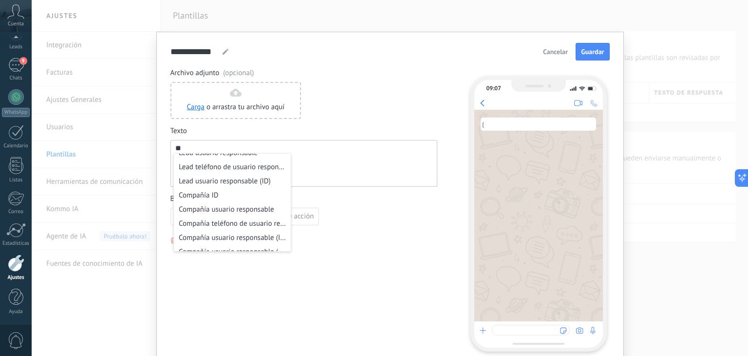
scroll to position [715, 0]
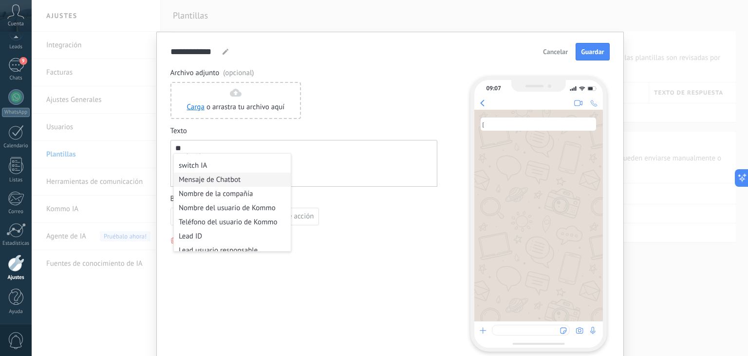
click at [192, 183] on li "Mensaje de Chatbot" at bounding box center [232, 179] width 117 height 14
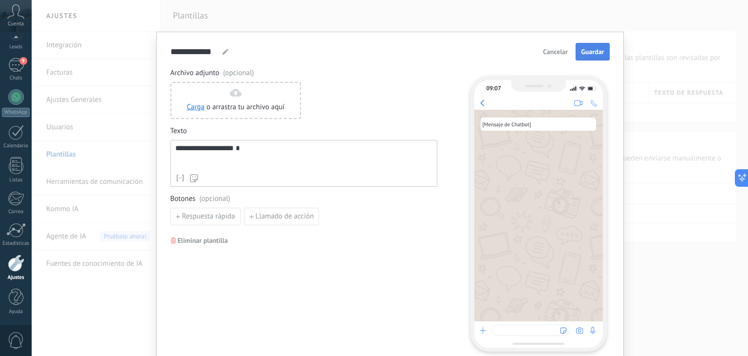
click at [581, 48] on span "Guardar" at bounding box center [592, 51] width 23 height 7
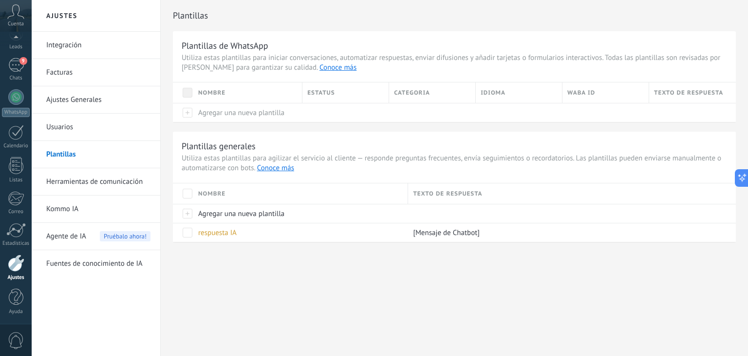
click at [84, 182] on link "Herramientas de comunicación" at bounding box center [98, 181] width 104 height 27
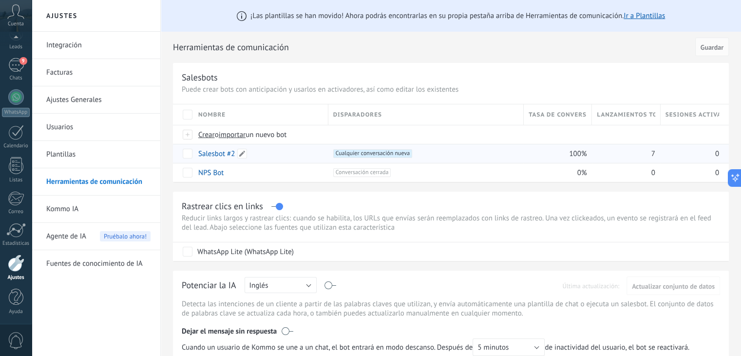
click at [215, 152] on link "Salesbot #2" at bounding box center [216, 153] width 37 height 9
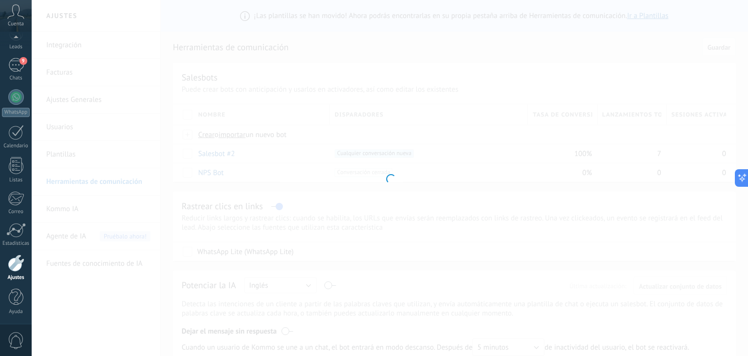
type input "**********"
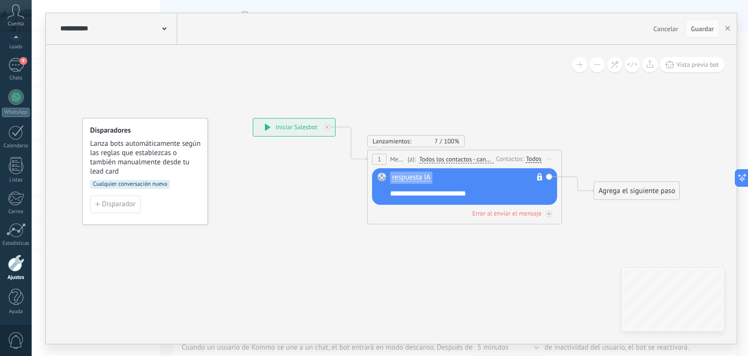
click at [456, 180] on div "respuesta IA No es posible editar la plantilla de contenido" at bounding box center [466, 180] width 152 height 16
click at [433, 184] on div "respuesta IA No es posible editar la plantilla de contenido" at bounding box center [466, 180] width 152 height 16
click at [433, 180] on div "respuesta IA No es posible editar la plantilla de contenido" at bounding box center [466, 180] width 152 height 16
click at [423, 176] on span "respuesta IA" at bounding box center [411, 177] width 38 height 8
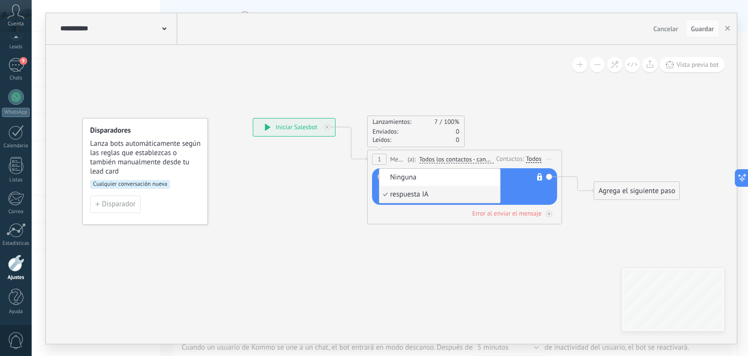
click at [400, 196] on span "respuesta IA" at bounding box center [438, 194] width 118 height 10
click at [397, 179] on span "Ninguna" at bounding box center [438, 177] width 118 height 10
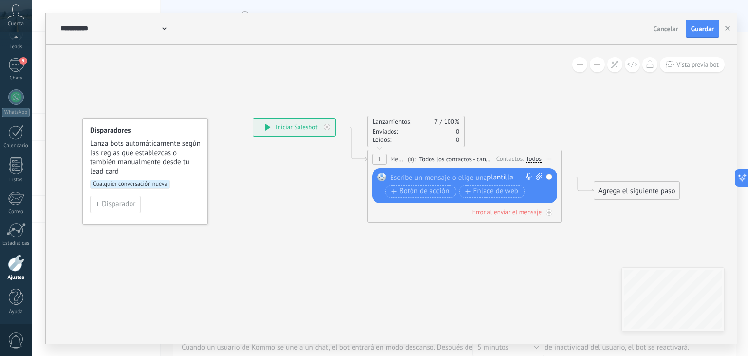
click at [495, 177] on span "plantilla" at bounding box center [500, 177] width 26 height 8
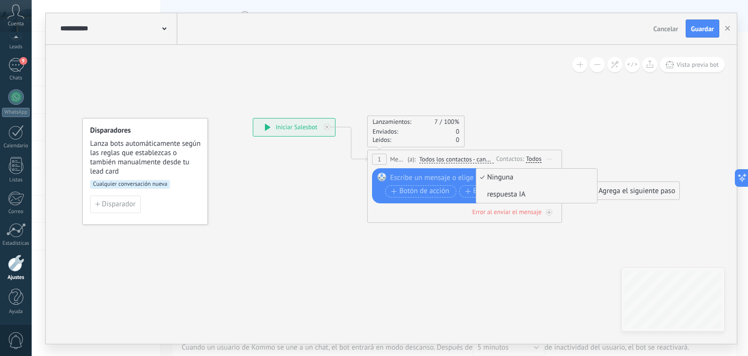
click at [497, 196] on span "respuesta IA" at bounding box center [535, 194] width 118 height 10
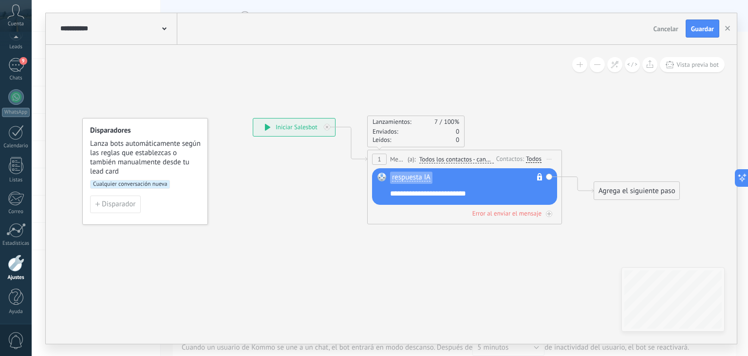
click at [532, 160] on div "Todos" at bounding box center [534, 159] width 16 height 8
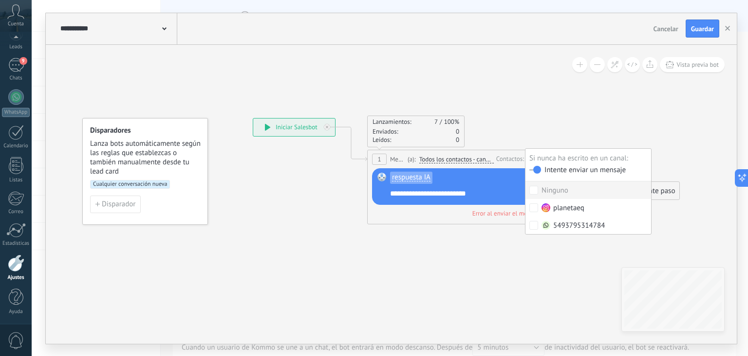
click at [606, 129] on icon at bounding box center [449, 170] width 881 height 593
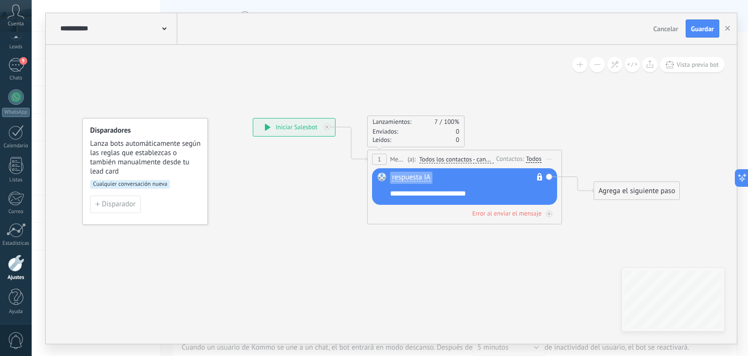
click at [703, 19] on div "**********" at bounding box center [391, 29] width 691 height 32
drag, startPoint x: 695, startPoint y: 29, endPoint x: 666, endPoint y: 45, distance: 32.9
click at [694, 30] on span "Guardar" at bounding box center [702, 28] width 23 height 7
click at [495, 107] on icon at bounding box center [449, 170] width 881 height 593
click at [434, 90] on icon at bounding box center [449, 170] width 881 height 593
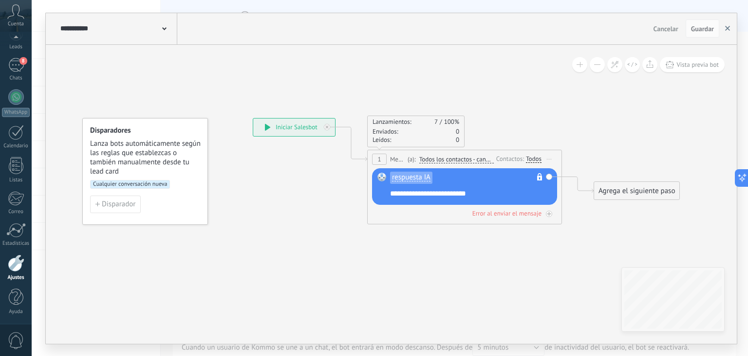
click at [724, 27] on button "button" at bounding box center [727, 28] width 15 height 19
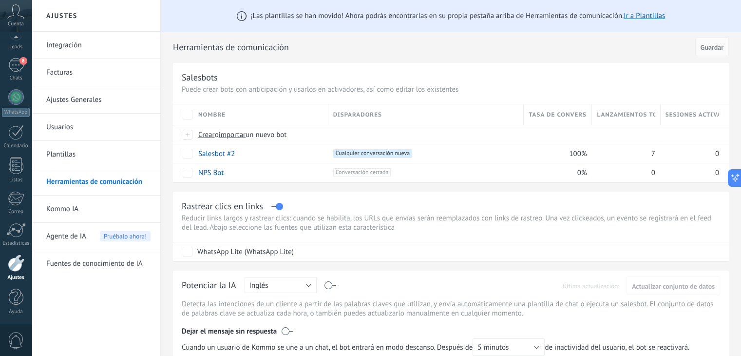
drag, startPoint x: 10, startPoint y: 65, endPoint x: 17, endPoint y: 56, distance: 11.2
click at [10, 65] on div "8" at bounding box center [16, 65] width 16 height 14
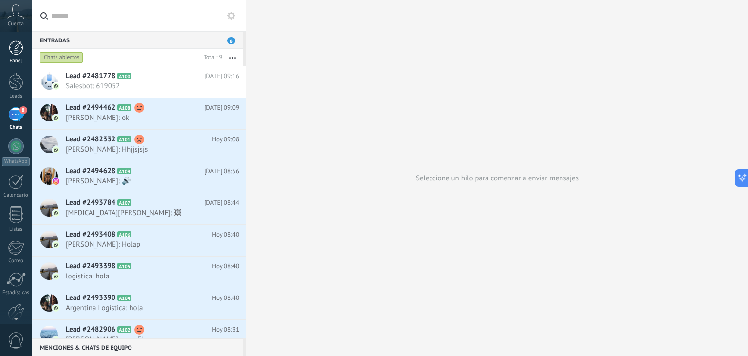
click at [11, 44] on div at bounding box center [16, 47] width 15 height 15
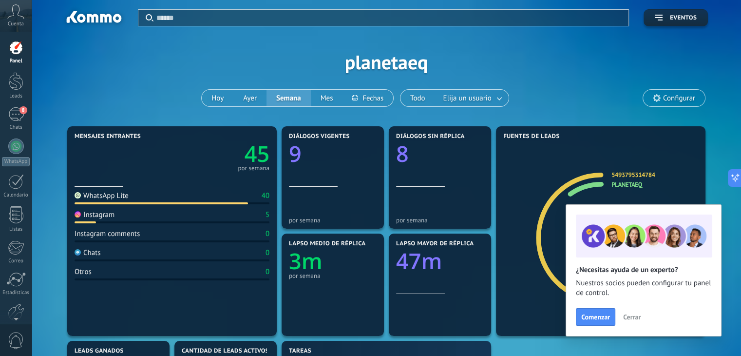
click at [16, 22] on span "Cuenta" at bounding box center [16, 24] width 16 height 6
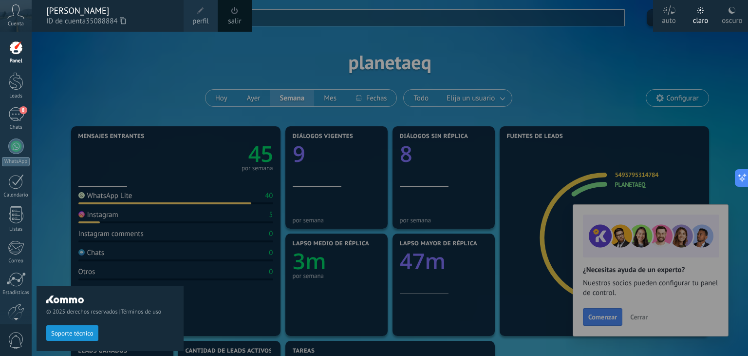
click at [235, 12] on span at bounding box center [234, 10] width 7 height 7
